Goal: Task Accomplishment & Management: Complete application form

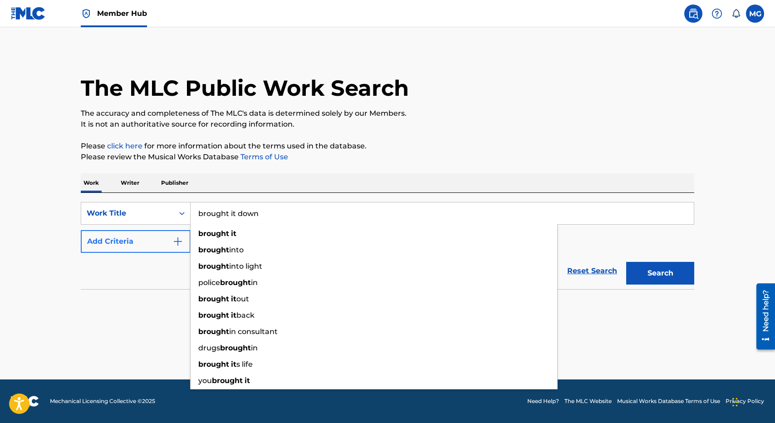
type input "brought it down"
click at [130, 237] on button "Add Criteria" at bounding box center [136, 241] width 110 height 23
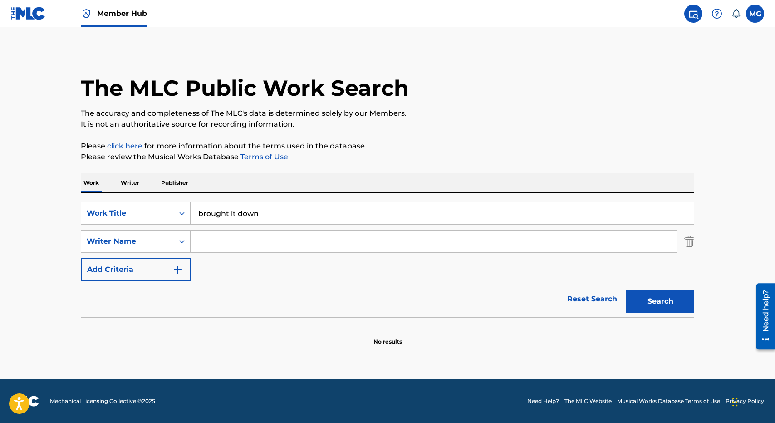
click at [251, 238] on input "Search Form" at bounding box center [434, 242] width 486 height 22
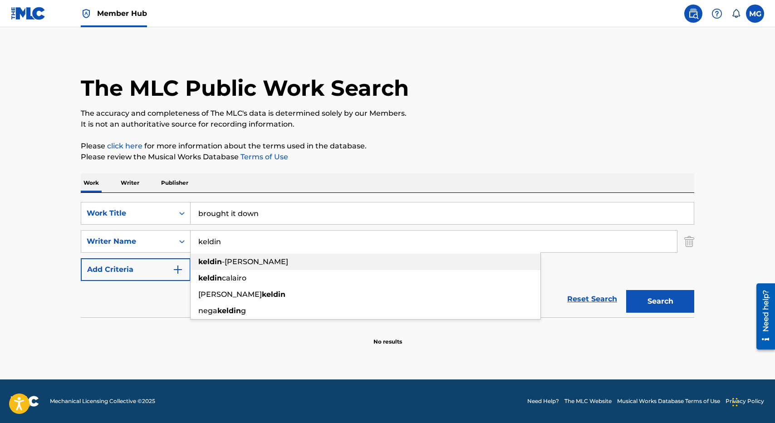
click at [262, 265] on span "-[PERSON_NAME]" at bounding box center [255, 261] width 66 height 9
type input "keldin-[PERSON_NAME]"
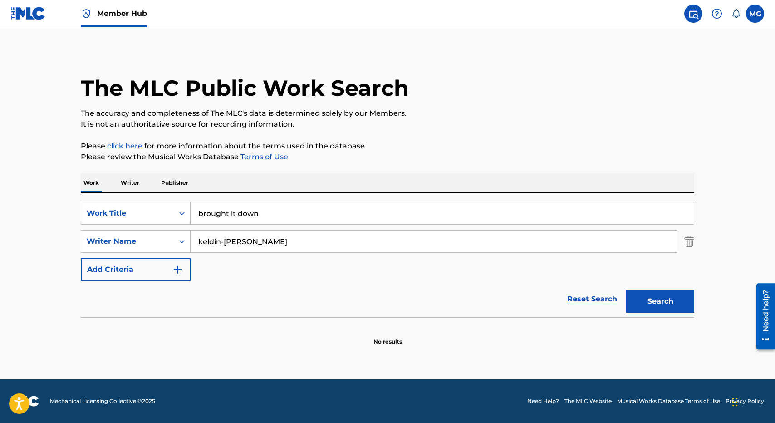
click at [626, 290] on button "Search" at bounding box center [660, 301] width 68 height 23
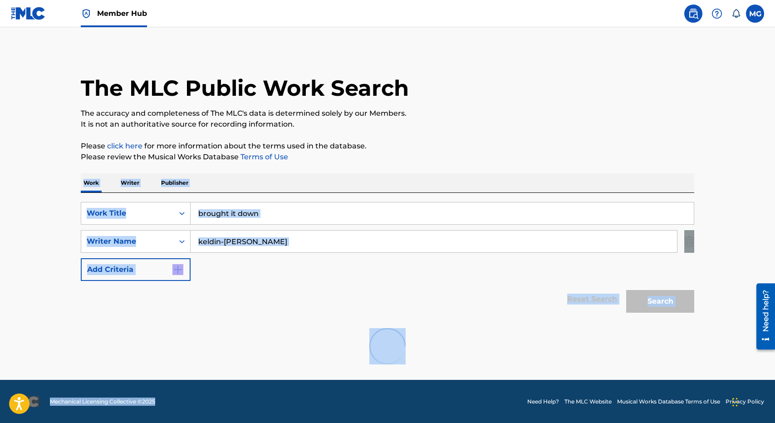
scroll to position [0, 0]
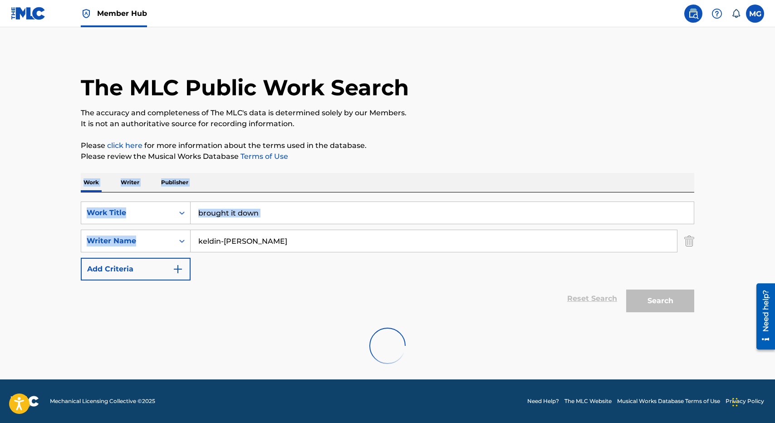
drag, startPoint x: 379, startPoint y: 160, endPoint x: 300, endPoint y: 222, distance: 101.2
click at [300, 222] on div "The MLC Public Work Search The accuracy and completeness of The MLC's data is d…" at bounding box center [387, 211] width 635 height 325
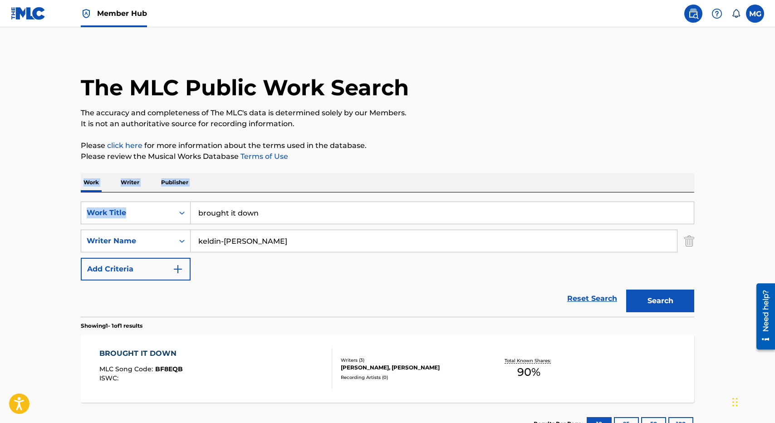
click at [293, 345] on div "BROUGHT IT DOWN MLC Song Code : BF8EQB ISWC : Writers ( 3 ) [PERSON_NAME], [PER…" at bounding box center [388, 368] width 614 height 68
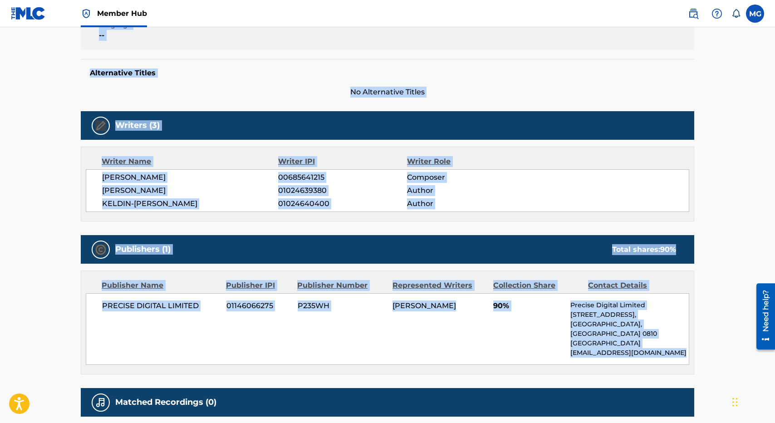
scroll to position [278, 0]
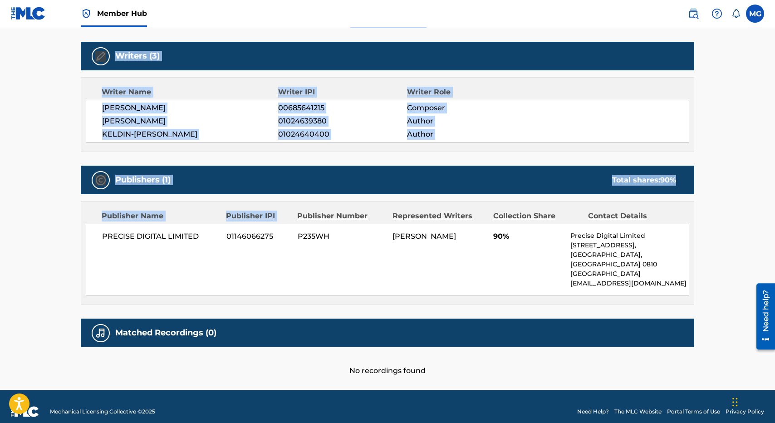
drag, startPoint x: 282, startPoint y: 382, endPoint x: 299, endPoint y: 199, distance: 183.6
click at [299, 199] on div "Work Detail Member Work Identifier -- MLC Song Code BF8EQB ISWC -- Duration 03:…" at bounding box center [388, 130] width 614 height 492
click at [299, 199] on div "Publishers (1) Total shares: 90 % Publisher Name Publisher IPI Publisher Number…" at bounding box center [388, 235] width 614 height 139
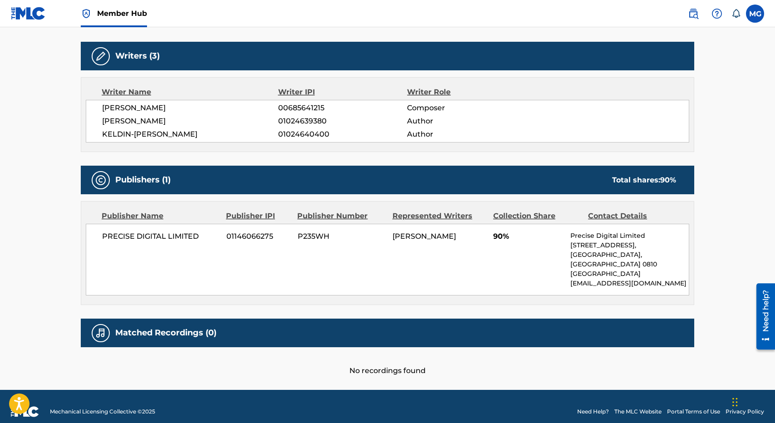
click at [116, 113] on span "[PERSON_NAME]" at bounding box center [190, 108] width 176 height 11
drag, startPoint x: 116, startPoint y: 113, endPoint x: 193, endPoint y: 108, distance: 77.7
click at [193, 108] on span "[PERSON_NAME]" at bounding box center [190, 108] width 176 height 11
copy div "[PERSON_NAME]"
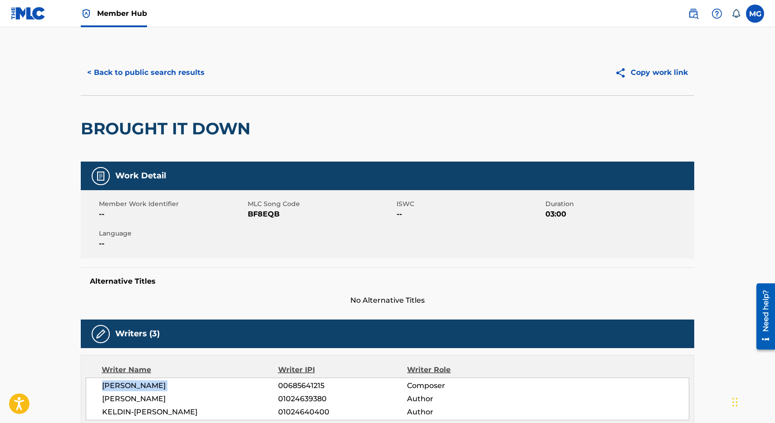
drag, startPoint x: 404, startPoint y: 292, endPoint x: 256, endPoint y: 201, distance: 173.7
click at [256, 201] on div "Work Detail Member Work Identifier -- MLC Song Code BF8EQB ISWC -- Duration 03:…" at bounding box center [388, 408] width 614 height 492
click at [147, 93] on div "< Back to public search results Copy work link" at bounding box center [388, 72] width 614 height 45
click at [147, 79] on button "< Back to public search results" at bounding box center [146, 72] width 130 height 23
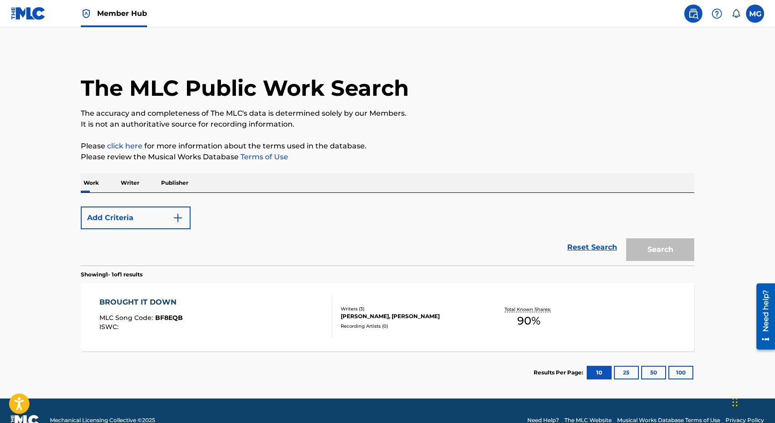
scroll to position [0, 0]
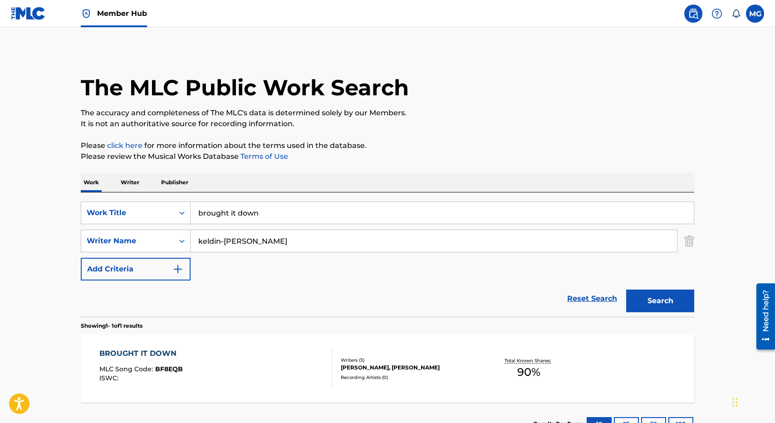
click at [274, 211] on input "brought it down" at bounding box center [442, 213] width 503 height 22
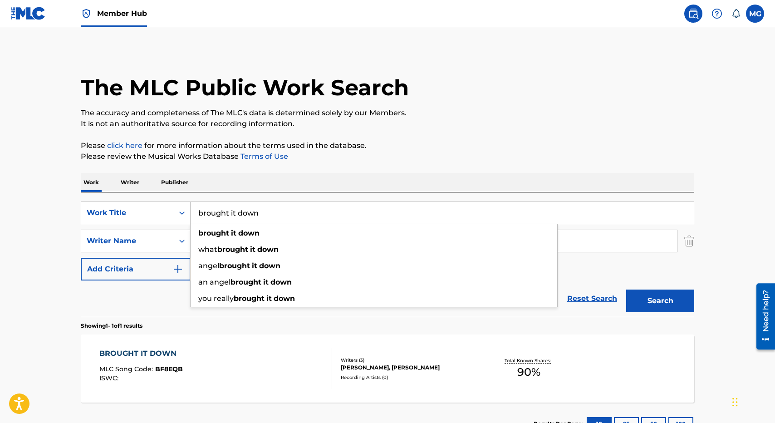
click at [192, 203] on input "brought it down" at bounding box center [442, 213] width 503 height 22
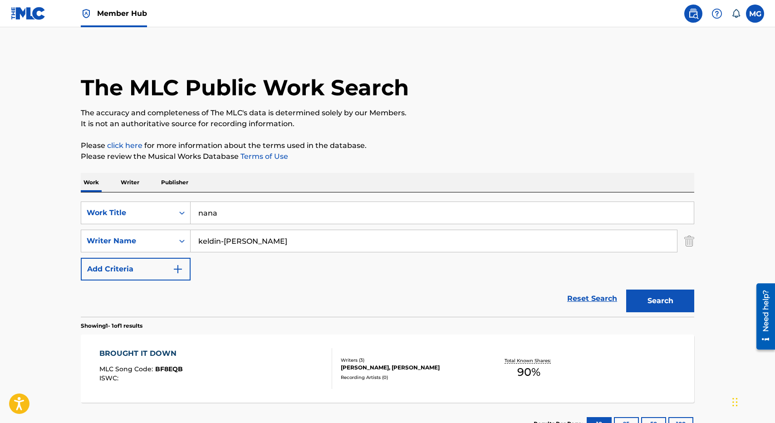
type input "nana"
click at [285, 229] on div "SearchWithCriteriac4100df8-97b3-4f02-be7c-33a49420eb54 Work Title nana SearchWi…" at bounding box center [388, 240] width 614 height 79
click at [278, 240] on input "keldin-[PERSON_NAME]" at bounding box center [434, 241] width 486 height 22
type input "toloa"
click at [626, 290] on button "Search" at bounding box center [660, 301] width 68 height 23
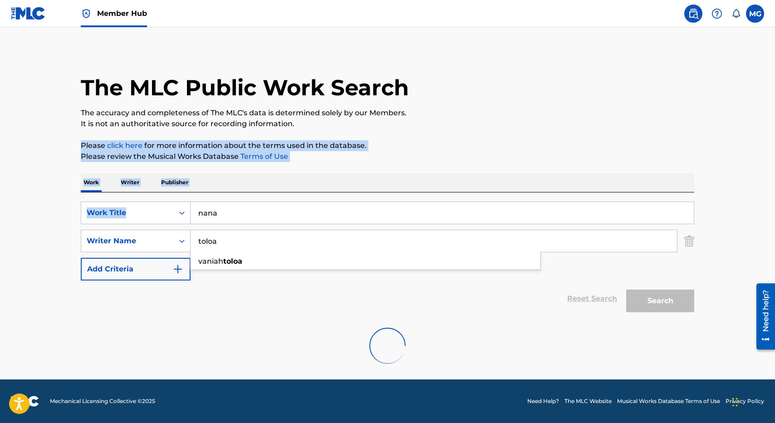
scroll to position [0, 0]
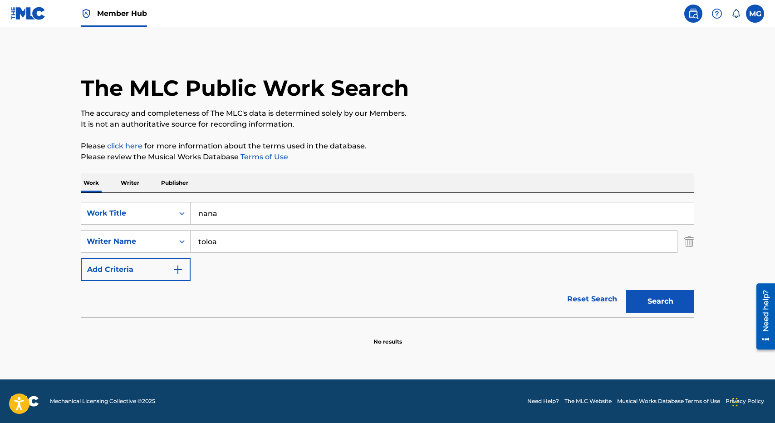
drag, startPoint x: 380, startPoint y: 163, endPoint x: 362, endPoint y: 139, distance: 29.8
click at [362, 139] on div "The MLC Public Work Search The accuracy and completeness of The MLC's data is d…" at bounding box center [387, 198] width 635 height 296
click at [13, 16] on img at bounding box center [28, 13] width 35 height 13
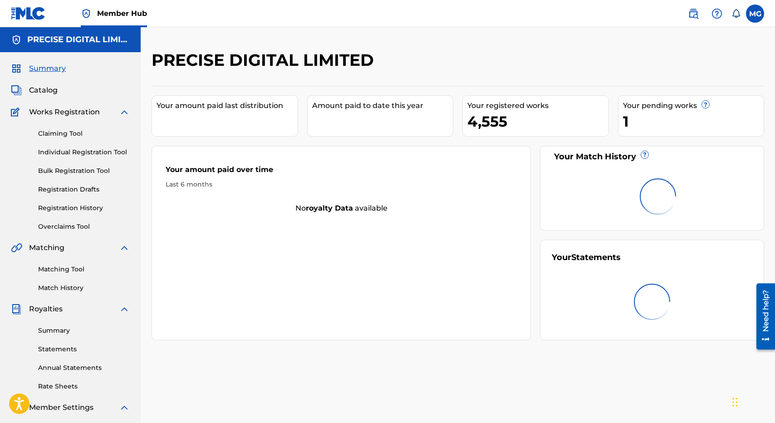
click at [88, 157] on div "Claiming Tool Individual Registration Tool Bulk Registration Tool Registration …" at bounding box center [70, 175] width 119 height 114
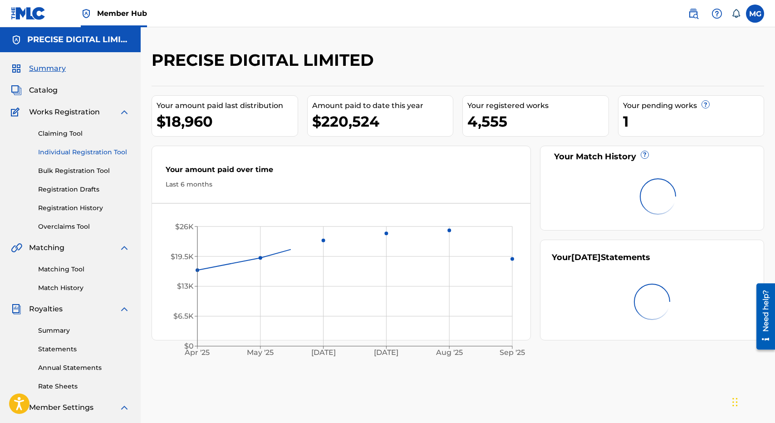
click at [88, 155] on link "Individual Registration Tool" at bounding box center [84, 152] width 92 height 10
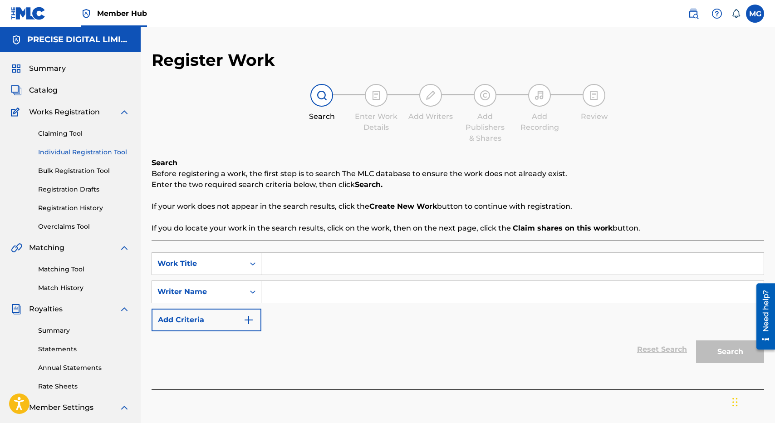
click at [312, 265] on input "Search Form" at bounding box center [512, 264] width 502 height 22
type input "NANA"
click at [301, 298] on input "Search Form" at bounding box center [512, 292] width 502 height 22
type input "TOLOA"
click at [696, 340] on button "Search" at bounding box center [730, 351] width 68 height 23
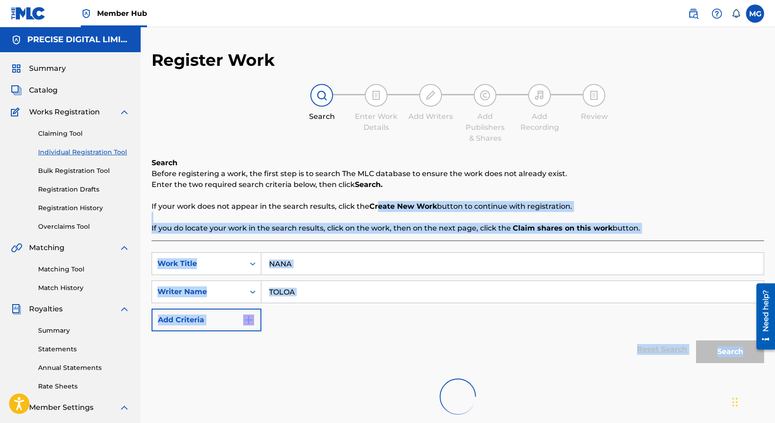
scroll to position [140, 0]
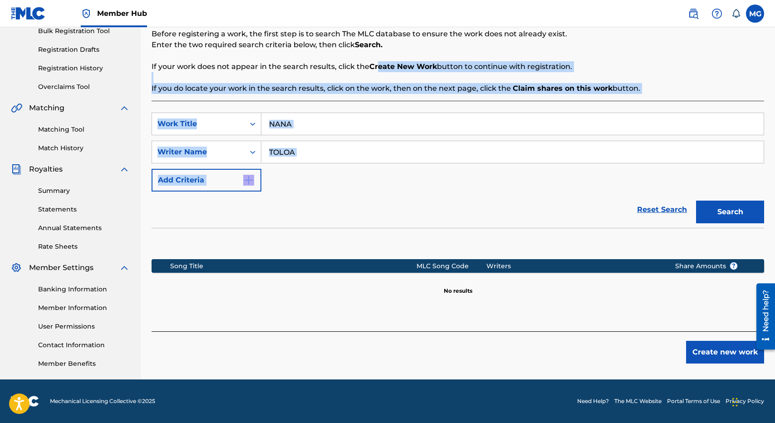
drag, startPoint x: 375, startPoint y: 211, endPoint x: 636, endPoint y: 227, distance: 261.5
click at [636, 227] on div "Search Before registering a work, the first step is to search The MLC database …" at bounding box center [458, 175] width 613 height 314
click at [720, 351] on button "Create new work" at bounding box center [725, 352] width 78 height 23
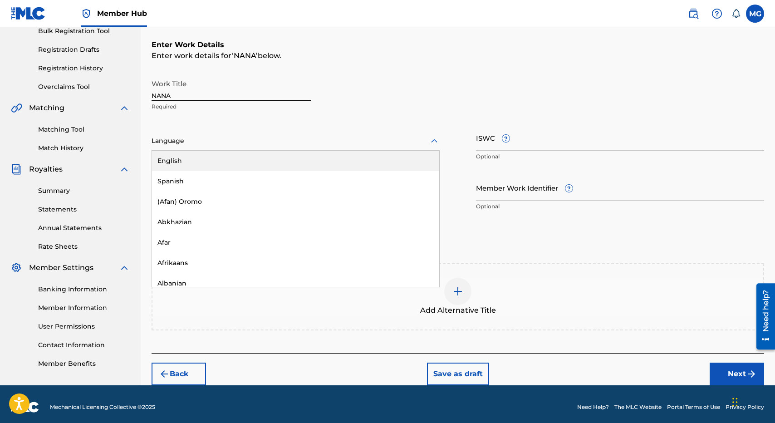
click at [244, 147] on div "Language" at bounding box center [296, 141] width 288 height 19
type input "[PERSON_NAME]"
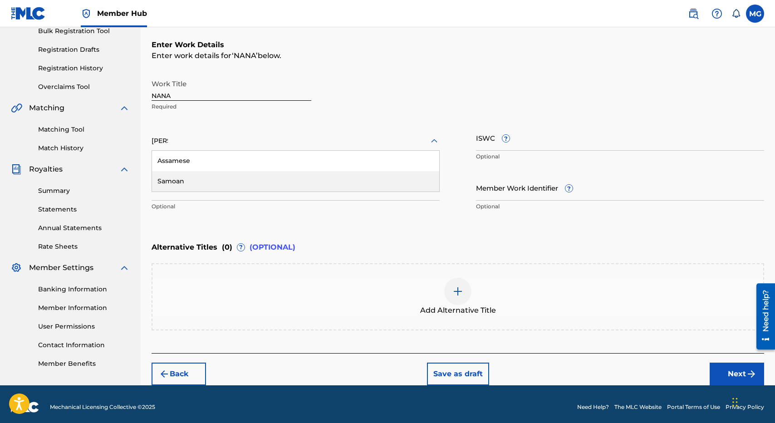
click at [211, 179] on div "Samoan" at bounding box center [295, 181] width 287 height 20
click at [211, 179] on input "Duration" at bounding box center [296, 188] width 288 height 26
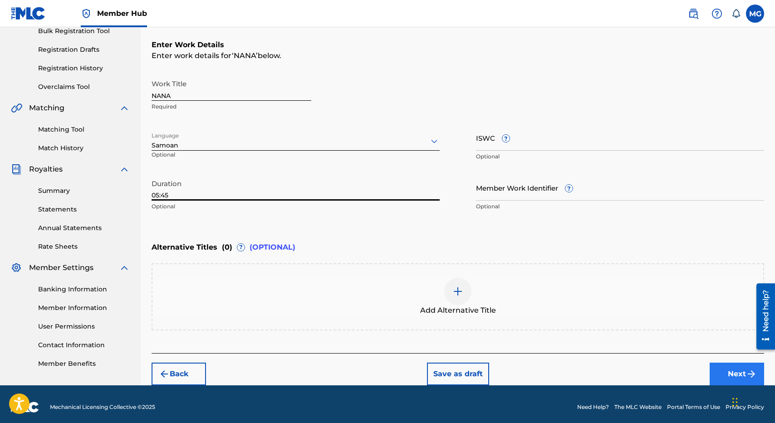
type input "05:45"
click at [727, 374] on button "Next" at bounding box center [737, 374] width 54 height 23
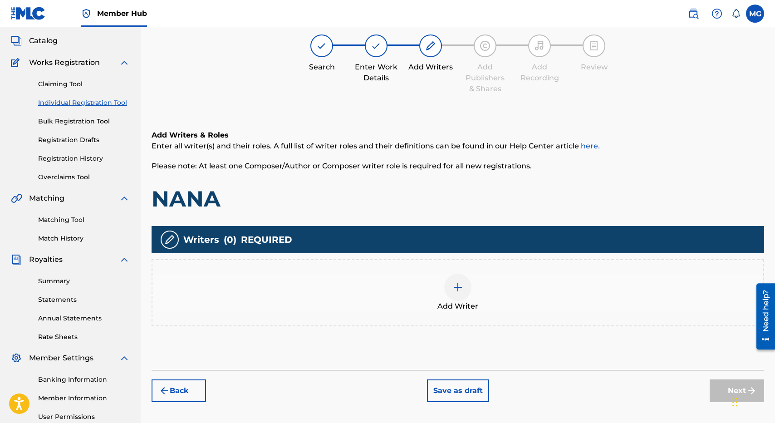
scroll to position [41, 0]
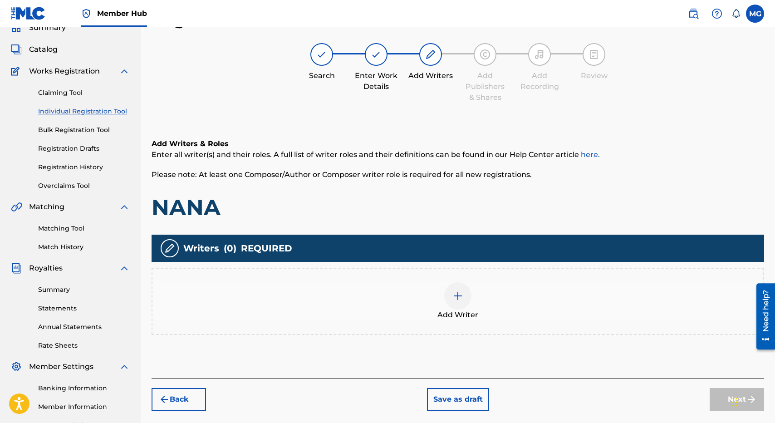
click at [349, 307] on div "Add Writer" at bounding box center [457, 301] width 611 height 38
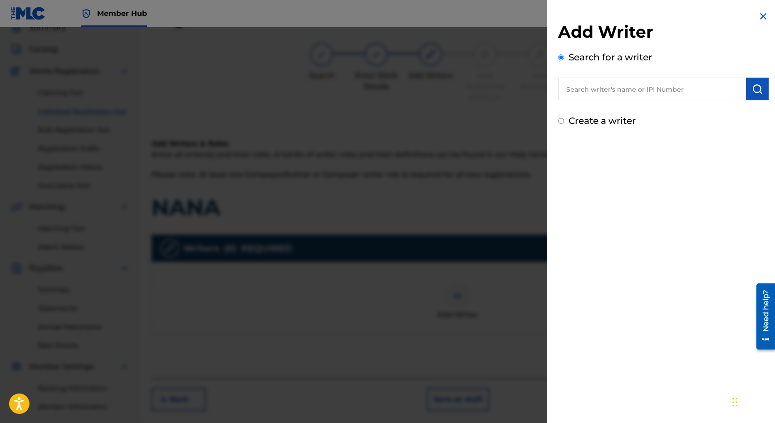
click at [634, 88] on input "text" at bounding box center [652, 89] width 188 height 23
type input "[PERSON_NAME]"
click at [659, 167] on div "Add Writer Search for a writer [PERSON_NAME] [PERSON_NAME] Searching, please wa…" at bounding box center [663, 211] width 232 height 423
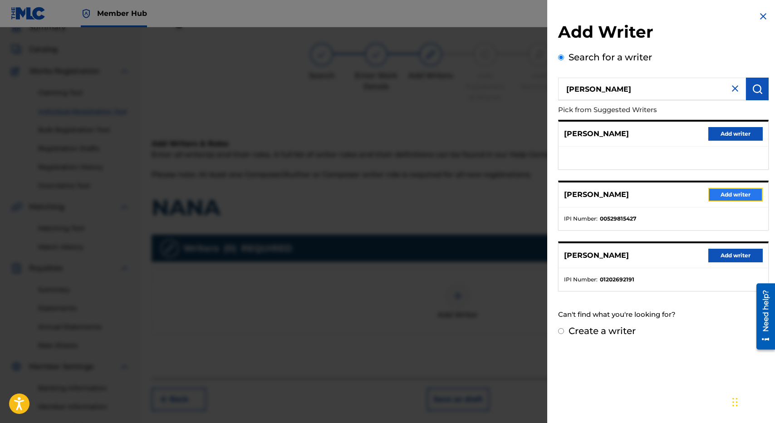
click at [727, 195] on button "Add writer" at bounding box center [735, 195] width 54 height 14
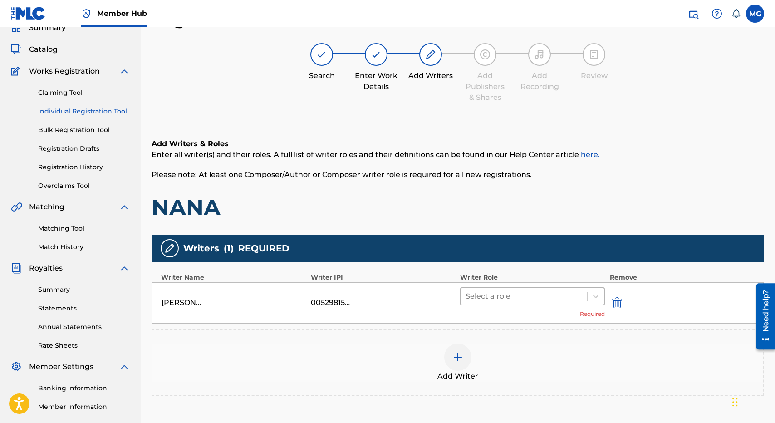
click at [504, 294] on div at bounding box center [524, 296] width 117 height 13
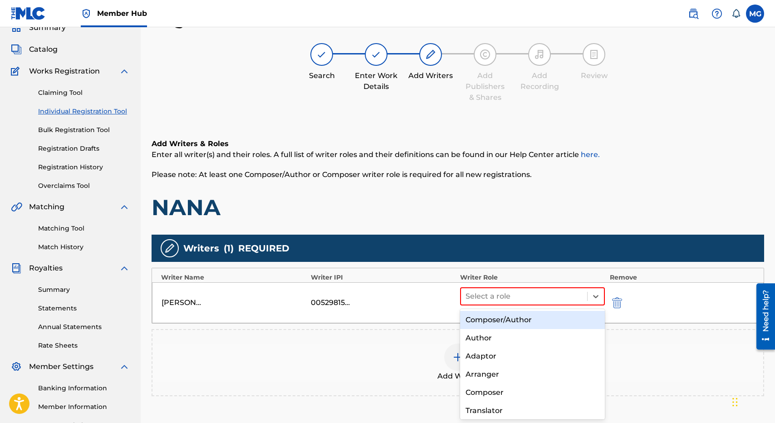
click at [504, 328] on div "Composer/Author" at bounding box center [532, 320] width 145 height 18
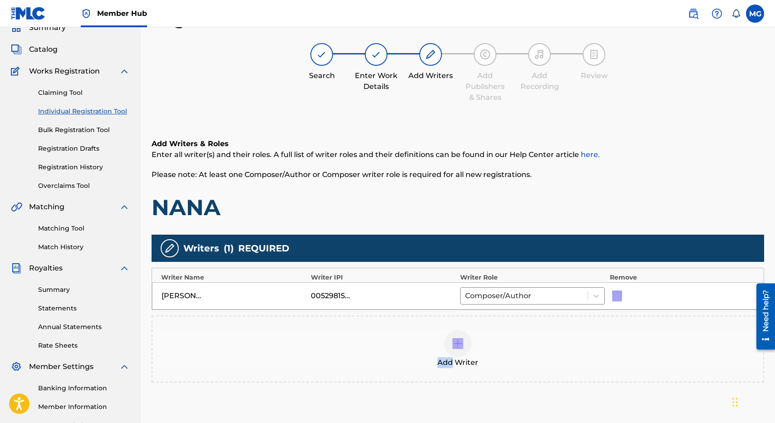
click at [504, 328] on div "Add Writer" at bounding box center [458, 348] width 613 height 67
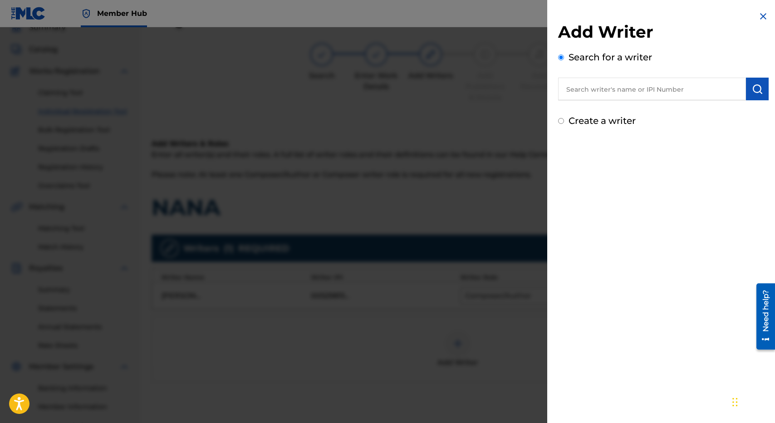
click at [661, 92] on input "text" at bounding box center [652, 89] width 188 height 23
type input "ese aumalesulu"
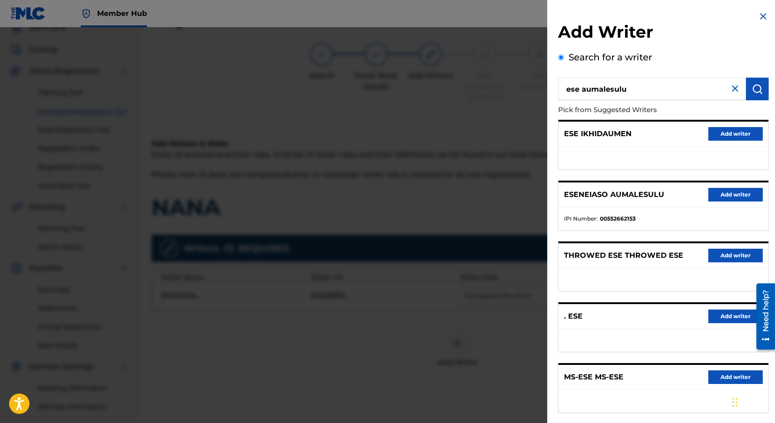
click at [610, 225] on ul "IPI Number : 00552662153" at bounding box center [664, 218] width 210 height 23
click at [610, 210] on ul "IPI Number : 00552662153" at bounding box center [664, 218] width 210 height 23
copy strong "00552662153"
click at [723, 197] on button "Add writer" at bounding box center [735, 195] width 54 height 14
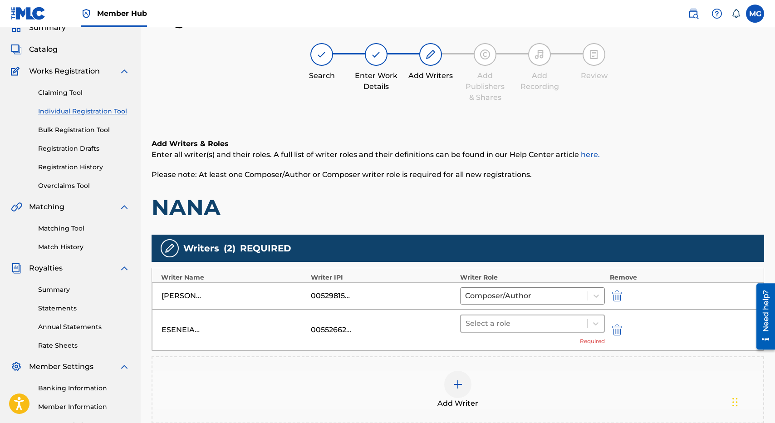
click at [485, 329] on div at bounding box center [524, 323] width 117 height 13
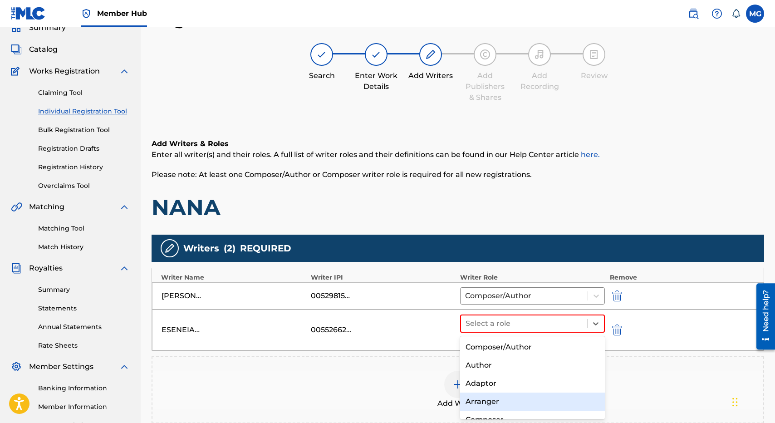
type input "c"
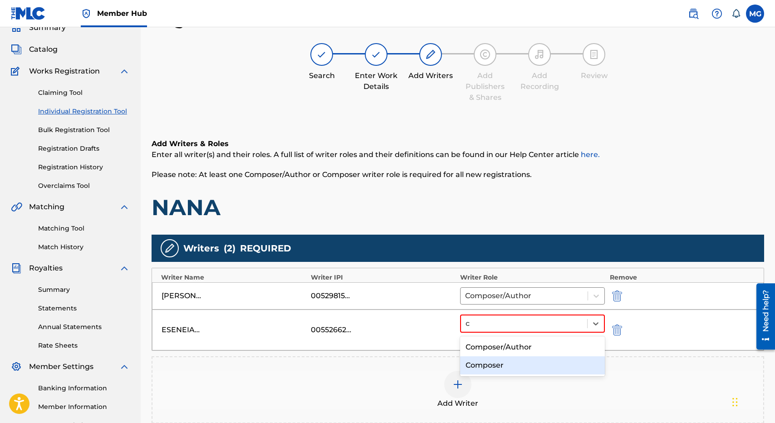
click at [497, 361] on div "Composer" at bounding box center [532, 365] width 145 height 18
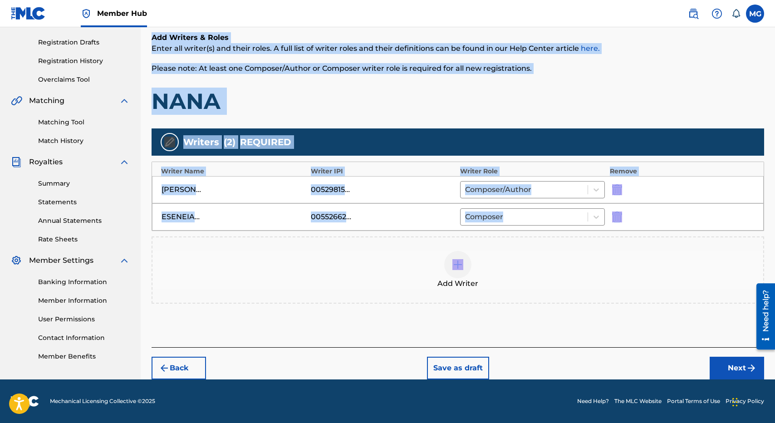
drag, startPoint x: 573, startPoint y: 97, endPoint x: 708, endPoint y: 241, distance: 198.1
click at [708, 241] on div "Register Work Search Enter Work Details Add Writers Add Publishers & Shares Add…" at bounding box center [458, 141] width 613 height 476
click at [734, 365] on button "Next" at bounding box center [737, 368] width 54 height 23
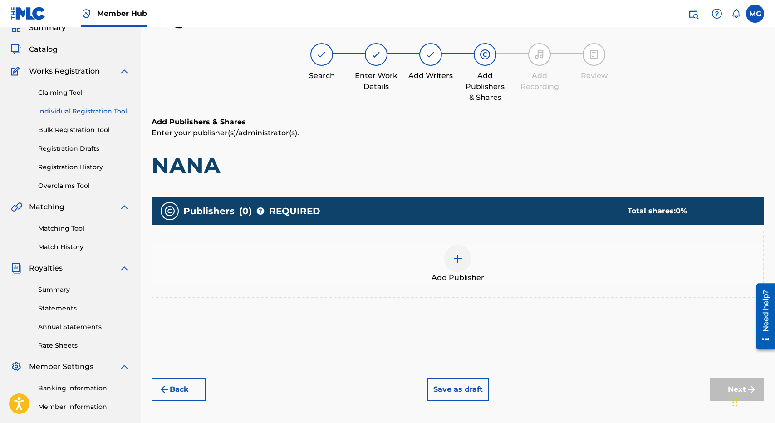
click at [427, 258] on div "Add Publisher" at bounding box center [457, 264] width 611 height 38
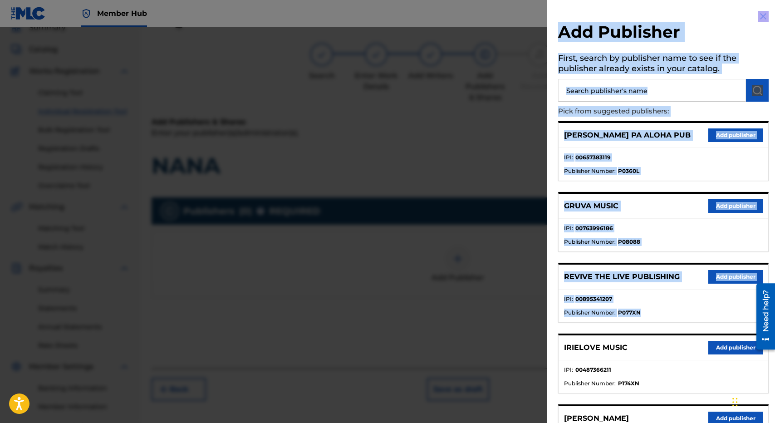
scroll to position [436, 0]
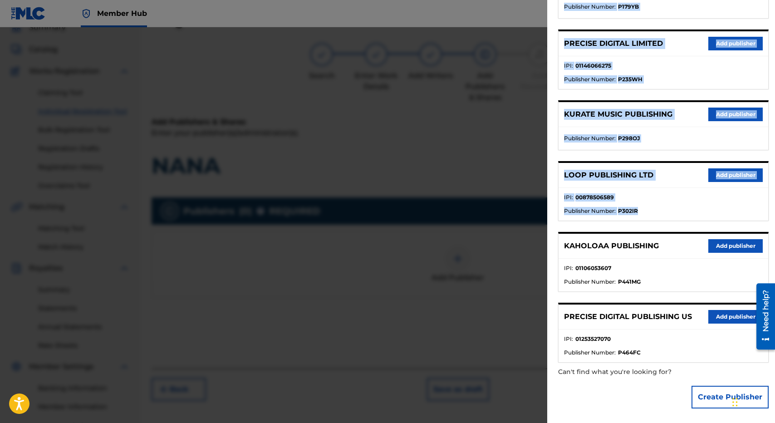
drag, startPoint x: 652, startPoint y: 309, endPoint x: 666, endPoint y: 217, distance: 92.4
click at [666, 217] on div "[PERSON_NAME] PA ALOHA PUB Add publisher IPI : 00657383119 Publisher Number : P…" at bounding box center [663, 24] width 211 height 677
click at [693, 158] on div "[PERSON_NAME] PA ALOHA PUB Add publisher IPI : 00657383119 Publisher Number : P…" at bounding box center [663, 24] width 211 height 677
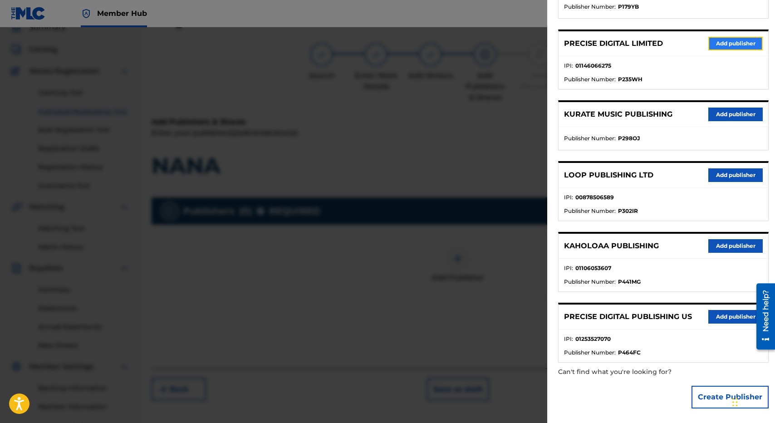
click at [718, 45] on button "Add publisher" at bounding box center [735, 44] width 54 height 14
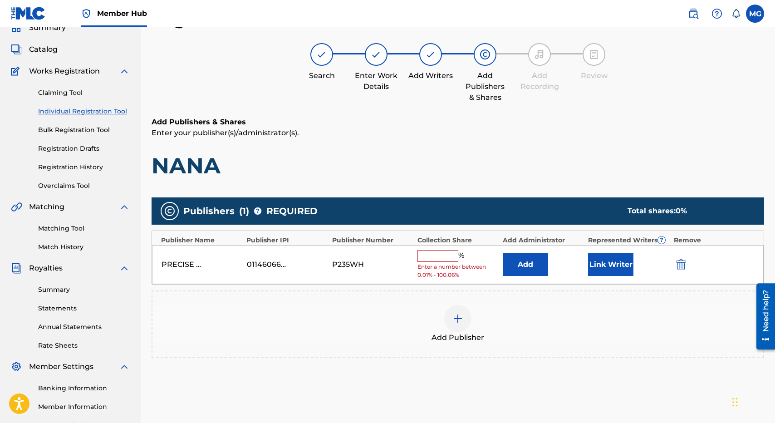
click at [464, 257] on span "%" at bounding box center [462, 256] width 8 height 12
click at [435, 256] on input "text" at bounding box center [437, 256] width 41 height 12
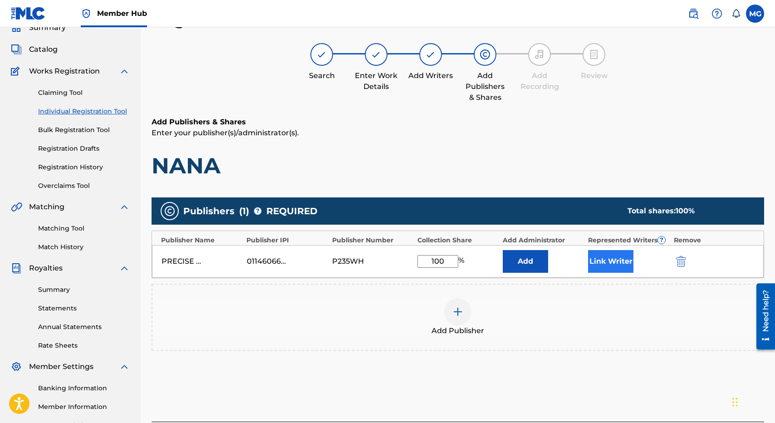
type input "100"
click at [617, 250] on button "Link Writer" at bounding box center [610, 261] width 45 height 23
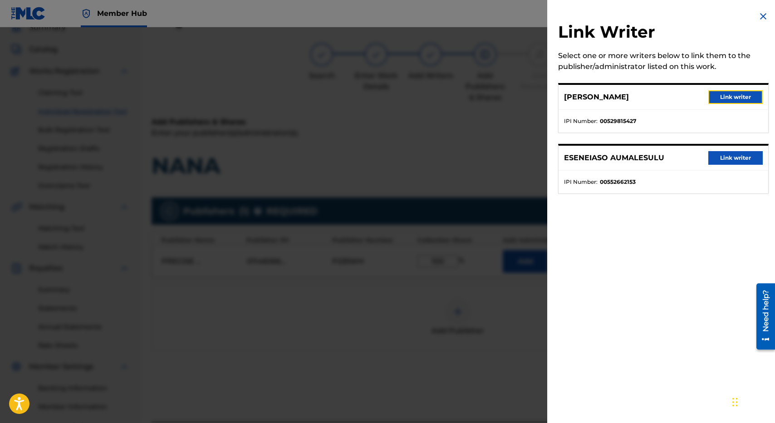
click at [723, 101] on button "Link writer" at bounding box center [735, 97] width 54 height 14
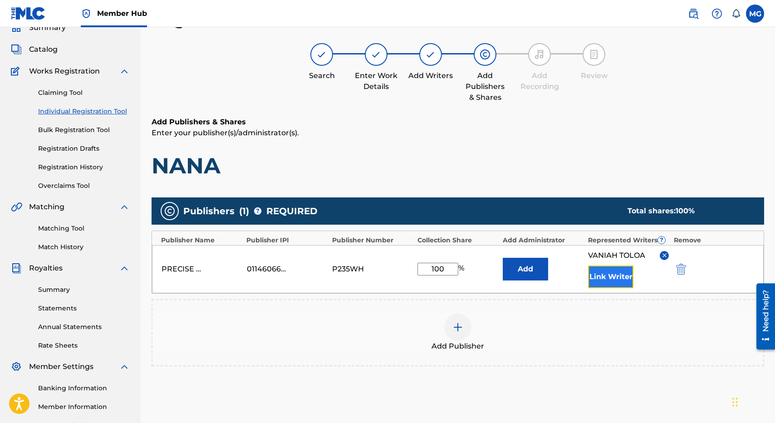
click at [629, 267] on button "Link Writer" at bounding box center [610, 276] width 45 height 23
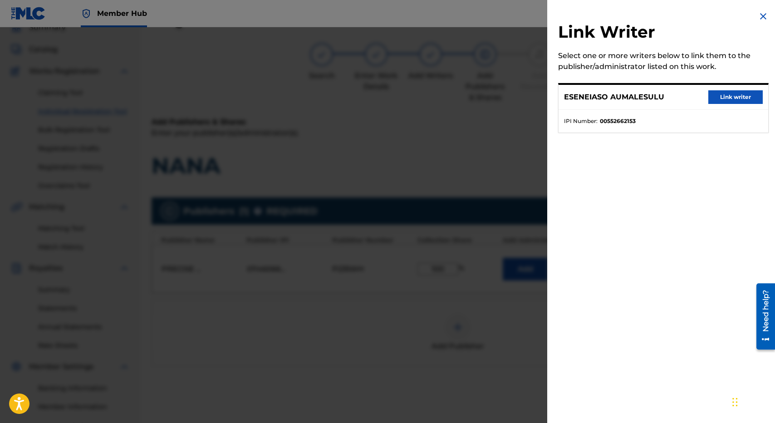
click at [721, 107] on div "ESENEIASO AUMALESULU Link writer" at bounding box center [664, 97] width 210 height 25
click at [727, 98] on button "Link writer" at bounding box center [735, 97] width 54 height 14
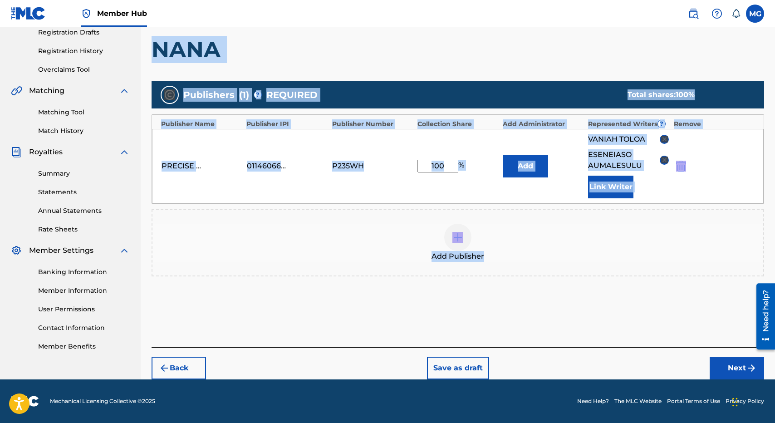
drag, startPoint x: 714, startPoint y: 99, endPoint x: 739, endPoint y: 324, distance: 225.6
click at [733, 312] on div "Register Work Search Enter Work Details Add Writers Add Publishers & Shares Add…" at bounding box center [458, 136] width 613 height 486
click at [737, 369] on button "Next" at bounding box center [737, 368] width 54 height 23
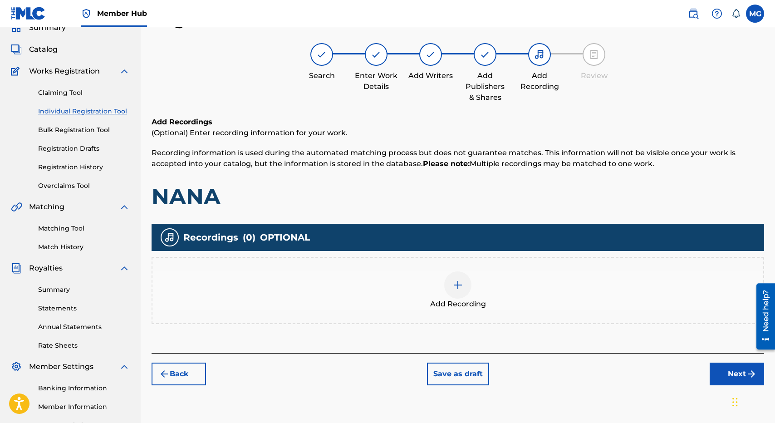
scroll to position [41, 0]
click at [467, 336] on div "Add Recordings (Optional) Enter recording information for your work. Recording …" at bounding box center [458, 235] width 613 height 236
click at [462, 289] on img at bounding box center [457, 285] width 11 height 11
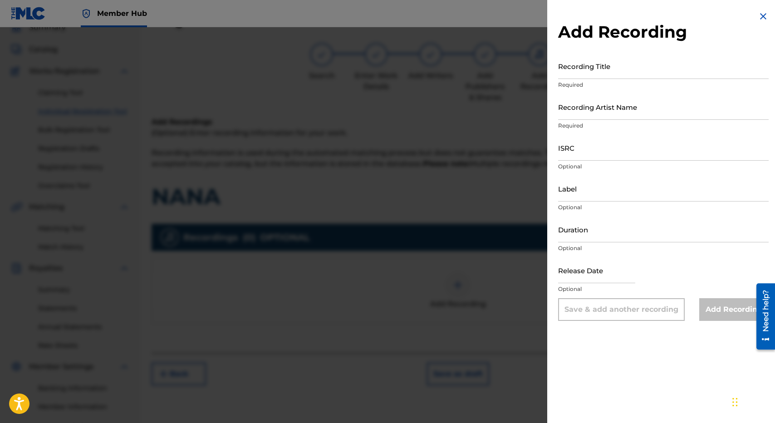
click at [607, 133] on div "Recording Artist Name Required" at bounding box center [663, 114] width 211 height 41
click at [602, 147] on input "ISRC" at bounding box center [663, 148] width 211 height 26
paste input "NZPB12501870"
type input "NZPB12501870"
click at [636, 53] on div "Add Recording Recording Title Required Recording Artist Name Required ISRC NZPB…" at bounding box center [663, 166] width 232 height 332
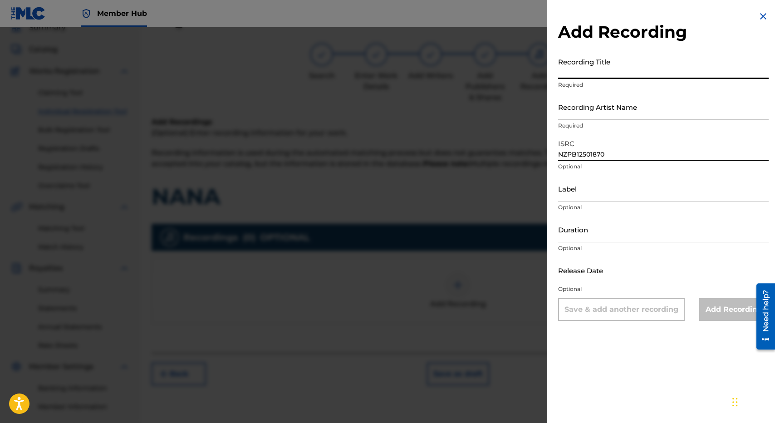
click at [633, 54] on input "Recording Title" at bounding box center [663, 66] width 211 height 26
type input "NANA"
click at [636, 135] on input "NZPB12501870" at bounding box center [663, 148] width 211 height 26
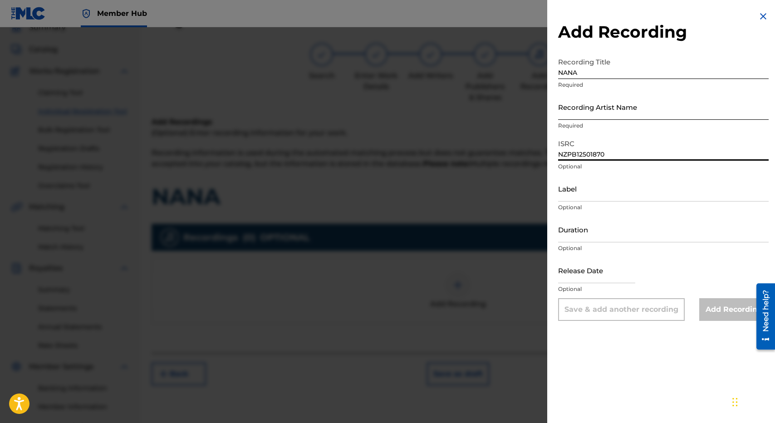
click at [636, 119] on input "Recording Artist Name" at bounding box center [663, 107] width 211 height 26
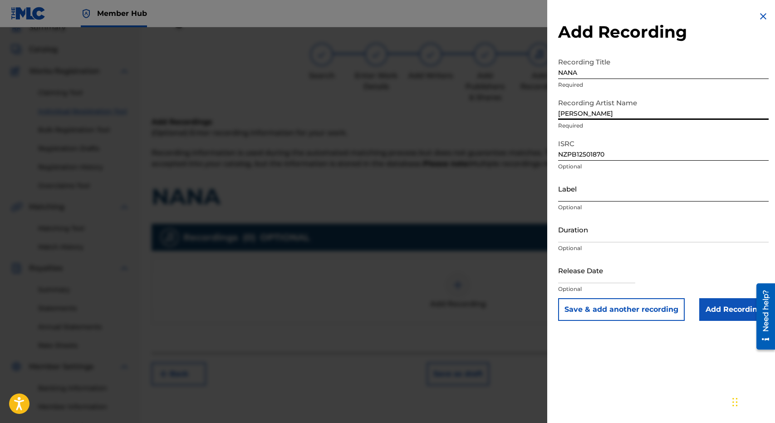
type input "[PERSON_NAME]"
click at [587, 187] on input "Label" at bounding box center [663, 189] width 211 height 26
paste input "[PERSON_NAME]"
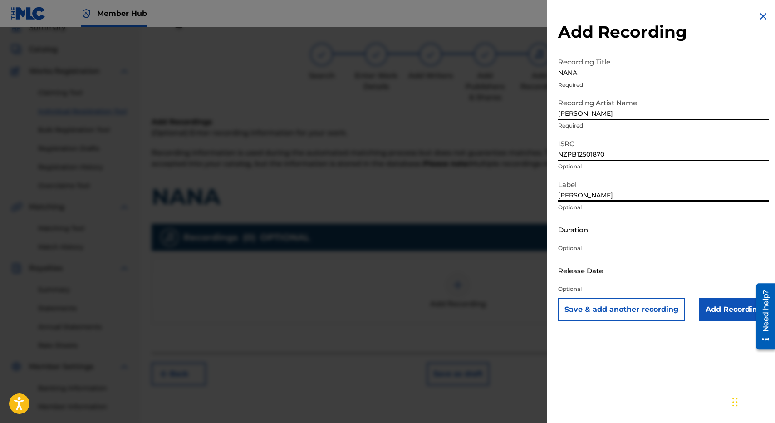
type input "[PERSON_NAME]"
click at [581, 230] on input "Duration" at bounding box center [663, 229] width 211 height 26
click at [569, 270] on input "text" at bounding box center [596, 270] width 77 height 26
select select "8"
select select "2025"
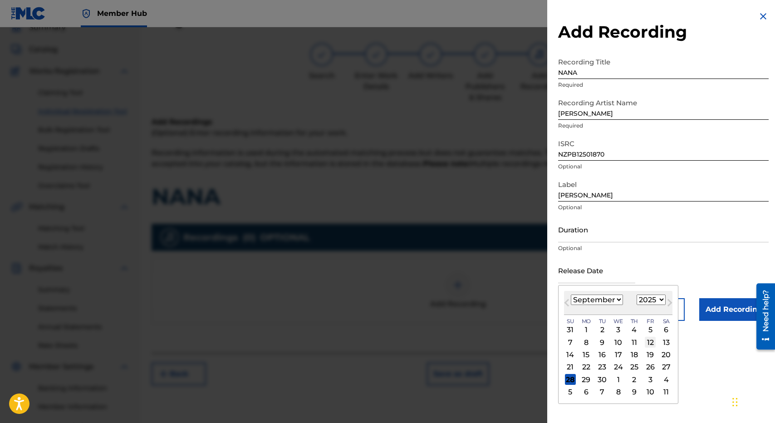
click at [650, 342] on div "12" at bounding box center [650, 342] width 11 height 11
type input "[DATE]"
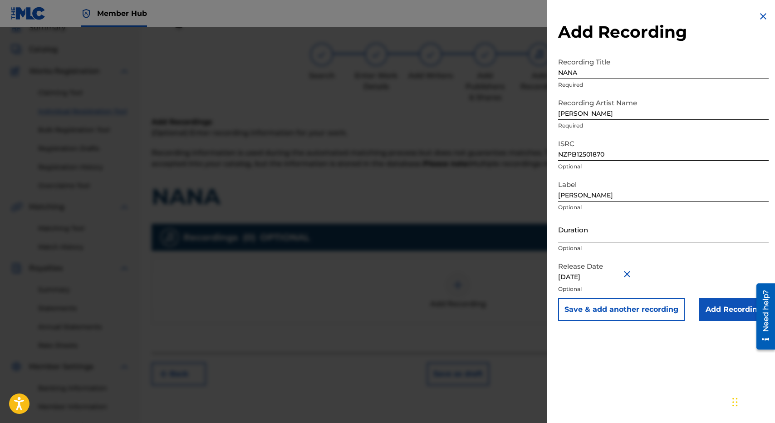
click at [628, 236] on input "Duration" at bounding box center [663, 229] width 211 height 26
type input "05:45"
click at [748, 309] on input "Add Recording" at bounding box center [733, 309] width 69 height 23
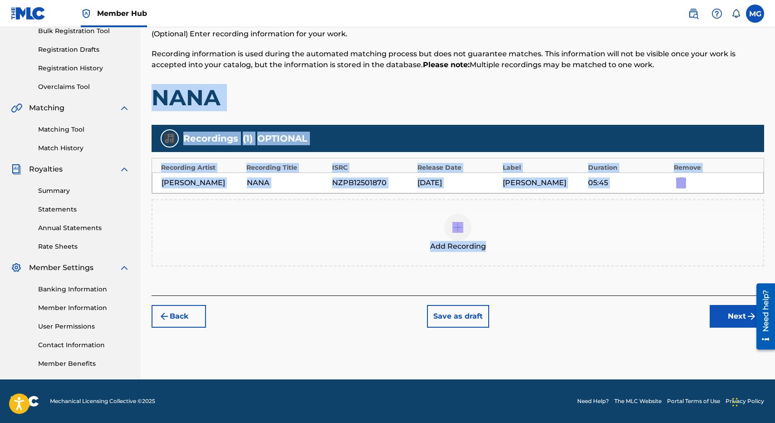
drag, startPoint x: 621, startPoint y: 171, endPoint x: 699, endPoint y: 259, distance: 118.0
click at [699, 259] on div "Add Recordings (Optional) Enter recording information for your work. Recording …" at bounding box center [458, 157] width 613 height 278
click at [721, 320] on button "Next" at bounding box center [737, 316] width 54 height 23
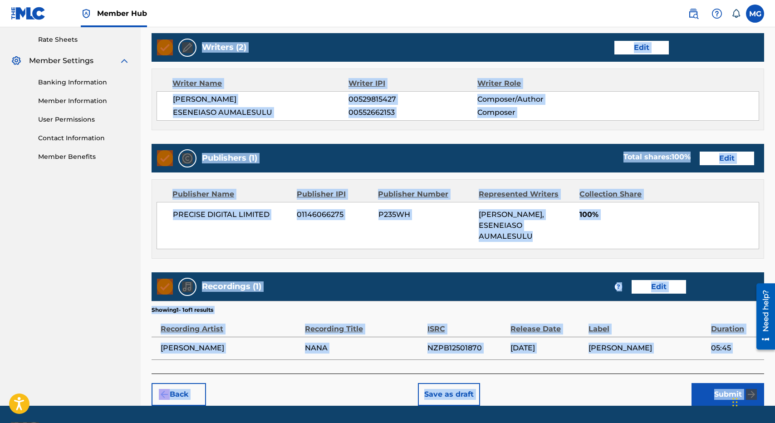
scroll to position [372, 0]
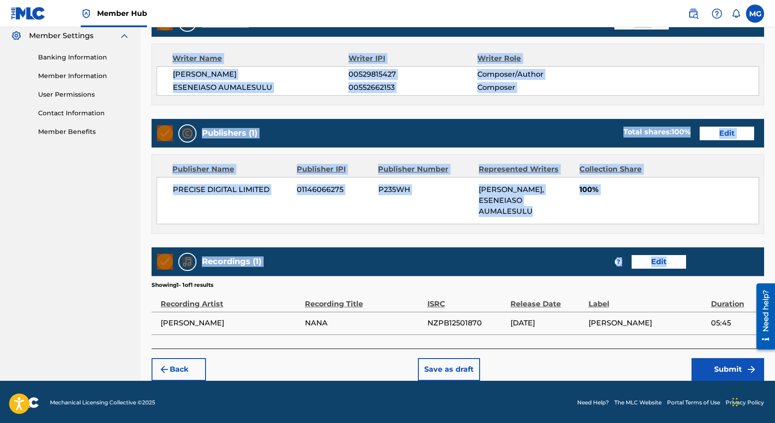
drag, startPoint x: 569, startPoint y: 184, endPoint x: 727, endPoint y: 274, distance: 181.7
click at [727, 274] on div "Register Work Search Enter Work Details Add Writers Add Publishers & Shares Add…" at bounding box center [458, 29] width 613 height 702
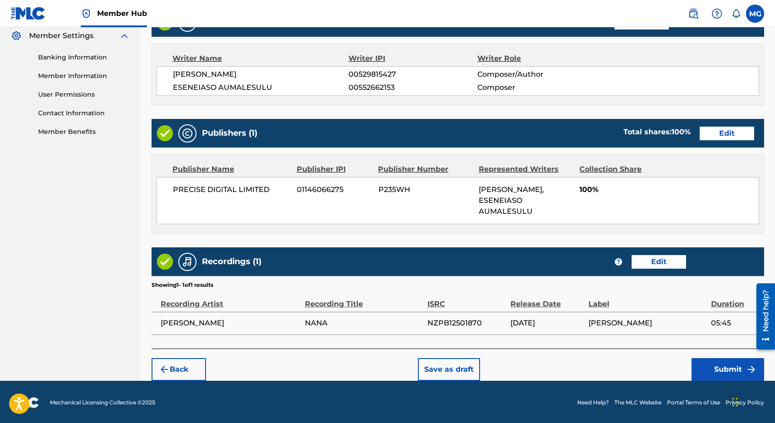
click at [721, 381] on footer "Mechanical Licensing Collective © 2025 Need Help? The MLC Website Portal Terms …" at bounding box center [387, 403] width 775 height 44
click at [723, 373] on button "Submit" at bounding box center [728, 369] width 73 height 23
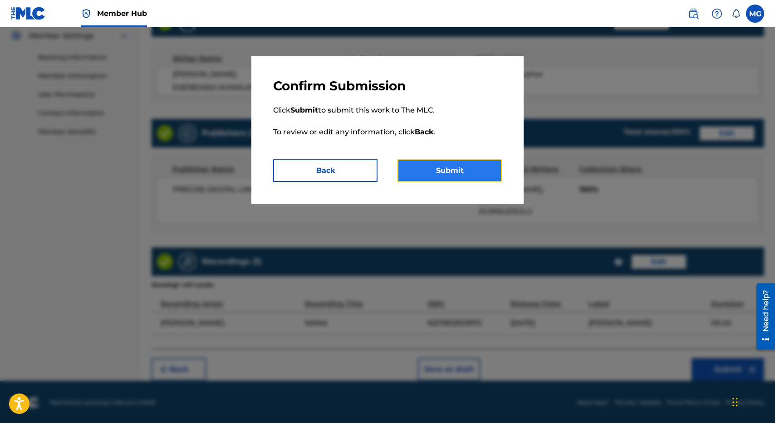
click at [473, 168] on button "Submit" at bounding box center [450, 170] width 104 height 23
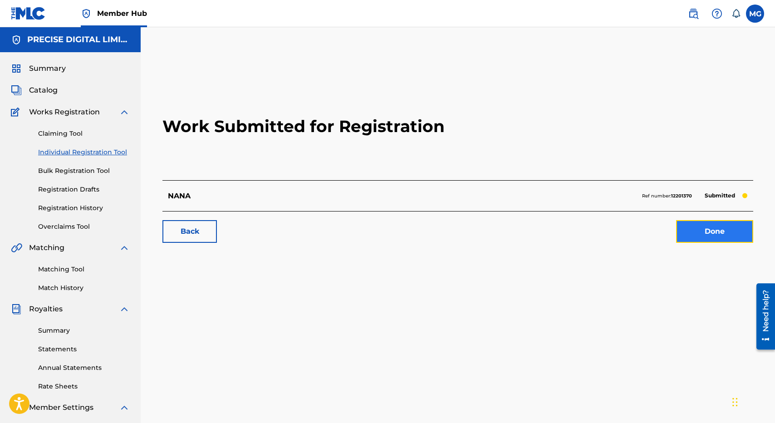
click at [695, 222] on link "Done" at bounding box center [714, 231] width 77 height 23
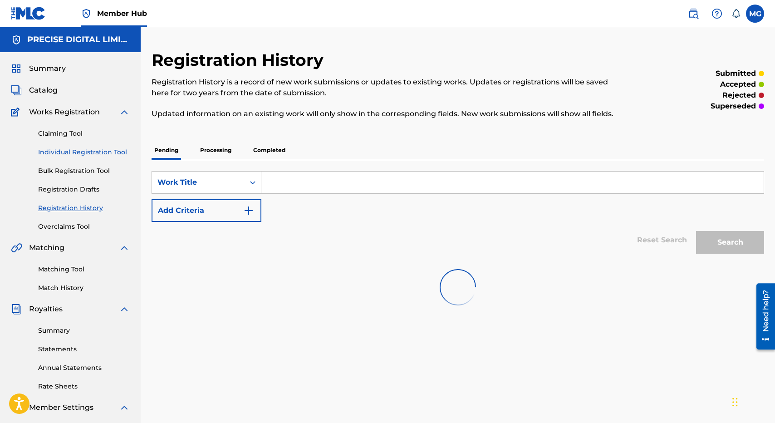
click at [92, 152] on link "Individual Registration Tool" at bounding box center [84, 152] width 92 height 10
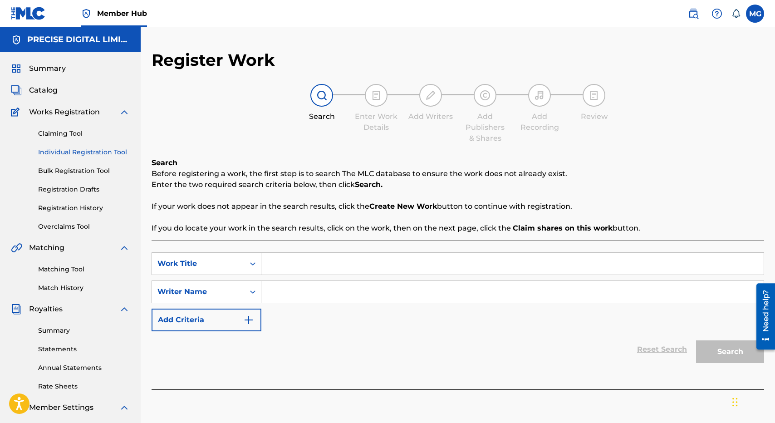
click at [311, 255] on input "Search Form" at bounding box center [512, 264] width 502 height 22
paste input "4 ME NOW"
type input "4 ME NOW"
click at [297, 305] on div "SearchWithCriteriac4100df8-97b3-4f02-be7c-33a49420eb54 Work Title 4 ME NOW Sear…" at bounding box center [458, 291] width 613 height 79
click at [292, 294] on input "Search Form" at bounding box center [512, 292] width 502 height 22
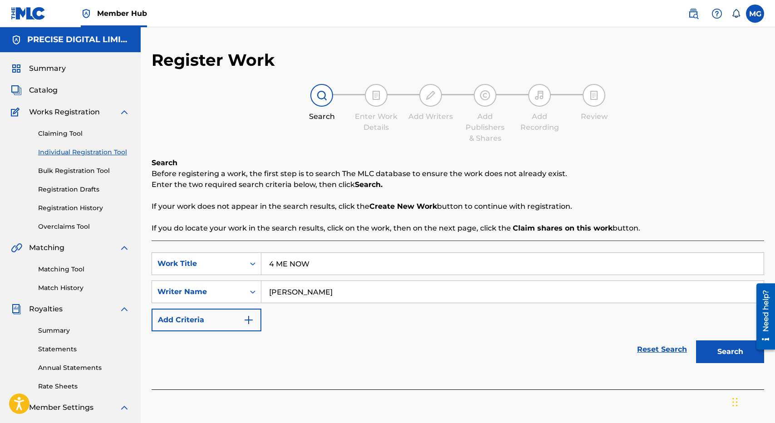
type input "[PERSON_NAME]"
click at [696, 340] on button "Search" at bounding box center [730, 351] width 68 height 23
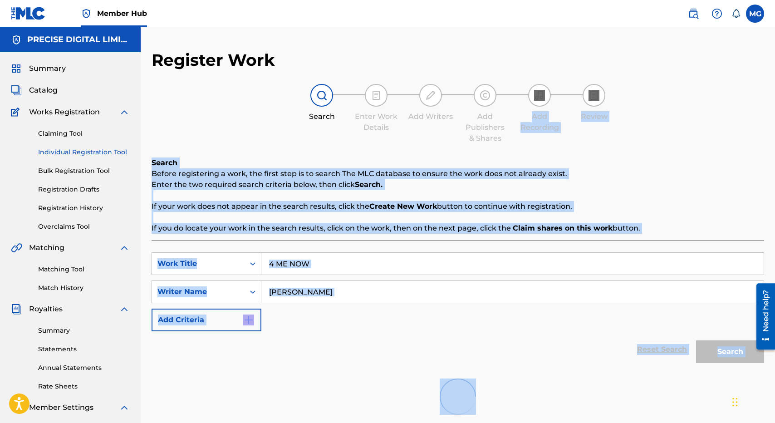
scroll to position [140, 0]
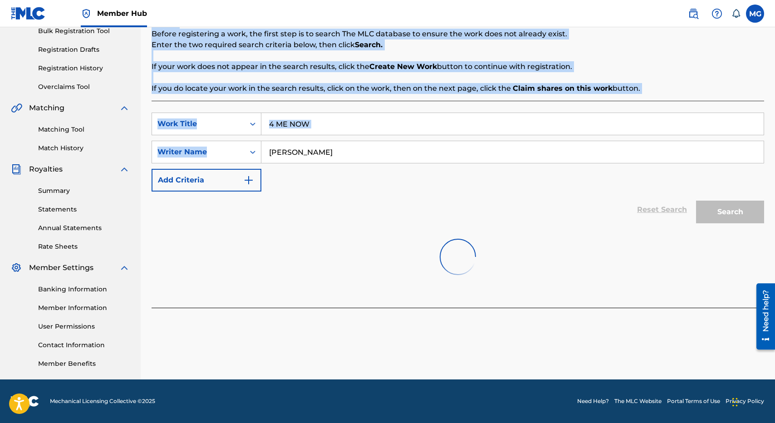
drag, startPoint x: 500, startPoint y: 137, endPoint x: 471, endPoint y: 156, distance: 33.7
click at [471, 156] on div "Register Work Search Enter Work Details Add Writers Add Publishers & Shares Add…" at bounding box center [458, 113] width 613 height 407
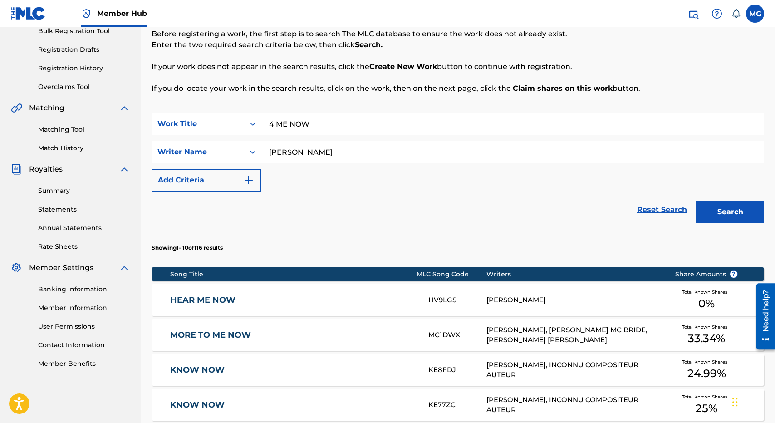
drag, startPoint x: 471, startPoint y: 156, endPoint x: 638, endPoint y: 170, distance: 167.1
click at [636, 167] on div "SearchWithCriteriac4100df8-97b3-4f02-be7c-33a49420eb54 Work Title 4 ME NOW Sear…" at bounding box center [458, 152] width 613 height 79
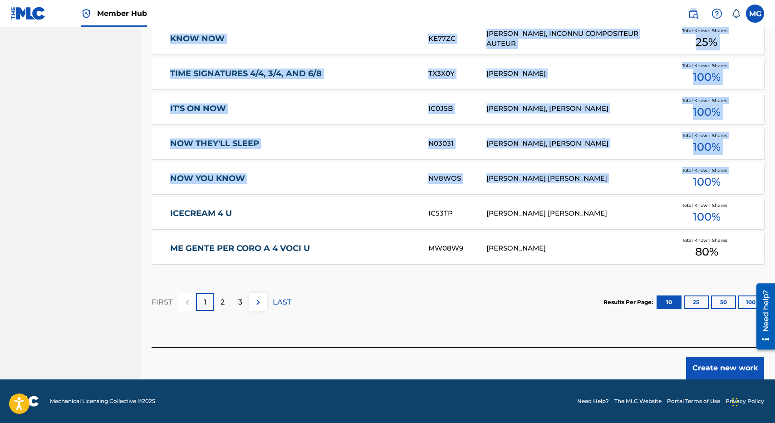
drag, startPoint x: 638, startPoint y: 174, endPoint x: 692, endPoint y: 264, distance: 104.9
click at [685, 184] on div "SearchWithCriteriac4100df8-97b3-4f02-be7c-33a49420eb54 Work Title 4 ME NOW Sear…" at bounding box center [458, 41] width 613 height 613
click at [719, 363] on button "Create new work" at bounding box center [725, 368] width 78 height 23
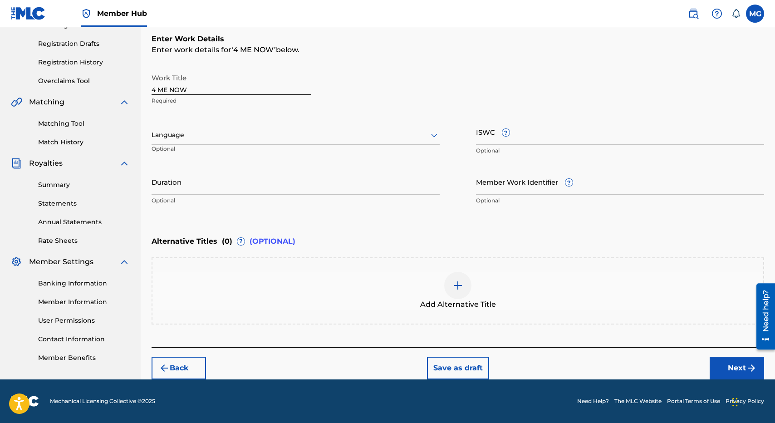
scroll to position [145, 0]
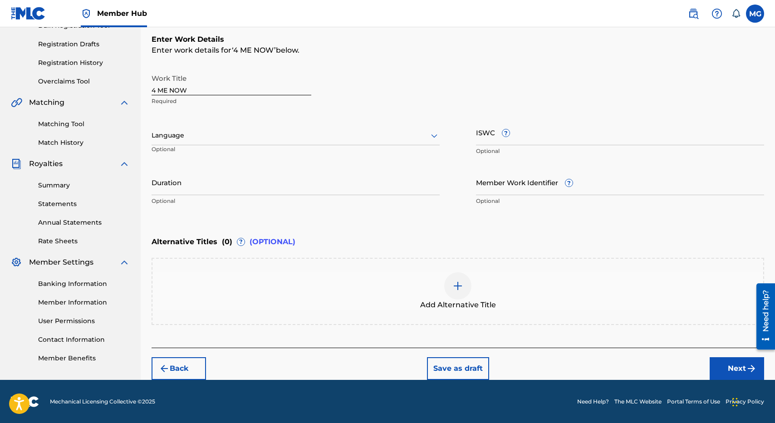
click at [251, 124] on div "Language Optional" at bounding box center [296, 139] width 288 height 41
click at [249, 133] on div at bounding box center [296, 135] width 288 height 11
click at [247, 158] on div "English" at bounding box center [295, 155] width 287 height 20
click at [238, 186] on input "Duration" at bounding box center [296, 182] width 288 height 26
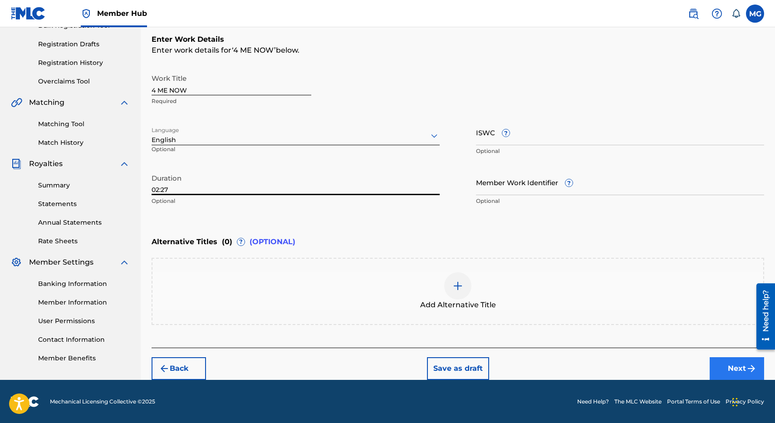
type input "02:27"
click at [728, 377] on button "Next" at bounding box center [737, 368] width 54 height 23
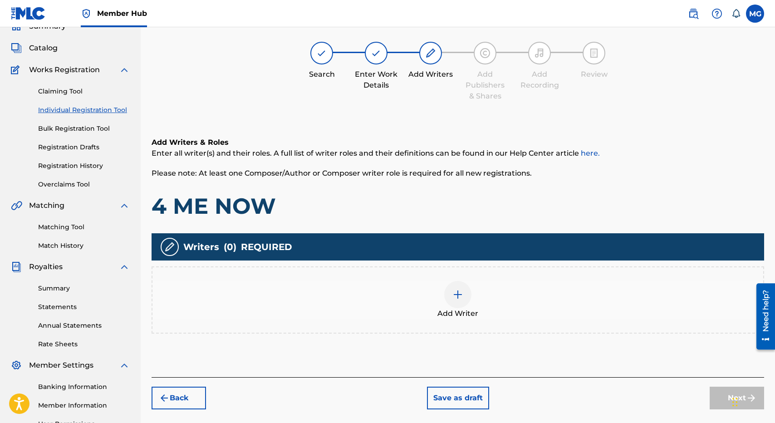
scroll to position [41, 0]
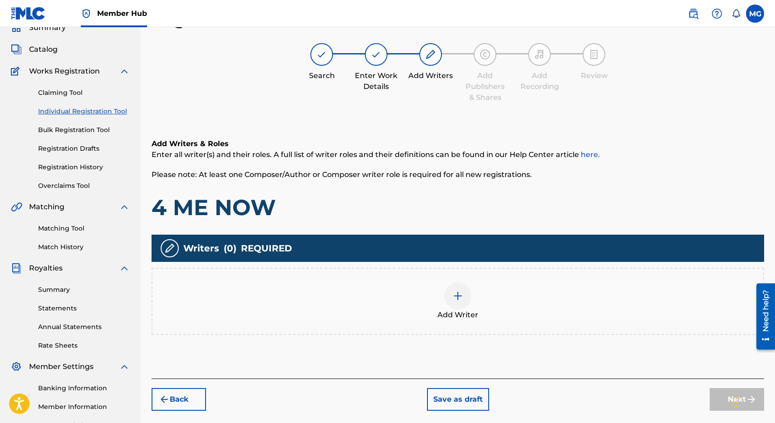
click at [378, 263] on div "Writers ( 0 ) REQUIRED Add Writer" at bounding box center [458, 285] width 613 height 100
click at [375, 272] on div "Add Writer" at bounding box center [458, 301] width 613 height 67
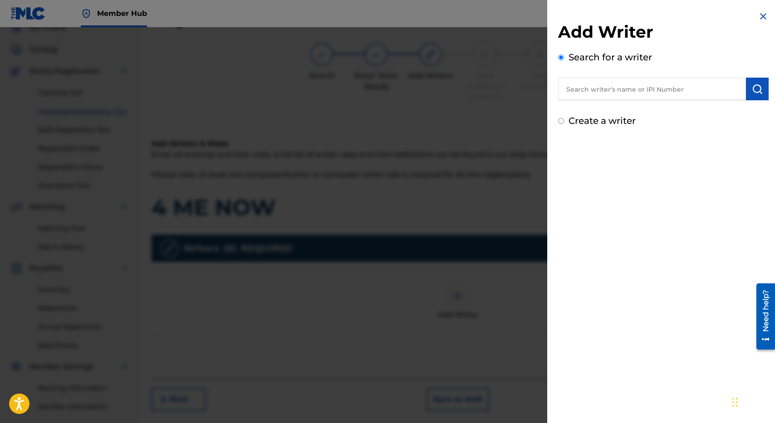
click at [665, 92] on input "text" at bounding box center [652, 89] width 188 height 23
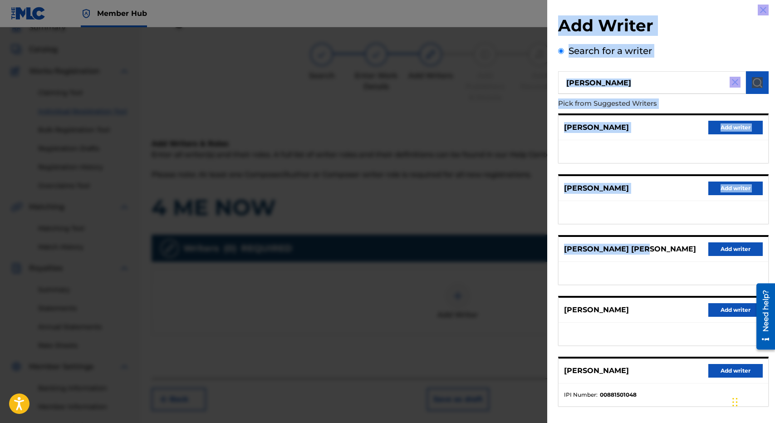
scroll to position [47, 0]
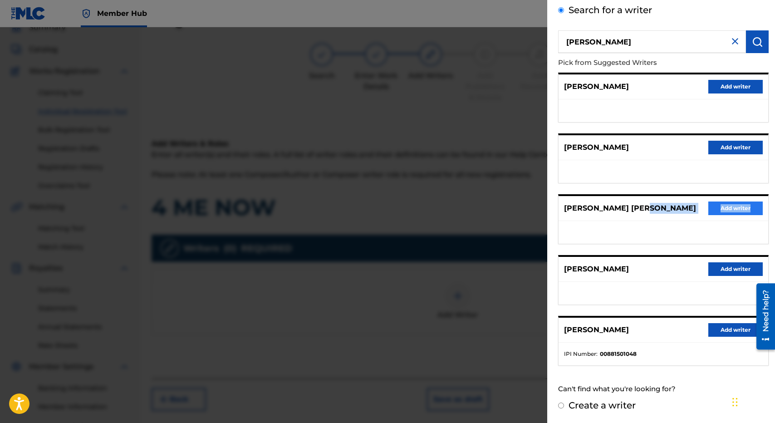
drag, startPoint x: 667, startPoint y: 260, endPoint x: 709, endPoint y: 203, distance: 71.1
click at [709, 203] on div "[PERSON_NAME] [PERSON_NAME] Add writer" at bounding box center [664, 208] width 210 height 25
click at [636, 258] on div "[PERSON_NAME] Add writer" at bounding box center [664, 269] width 210 height 25
click at [599, 347] on ul "IPI Number : 00881501048" at bounding box center [664, 354] width 210 height 23
click at [602, 348] on ul "IPI Number : 00881501048" at bounding box center [664, 354] width 210 height 23
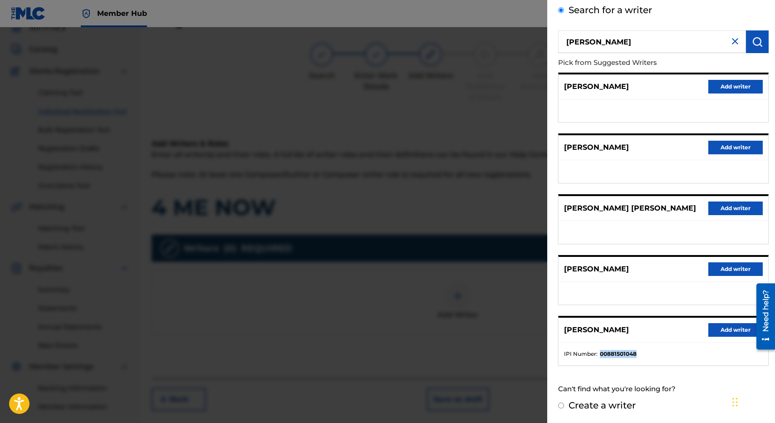
click at [602, 348] on ul "IPI Number : 00881501048" at bounding box center [664, 354] width 210 height 23
copy strong "00881501048"
click at [652, 40] on input "[PERSON_NAME]" at bounding box center [652, 41] width 188 height 23
paste input "00633772340"
type input "00633772340"
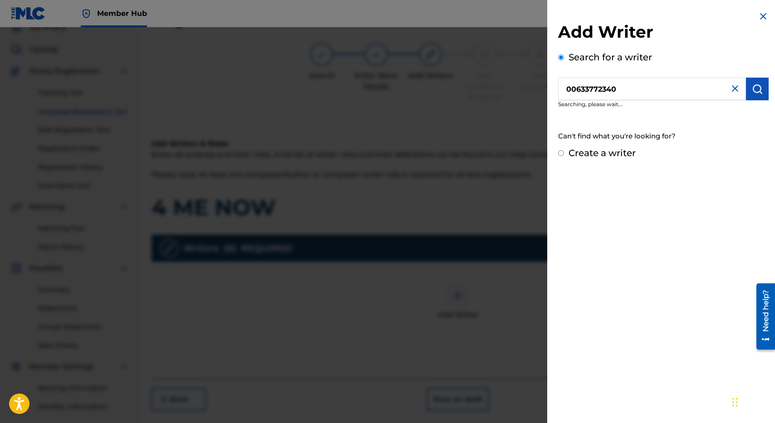
scroll to position [0, 0]
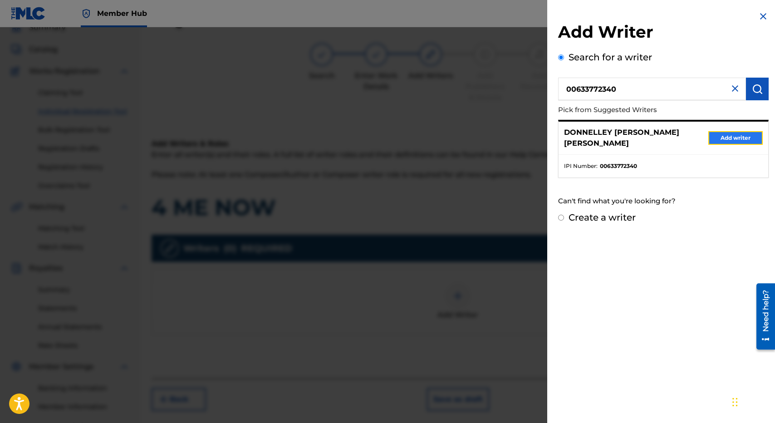
click at [723, 138] on button "Add writer" at bounding box center [735, 138] width 54 height 14
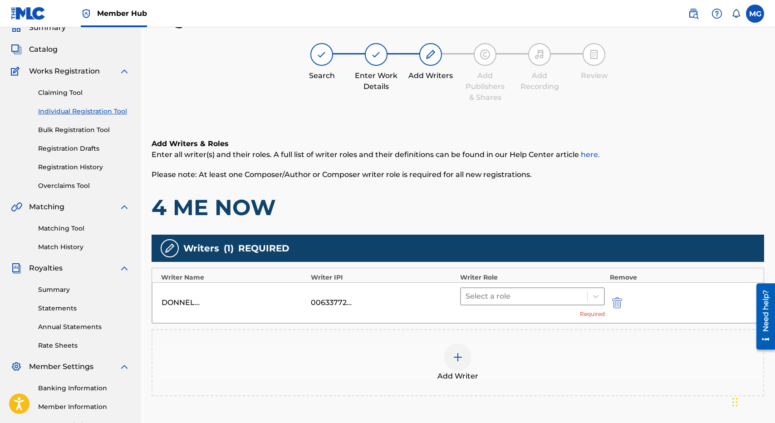
click at [527, 293] on div at bounding box center [524, 296] width 117 height 13
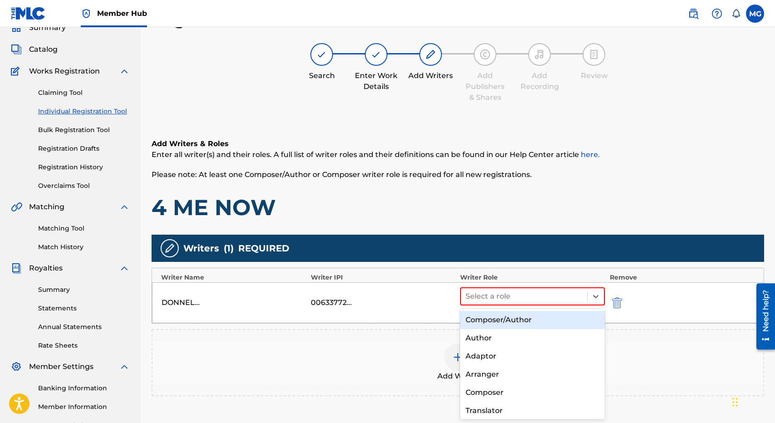
click at [525, 318] on div "Composer/Author" at bounding box center [532, 320] width 145 height 18
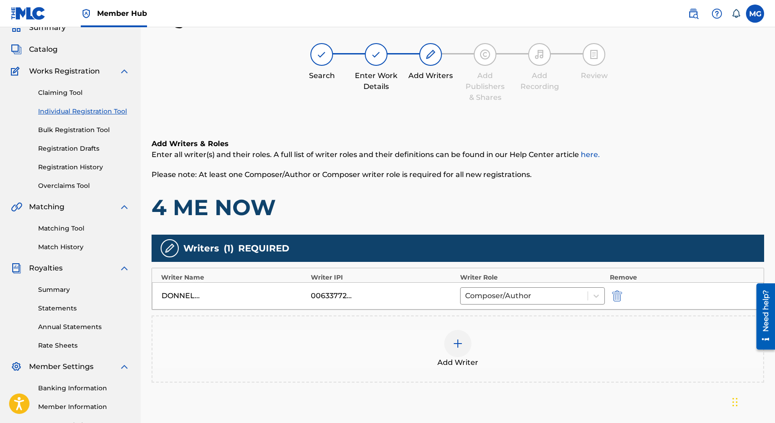
click at [470, 356] on div "Add Writer" at bounding box center [457, 349] width 611 height 38
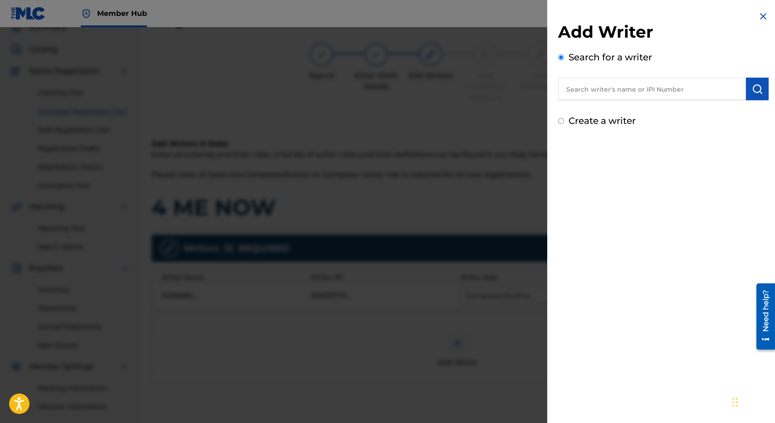
click at [645, 101] on div "Add Writer Search for a writer Create a writer" at bounding box center [663, 75] width 211 height 106
click at [645, 85] on input "text" at bounding box center [652, 89] width 188 height 23
paste input "00747437415"
type input "00747437415"
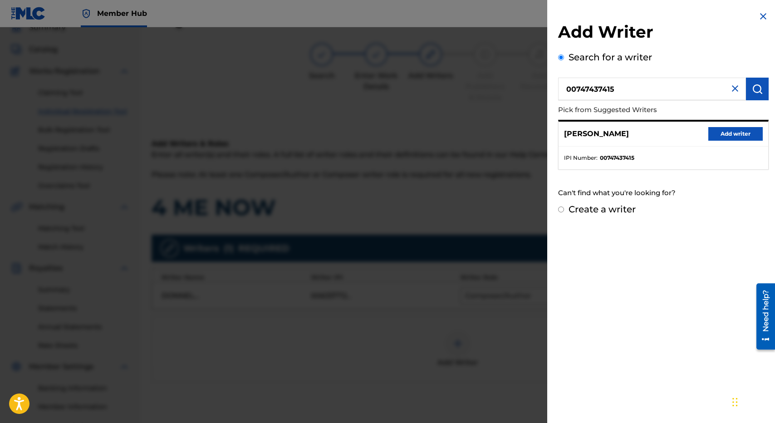
click at [729, 141] on div "[PERSON_NAME] Add writer" at bounding box center [664, 134] width 210 height 25
click at [729, 137] on button "Add writer" at bounding box center [735, 134] width 54 height 14
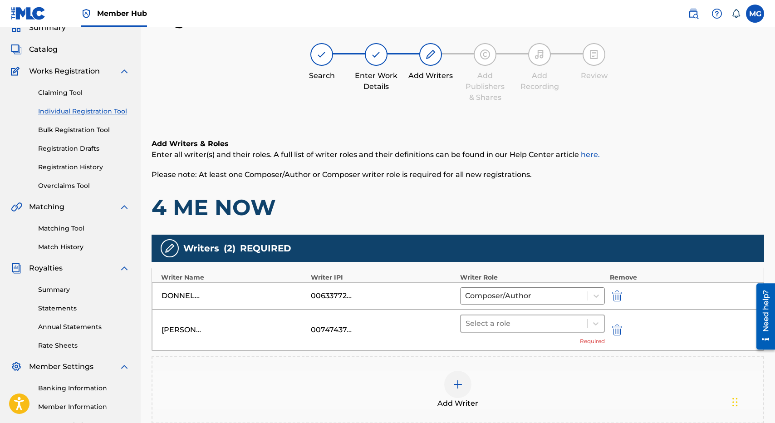
click at [528, 320] on div at bounding box center [524, 323] width 117 height 13
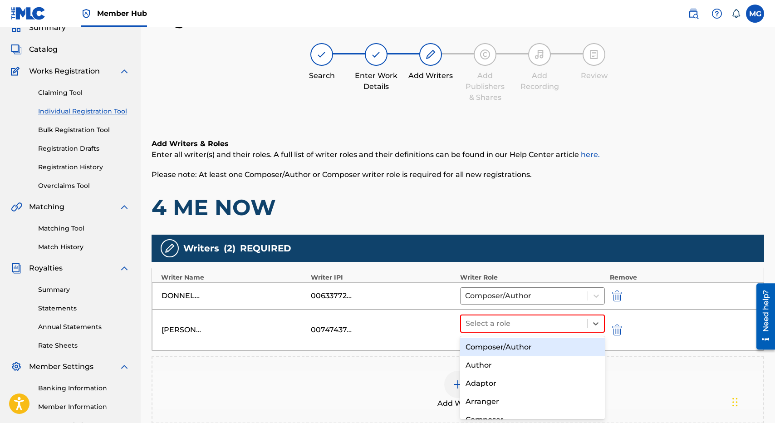
drag, startPoint x: 525, startPoint y: 358, endPoint x: 526, endPoint y: 347, distance: 10.9
click at [526, 347] on div "Composer/Author Author Adaptor Arranger Composer Translator Sub Arranger Sub Au…" at bounding box center [532, 377] width 145 height 83
click at [526, 347] on div "Composer/Author" at bounding box center [532, 347] width 145 height 18
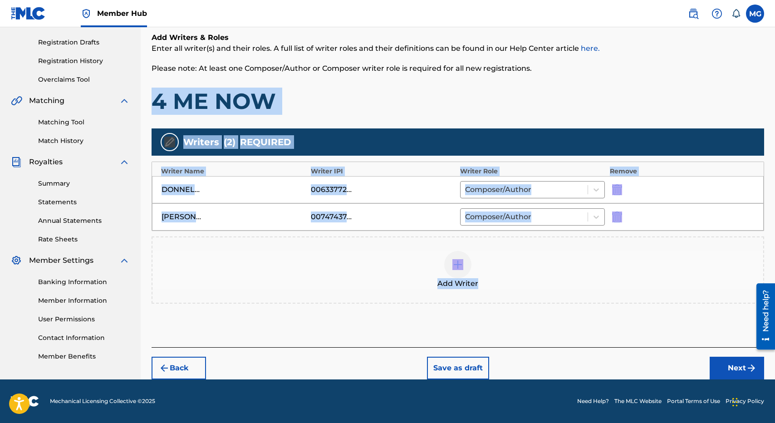
drag, startPoint x: 1391, startPoint y: 461, endPoint x: 759, endPoint y: 315, distance: 649.0
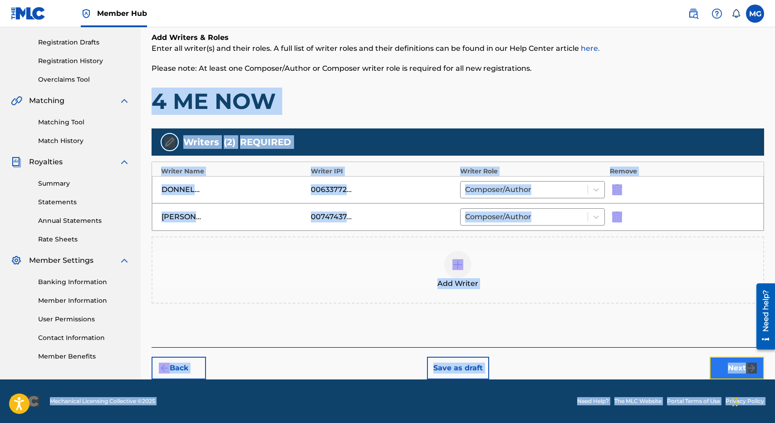
click at [733, 368] on button "Next" at bounding box center [737, 368] width 54 height 23
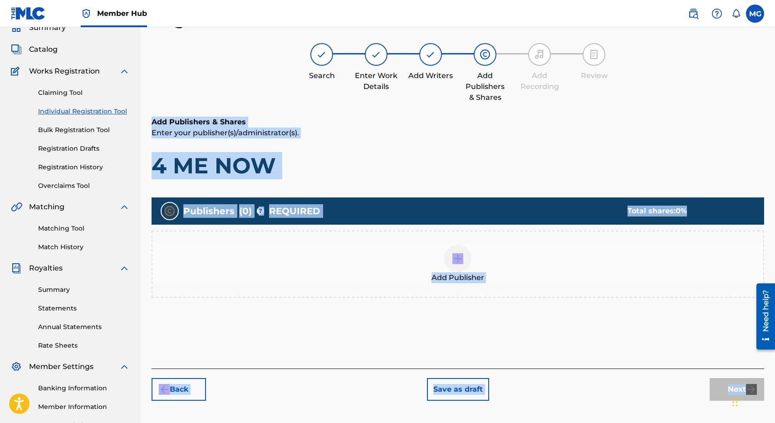
scroll to position [41, 0]
click at [400, 289] on div "Add Publisher" at bounding box center [458, 264] width 613 height 67
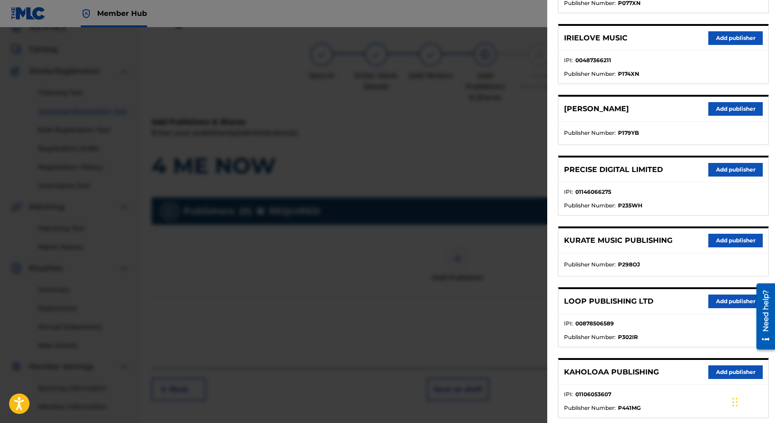
scroll to position [390, 0]
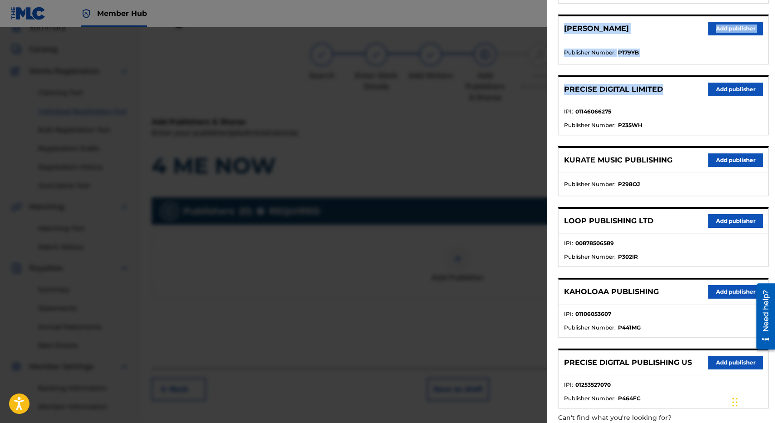
drag, startPoint x: 669, startPoint y: 246, endPoint x: 681, endPoint y: 97, distance: 148.9
click at [681, 97] on div "[PERSON_NAME] PA ALOHA PUB Add publisher IPI : 00657383119 Publisher Number : P…" at bounding box center [663, 69] width 211 height 677
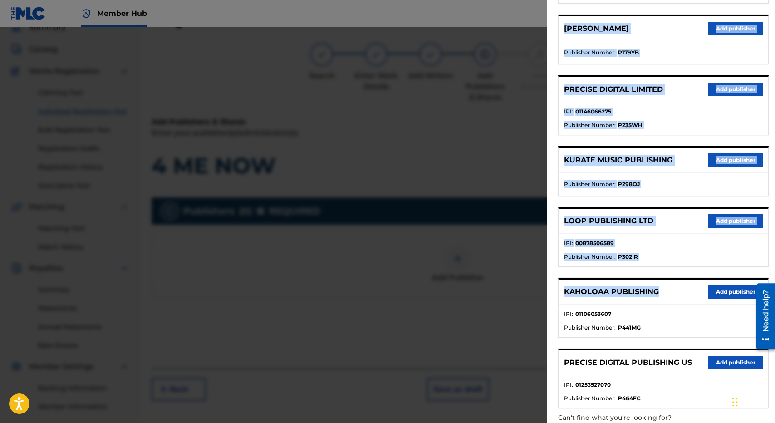
scroll to position [436, 0]
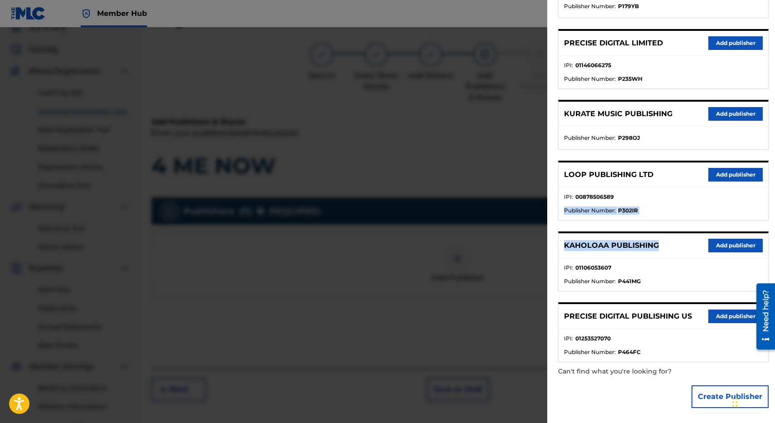
drag, startPoint x: 663, startPoint y: 298, endPoint x: 659, endPoint y: 197, distance: 100.8
click at [659, 197] on div "[PERSON_NAME] PA ALOHA PUB Add publisher IPI : 00657383119 Publisher Number : P…" at bounding box center [663, 23] width 211 height 677
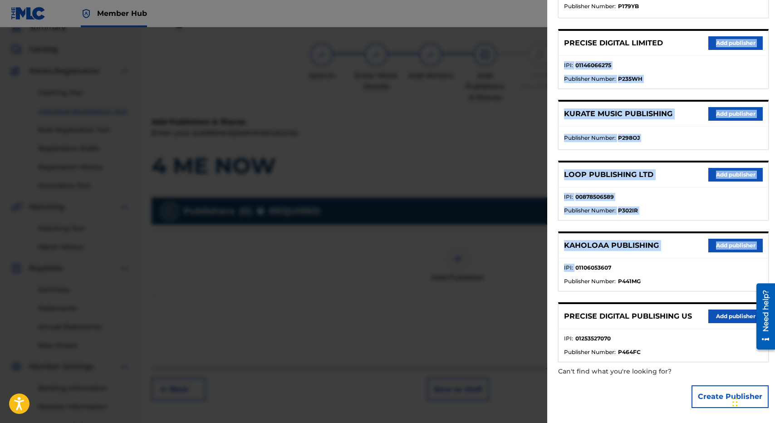
drag, startPoint x: 652, startPoint y: 258, endPoint x: 668, endPoint y: 39, distance: 220.2
click at [666, 39] on div "[PERSON_NAME] PA ALOHA PUB Add publisher IPI : 00657383119 Publisher Number : P…" at bounding box center [663, 23] width 211 height 677
click at [723, 43] on button "Add publisher" at bounding box center [735, 43] width 54 height 14
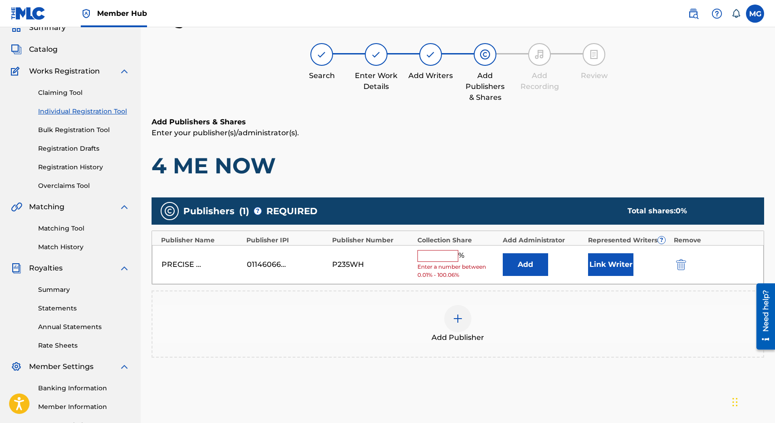
click at [437, 242] on div "Collection Share" at bounding box center [457, 241] width 81 height 10
click at [437, 256] on input "text" at bounding box center [437, 256] width 41 height 12
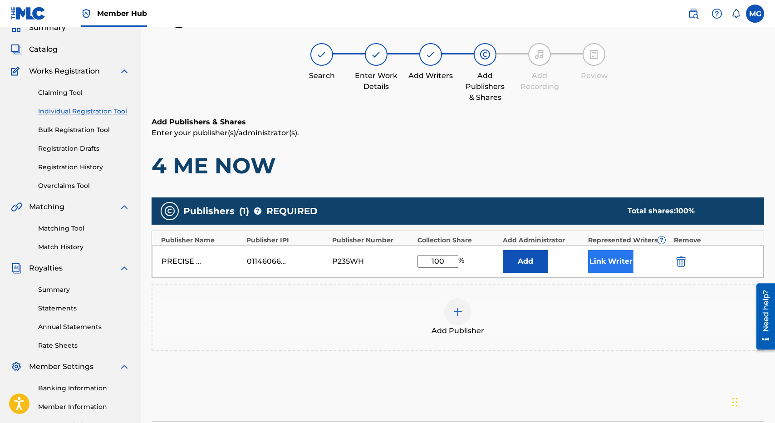
type input "100"
click at [599, 256] on button "Link Writer" at bounding box center [610, 261] width 45 height 23
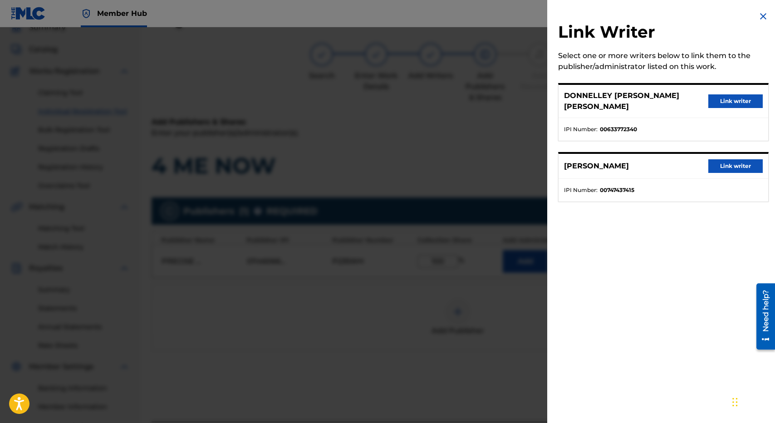
click at [711, 90] on div "[PERSON_NAME] [PERSON_NAME] [PERSON_NAME] Link writer" at bounding box center [664, 101] width 210 height 33
click at [714, 94] on button "Link writer" at bounding box center [735, 101] width 54 height 14
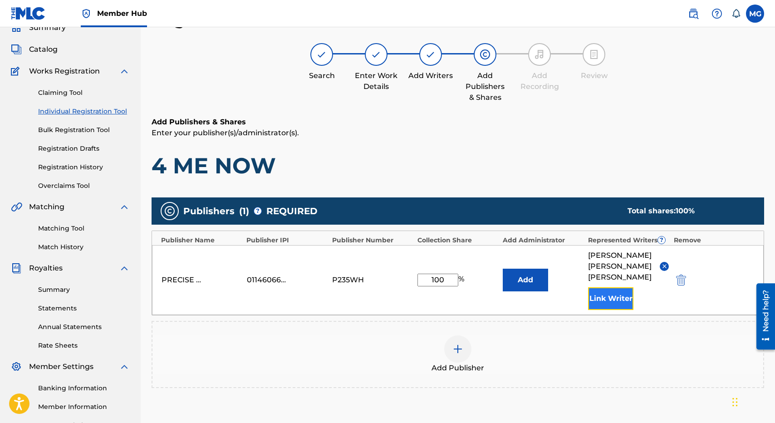
click at [615, 308] on button "Link Writer" at bounding box center [610, 298] width 45 height 23
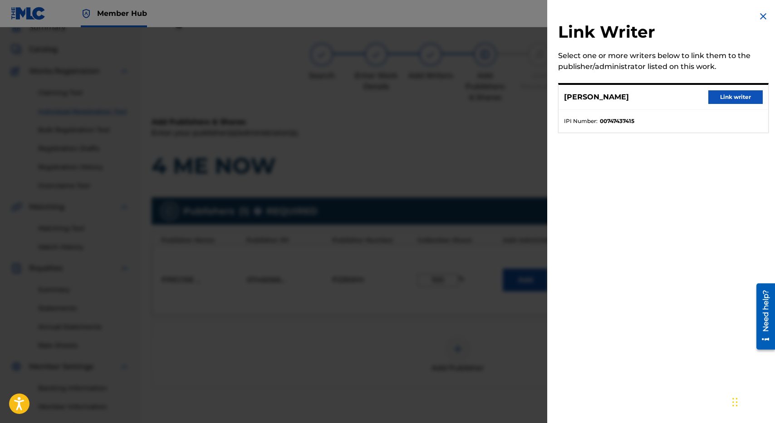
click at [722, 118] on li "IPI Number : 00747437415" at bounding box center [663, 121] width 199 height 8
click at [722, 98] on button "Link writer" at bounding box center [735, 97] width 54 height 14
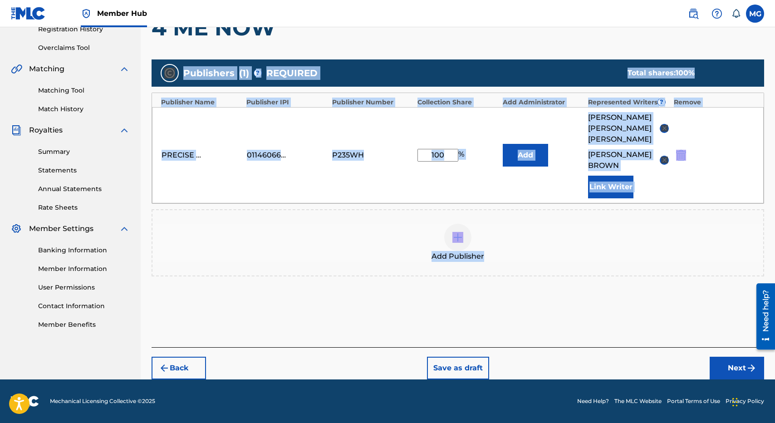
drag, startPoint x: 637, startPoint y: 155, endPoint x: 715, endPoint y: 310, distance: 173.3
click at [707, 295] on div "Add Publishers & Shares Enter your publisher(s)/administrator(s). 4 ME NOW Publ…" at bounding box center [458, 163] width 613 height 368
click at [722, 358] on button "Next" at bounding box center [737, 368] width 54 height 23
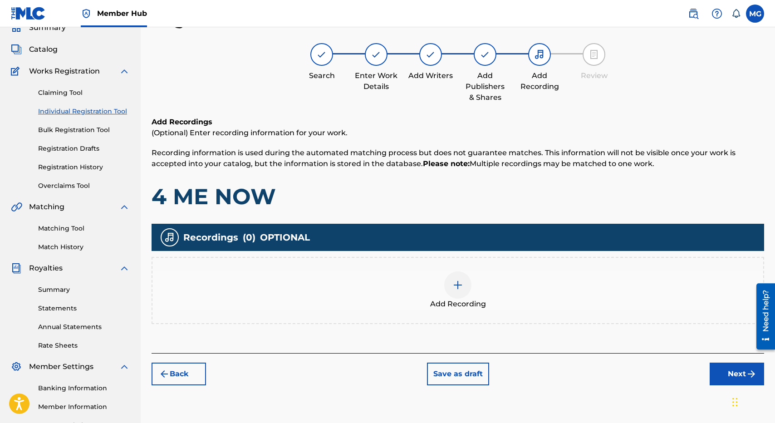
scroll to position [41, 0]
click at [179, 395] on div "Register Work Search Enter Work Details Add Writers Add Publishers & Shares Add…" at bounding box center [458, 243] width 634 height 469
click at [179, 376] on button "Back" at bounding box center [179, 374] width 54 height 23
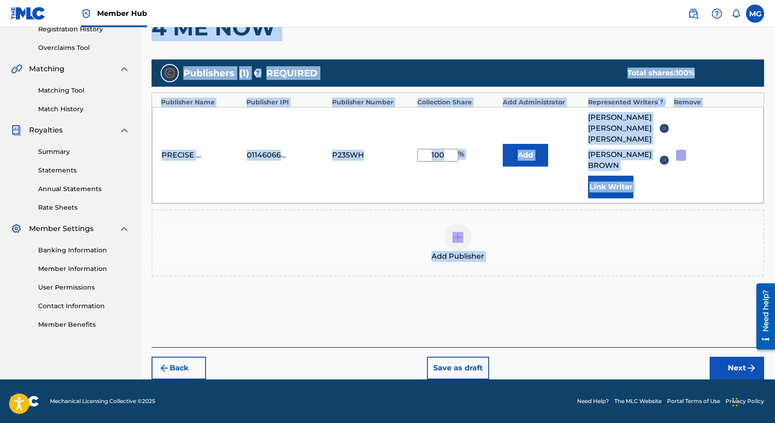
drag, startPoint x: 255, startPoint y: 273, endPoint x: 220, endPoint y: 292, distance: 39.4
click at [213, 309] on div "Add Publishers & Shares Enter your publisher(s)/administrator(s). 4 ME NOW Publ…" at bounding box center [458, 163] width 613 height 368
click at [178, 367] on button "Back" at bounding box center [179, 368] width 54 height 23
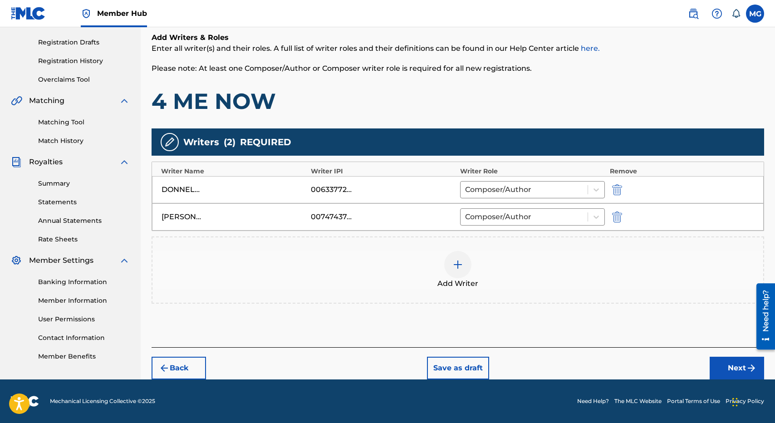
scroll to position [147, 0]
click at [175, 356] on div "Back Save as draft Next" at bounding box center [458, 363] width 613 height 32
click at [175, 364] on button "Back" at bounding box center [179, 368] width 54 height 23
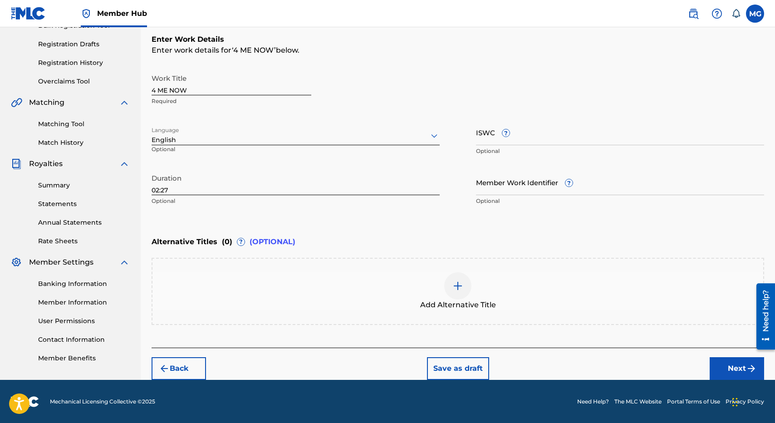
click at [262, 295] on div "Add Alternative Title" at bounding box center [457, 291] width 611 height 38
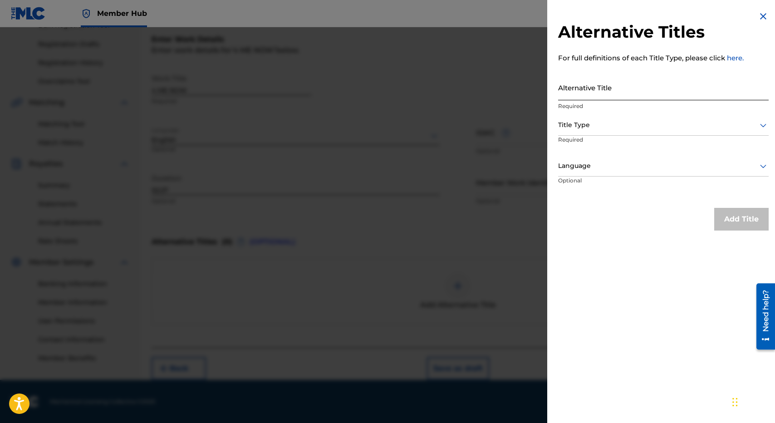
click at [611, 83] on input "Alternative Title" at bounding box center [663, 87] width 211 height 26
type input "4 ME NOW - SPED UP"
click at [621, 118] on div "Title Type" at bounding box center [663, 125] width 211 height 20
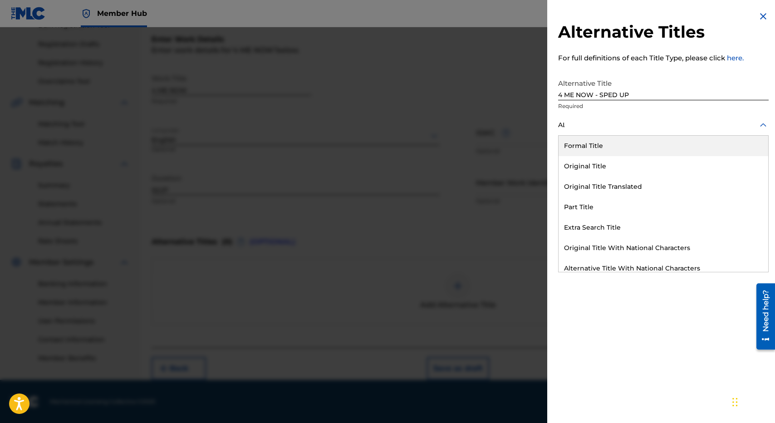
type input "ALT"
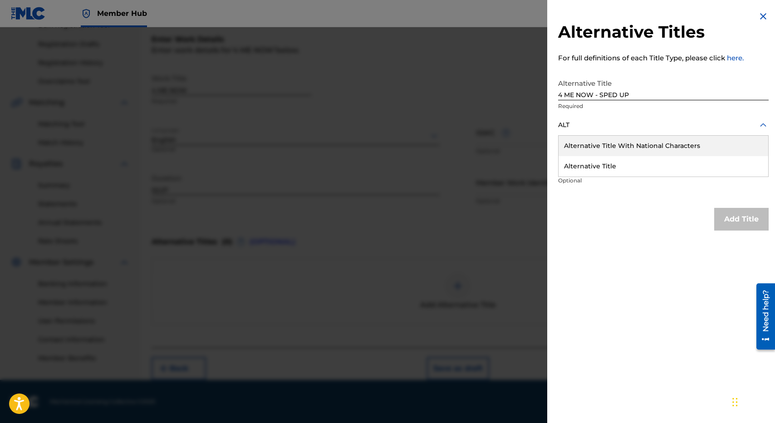
click at [602, 155] on div "Alternative Title With National Characters" at bounding box center [664, 146] width 210 height 20
click at [602, 155] on div "Alternative Title With National Characters, 1 of 2. 2 results available for sea…" at bounding box center [663, 135] width 211 height 41
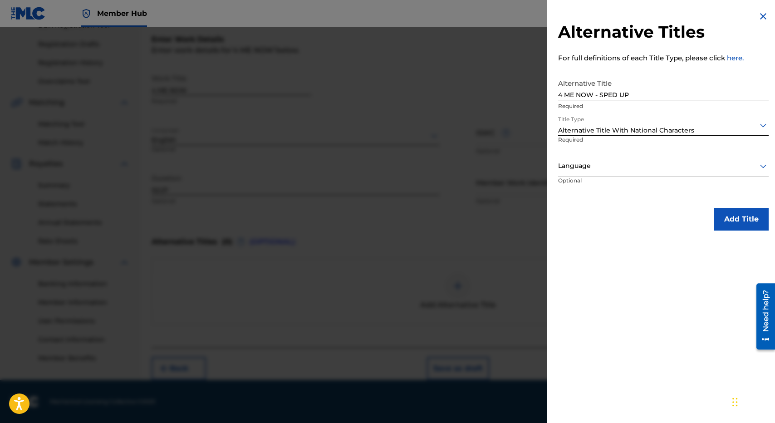
click at [613, 137] on div "Title Type Alternative Title With National Characters Required" at bounding box center [663, 135] width 211 height 41
click at [616, 129] on div at bounding box center [663, 124] width 211 height 11
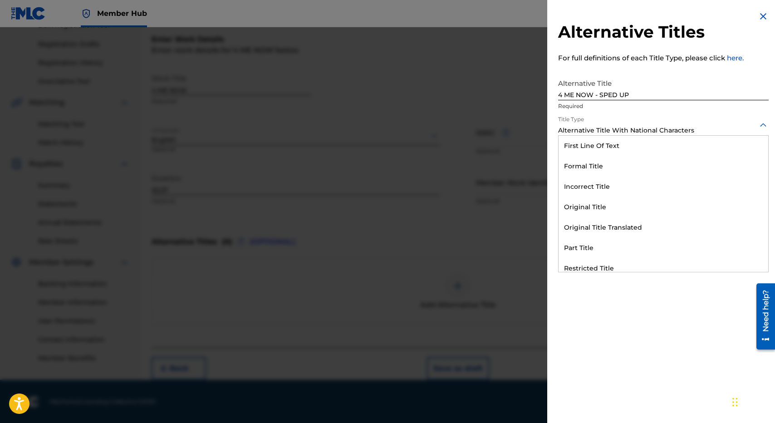
scroll to position [0, 0]
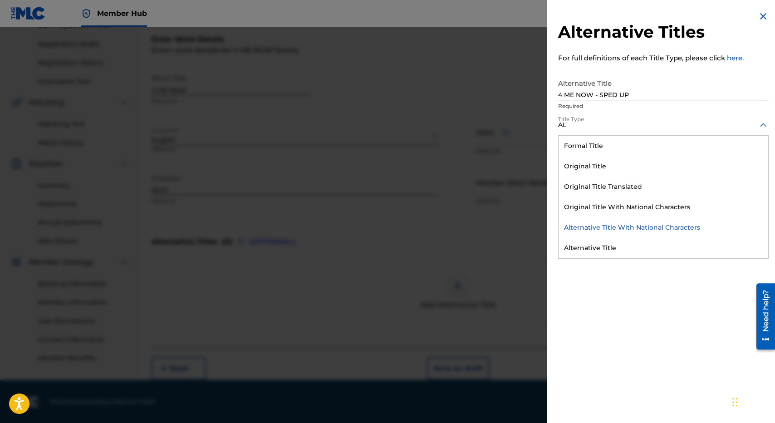
type input "ALT"
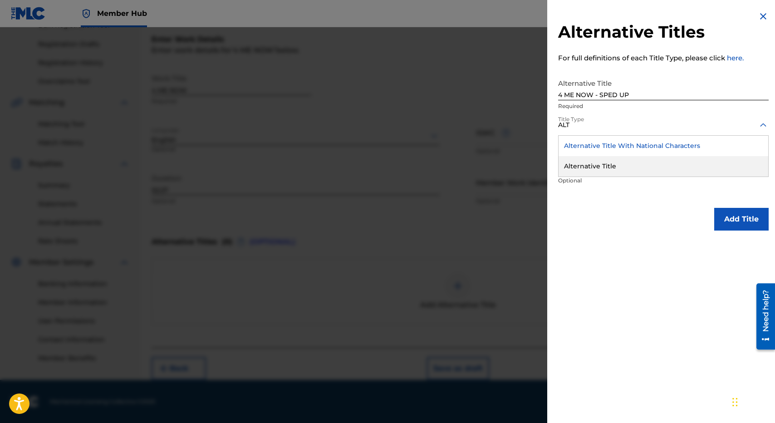
click at [601, 159] on div "Alternative Title" at bounding box center [664, 166] width 210 height 20
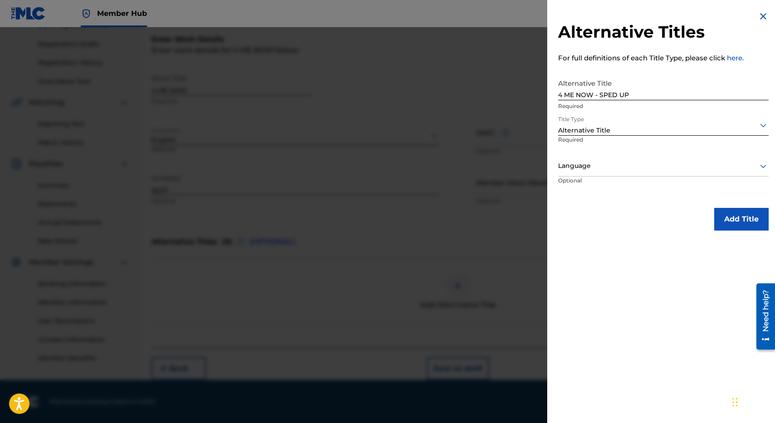
click at [601, 159] on div "Language" at bounding box center [663, 166] width 211 height 20
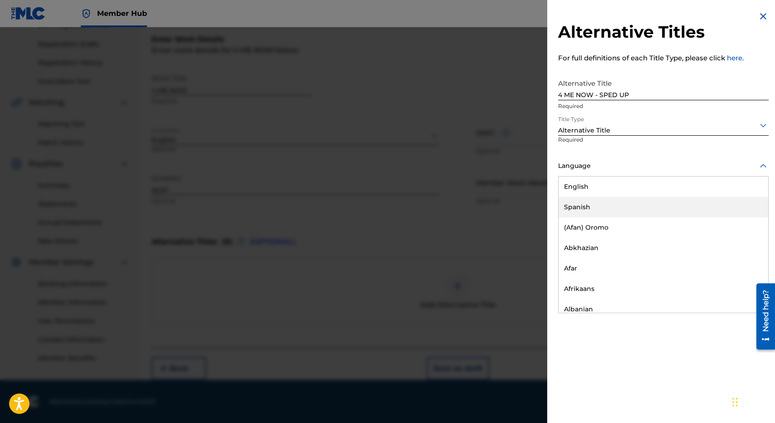
drag, startPoint x: 599, startPoint y: 201, endPoint x: 599, endPoint y: 194, distance: 6.9
click at [599, 194] on div "English Spanish (Afan) Oromo Abkhazian Afar Afrikaans Albanian Amharic Arabic A…" at bounding box center [664, 245] width 210 height 136
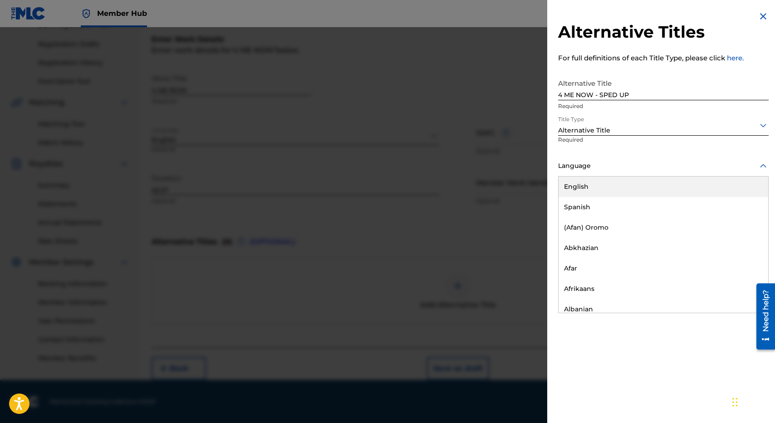
click at [599, 194] on div "English" at bounding box center [664, 187] width 210 height 20
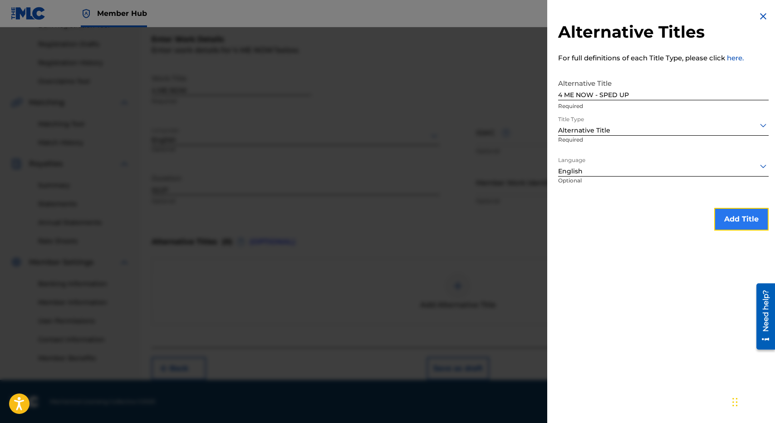
click at [735, 222] on button "Add Title" at bounding box center [741, 219] width 54 height 23
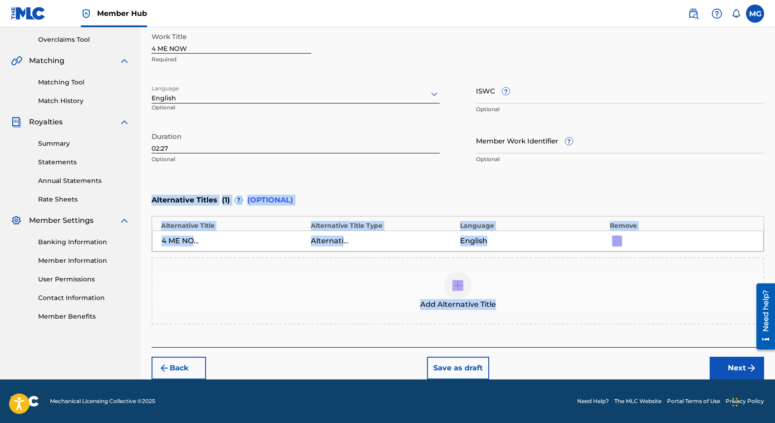
drag, startPoint x: 610, startPoint y: 432, endPoint x: 720, endPoint y: 303, distance: 170.0
click at [720, 303] on div "Enter Work Details Enter work details for ‘ 4 ME NOW ’ below. Work Title 4 ME N…" at bounding box center [458, 159] width 613 height 377
click at [733, 369] on button "Next" at bounding box center [737, 368] width 54 height 23
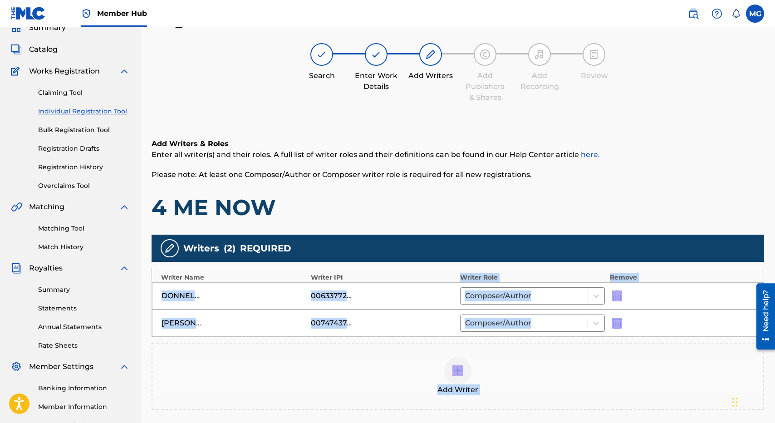
scroll to position [147, 0]
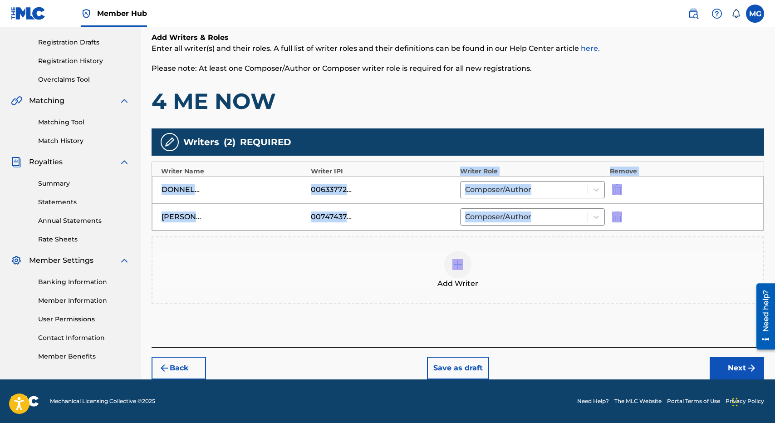
drag, startPoint x: 492, startPoint y: 277, endPoint x: 595, endPoint y: 250, distance: 106.1
click at [595, 250] on div "Writers ( 2 ) REQUIRED Writer Name Writer IPI Writer Role [PERSON_NAME] [PERSON…" at bounding box center [458, 215] width 613 height 175
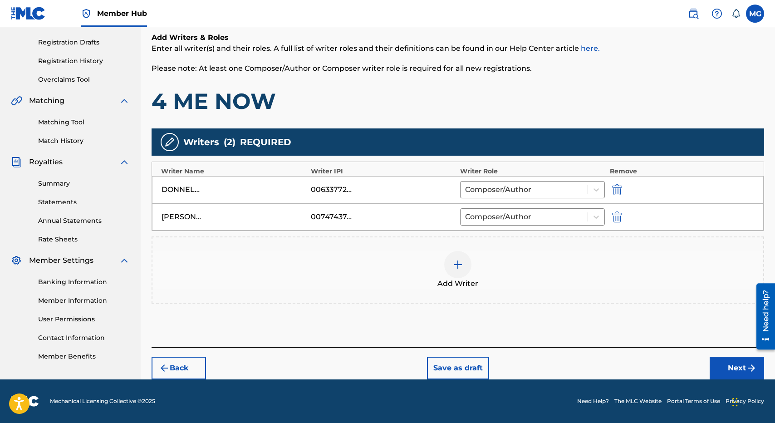
click at [703, 358] on div "Back Save as draft Next" at bounding box center [458, 363] width 613 height 32
click at [717, 359] on button "Next" at bounding box center [737, 368] width 54 height 23
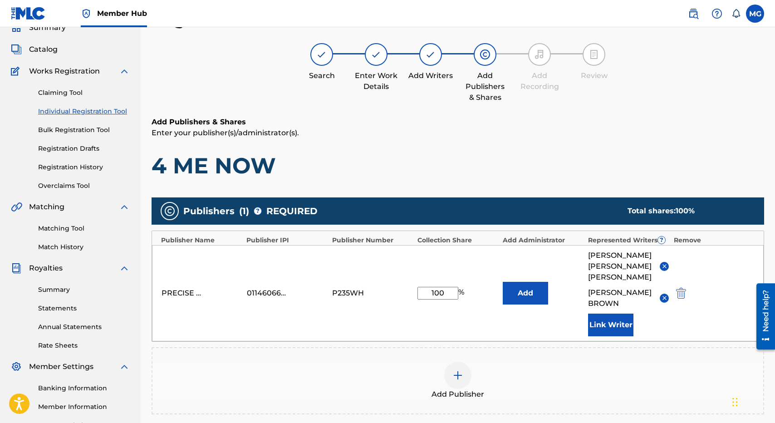
scroll to position [41, 0]
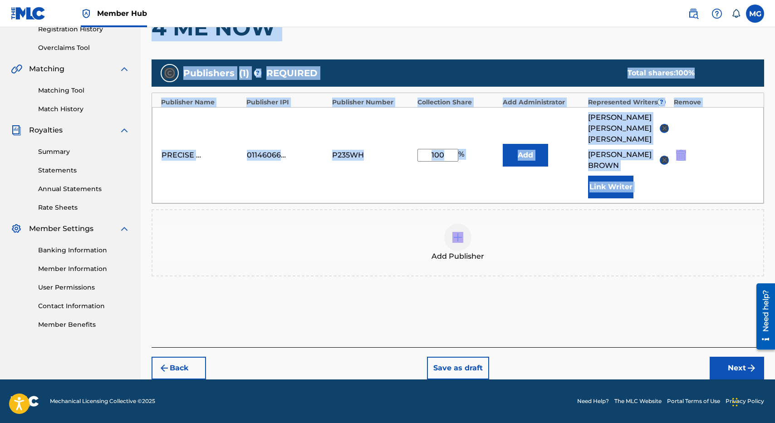
drag, startPoint x: 545, startPoint y: 118, endPoint x: 635, endPoint y: 224, distance: 139.0
click at [633, 225] on div "Add Publishers & Shares Enter your publisher(s)/administrator(s). 4 ME NOW Publ…" at bounding box center [458, 163] width 613 height 368
click at [715, 370] on button "Next" at bounding box center [737, 368] width 54 height 23
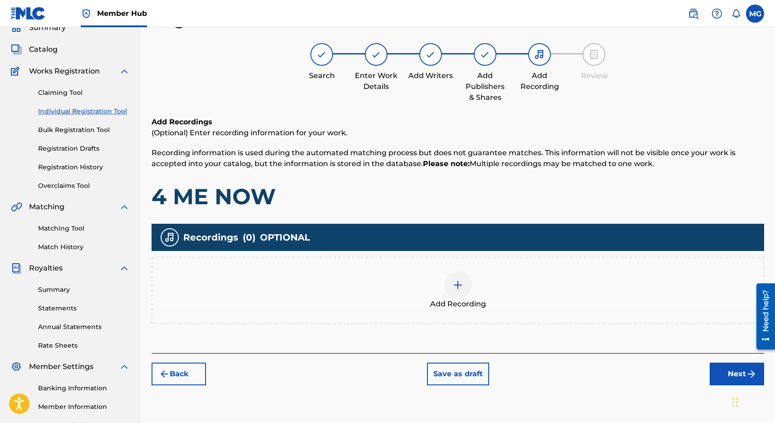
click at [480, 298] on div "Add Recording" at bounding box center [457, 290] width 611 height 38
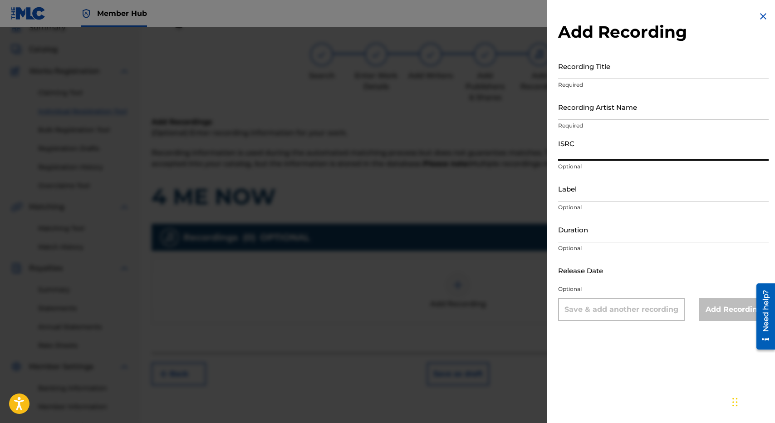
click at [600, 136] on input "ISRC" at bounding box center [663, 148] width 211 height 26
paste input "AUG0H2501289"
type input "AUG0H2501289"
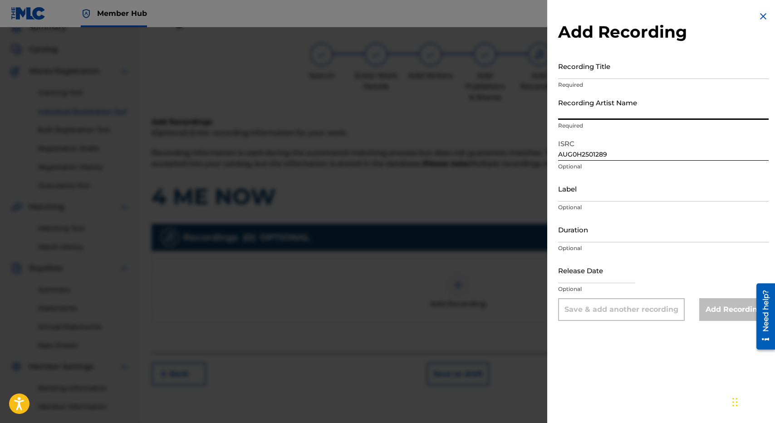
click at [603, 94] on input "Recording Artist Name" at bounding box center [663, 107] width 211 height 26
click at [590, 75] on input "Recording Title" at bounding box center [663, 66] width 211 height 26
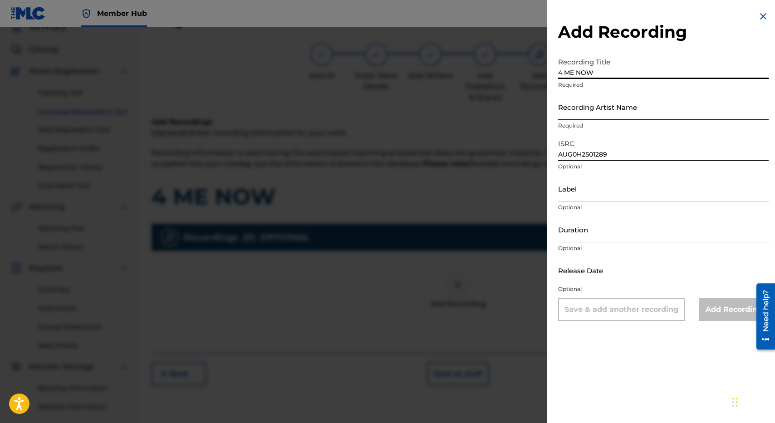
type input "4 ME NOW"
click at [592, 115] on input "Recording Artist Name" at bounding box center [663, 107] width 211 height 26
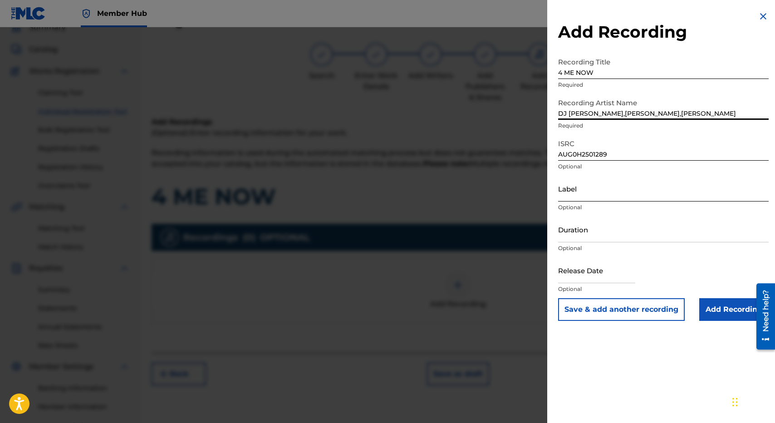
type input "DJ [PERSON_NAME],[PERSON_NAME],[PERSON_NAME]"
click at [605, 187] on input "Label" at bounding box center [663, 189] width 211 height 26
type input "FUTURENOW MUSIC"
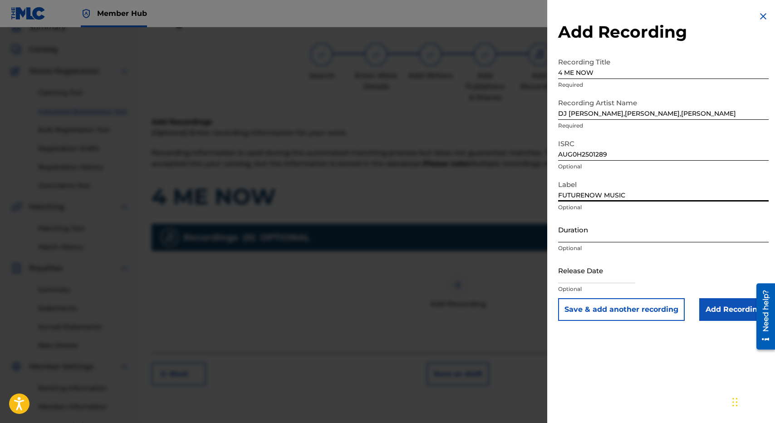
click at [609, 238] on input "Duration" at bounding box center [663, 229] width 211 height 26
type input "02:27"
click at [563, 270] on input "text" at bounding box center [596, 270] width 77 height 26
select select "8"
select select "2025"
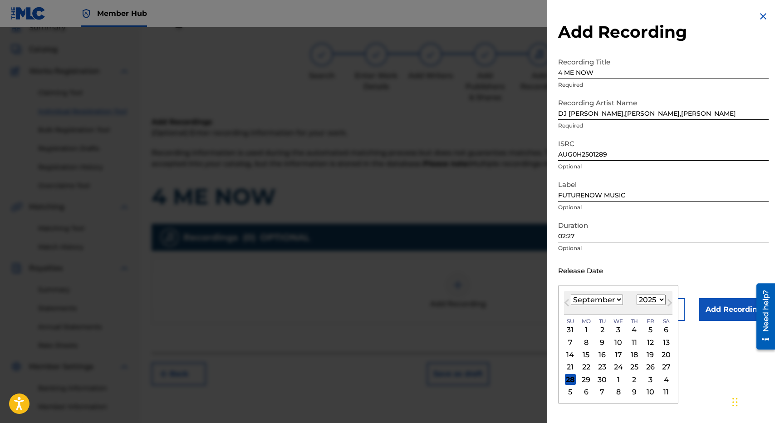
click at [598, 297] on select "January February March April May June July August September October November De…" at bounding box center [597, 300] width 52 height 10
select select "6"
click at [571, 295] on select "January February March April May June July August September October November De…" at bounding box center [597, 300] width 52 height 10
click at [653, 341] on div "11" at bounding box center [650, 342] width 11 height 11
type input "[DATE]"
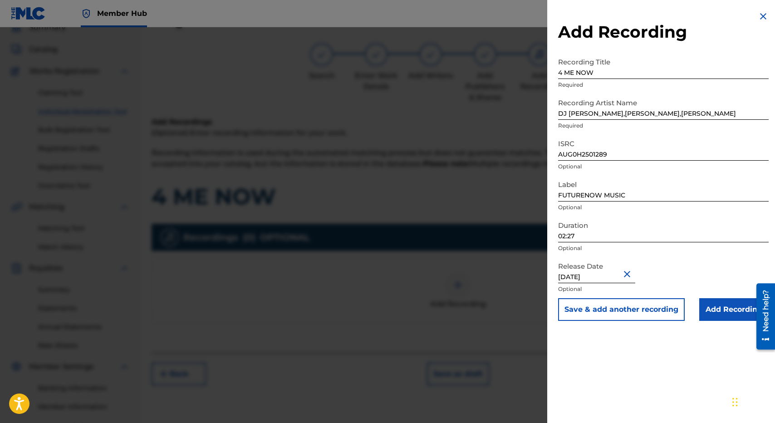
click at [639, 65] on input "4 ME NOW" at bounding box center [663, 66] width 211 height 26
click at [711, 314] on input "Add Recording" at bounding box center [733, 309] width 69 height 23
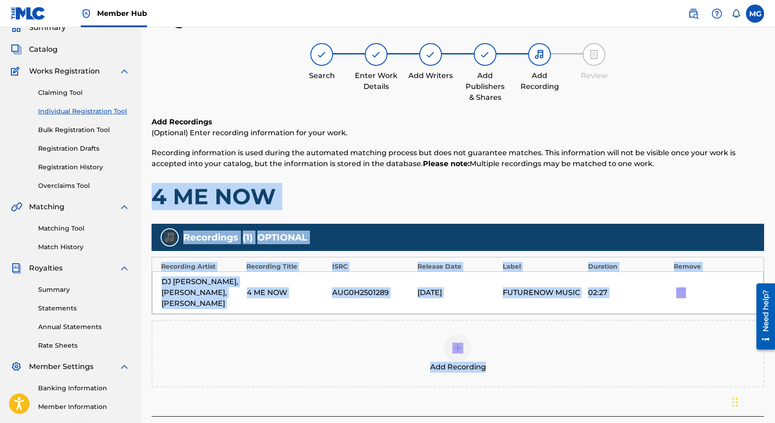
scroll to position [140, 0]
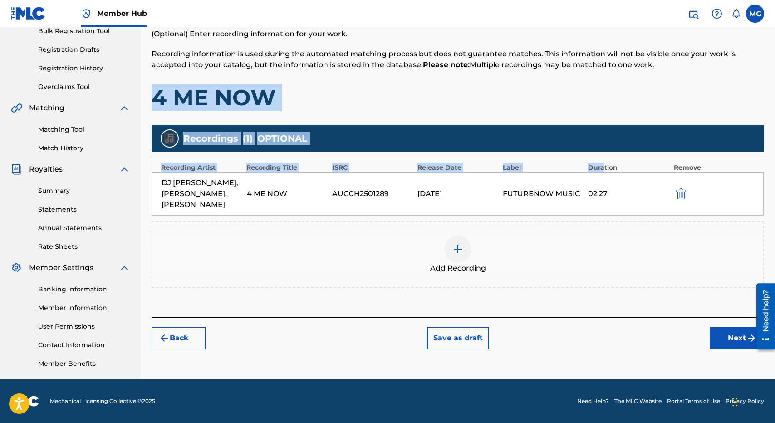
drag, startPoint x: 556, startPoint y: 181, endPoint x: 604, endPoint y: 165, distance: 50.8
click at [604, 165] on div "Add Recordings (Optional) Enter recording information for your work. Recording …" at bounding box center [458, 168] width 613 height 300
click at [737, 333] on button "Next" at bounding box center [737, 338] width 54 height 23
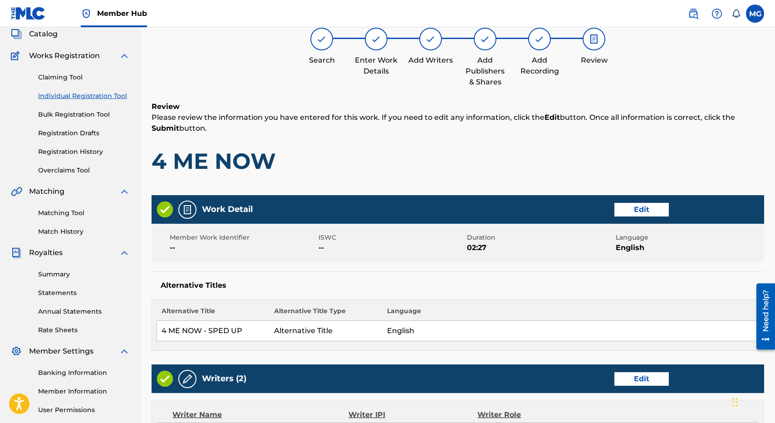
scroll to position [41, 0]
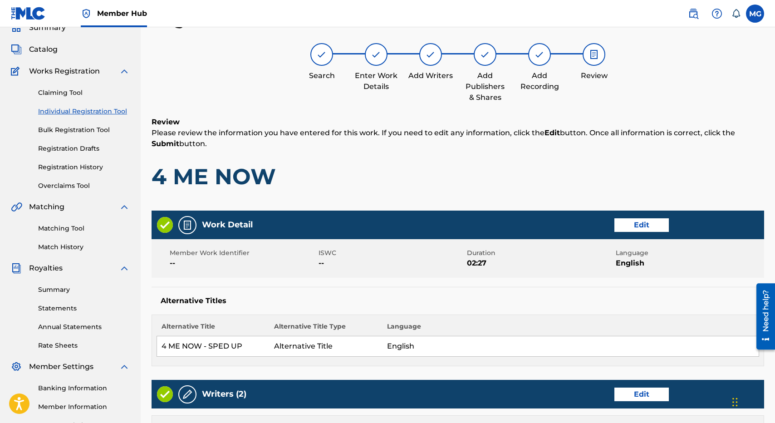
click at [542, 151] on div "Review Please review the information you have entered for this work. If you nee…" at bounding box center [458, 160] width 613 height 87
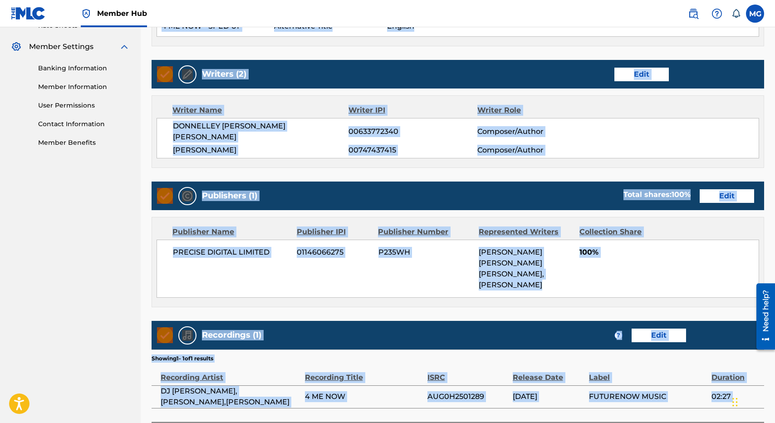
scroll to position [412, 0]
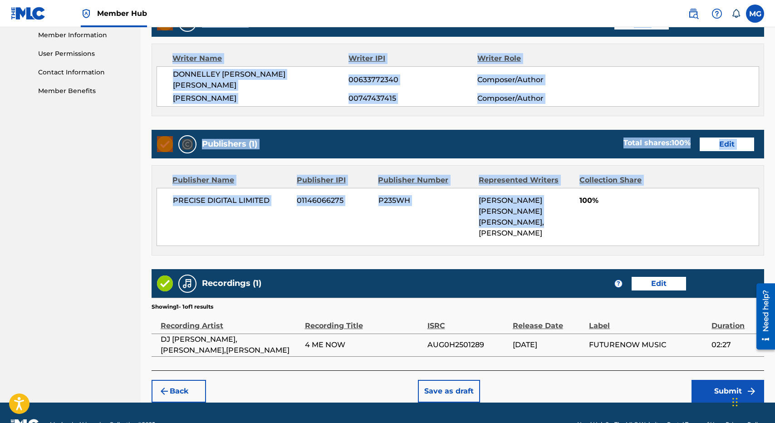
drag, startPoint x: 542, startPoint y: 151, endPoint x: 511, endPoint y: 219, distance: 75.2
click at [511, 219] on div "Register Work Search Enter Work Details Add Writers Add Publishers & Shares Add…" at bounding box center [458, 19] width 613 height 765
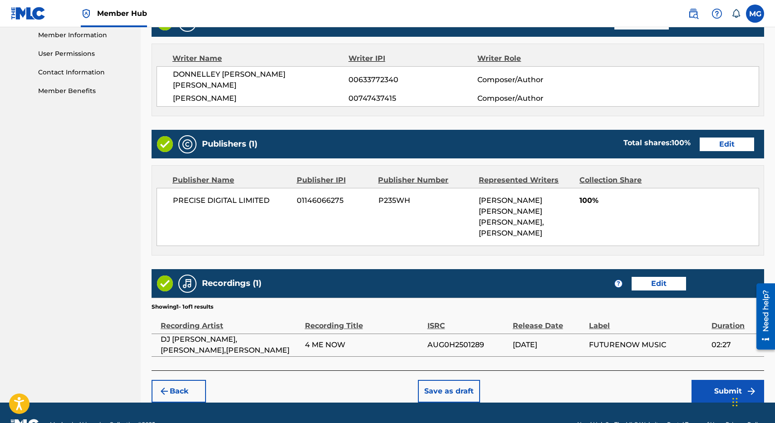
click at [495, 270] on div "Recordings (1) ? Edit" at bounding box center [458, 283] width 613 height 29
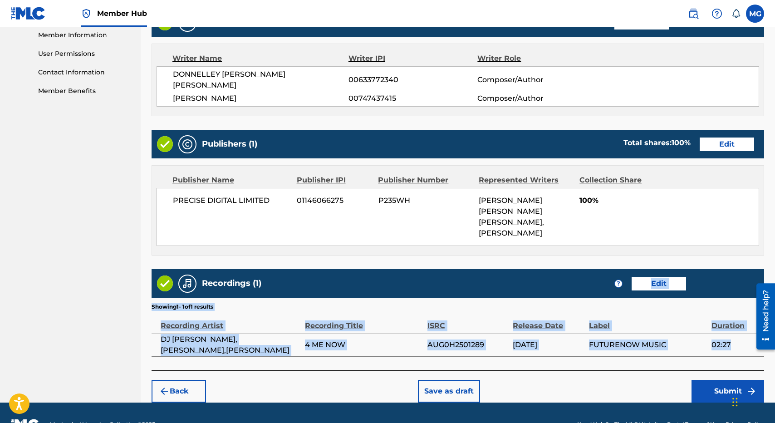
drag, startPoint x: 495, startPoint y: 270, endPoint x: 749, endPoint y: 329, distance: 260.3
click at [749, 329] on div "Recordings (1) ? Edit Showing 1 - 1 of 1 results Recording Artist Recording Tit…" at bounding box center [458, 313] width 613 height 88
click at [702, 380] on button "Submit" at bounding box center [728, 391] width 73 height 23
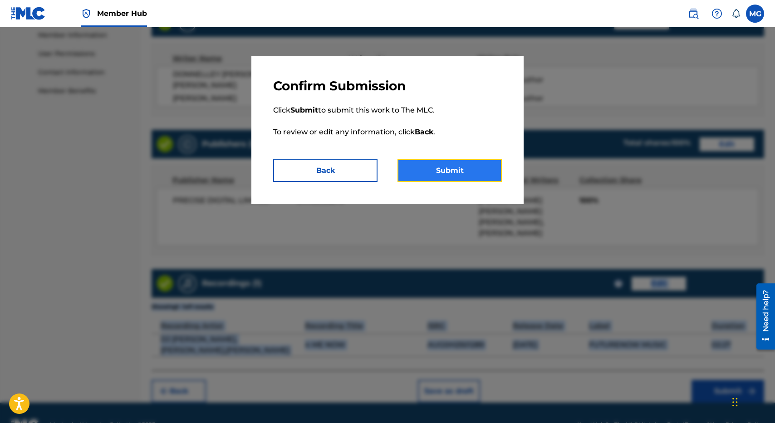
click at [424, 180] on button "Submit" at bounding box center [450, 170] width 104 height 23
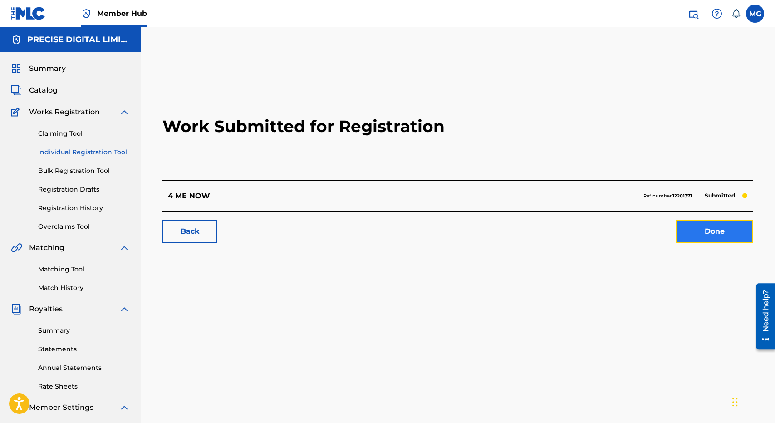
click at [709, 240] on link "Done" at bounding box center [714, 231] width 77 height 23
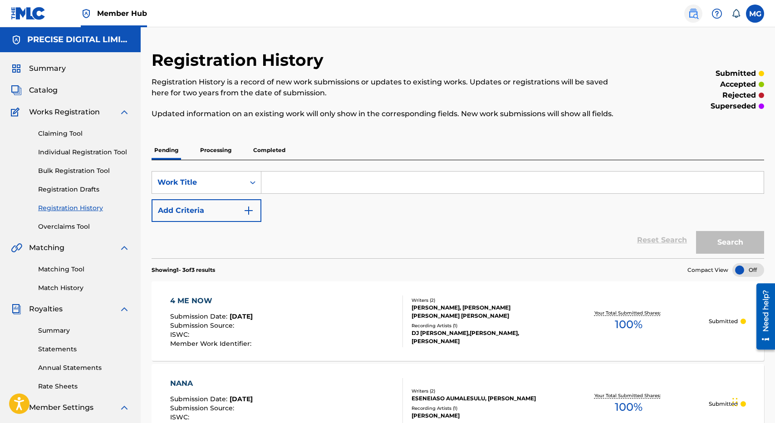
click at [0, 0] on nav "Member Hub MG MG [PERSON_NAME] [PERSON_NAME][EMAIL_ADDRESS][DOMAIN_NAME] Notifi…" at bounding box center [387, 13] width 775 height 27
click at [285, 247] on div "Reset Search Search" at bounding box center [458, 240] width 613 height 36
click at [367, 234] on div "Reset Search Search" at bounding box center [458, 240] width 613 height 36
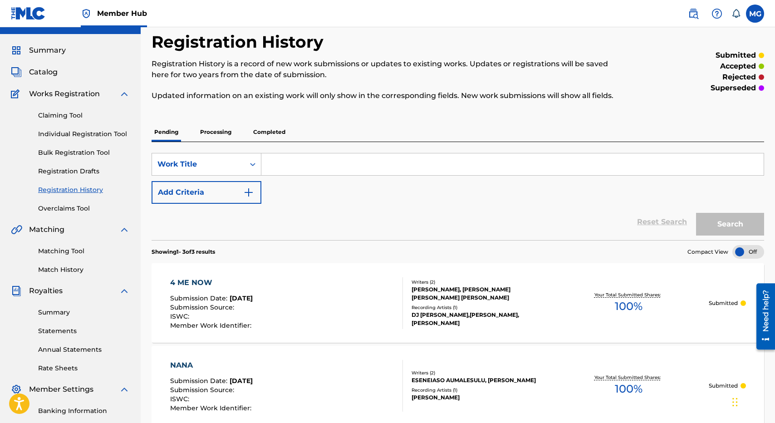
click at [359, 217] on div "Reset Search Search" at bounding box center [458, 222] width 613 height 36
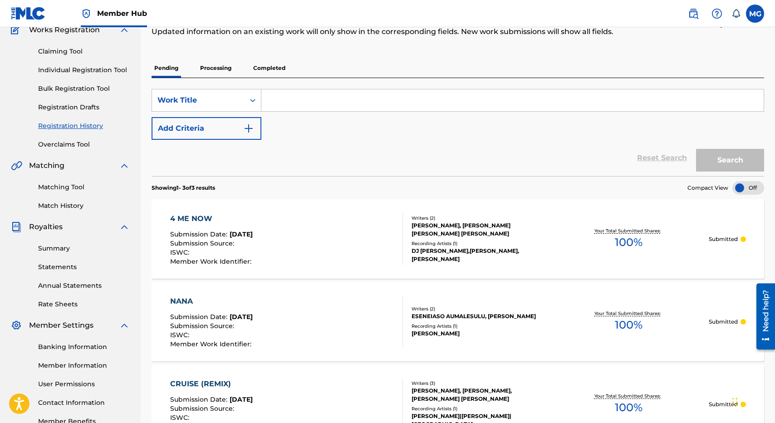
scroll to position [73, 0]
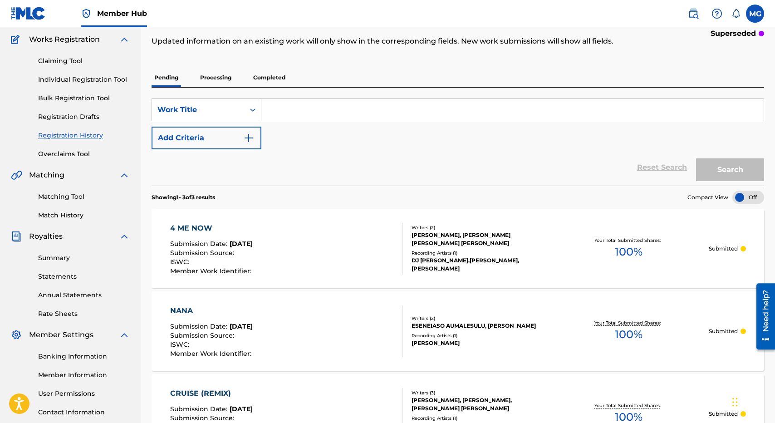
click at [301, 174] on div "Reset Search Search" at bounding box center [458, 167] width 613 height 36
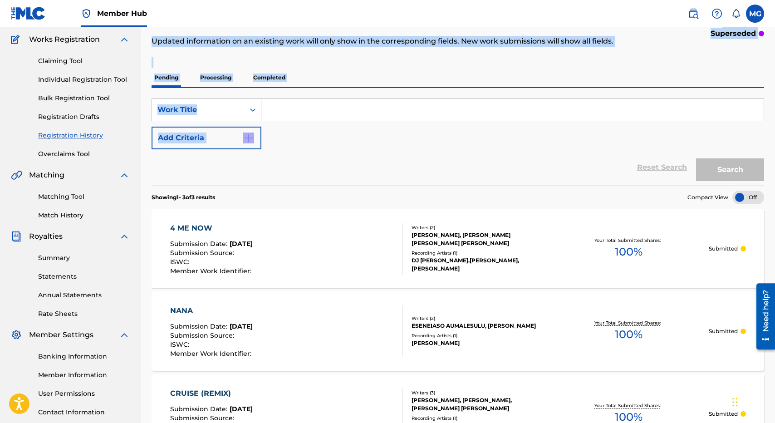
scroll to position [0, 0]
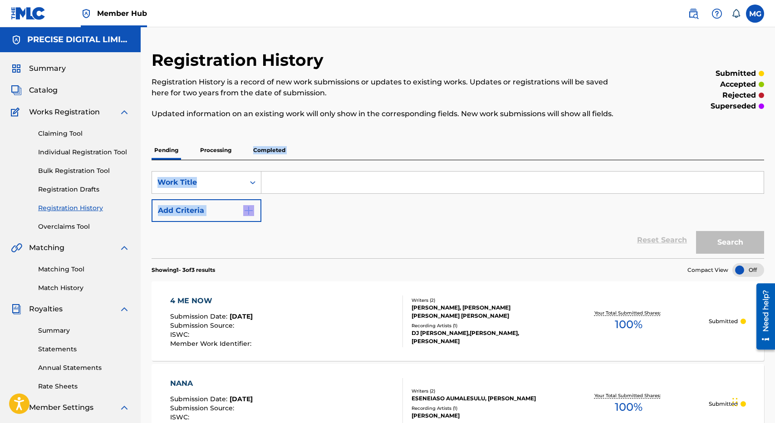
drag, startPoint x: 345, startPoint y: 155, endPoint x: 227, endPoint y: 167, distance: 118.2
click at [227, 167] on div "SearchWithCriteriaaea1c2cf-991e-456e-87cb-1ae70c9127a4 Work Title Add Criteria …" at bounding box center [458, 209] width 613 height 98
click at [104, 162] on div "Claiming Tool Individual Registration Tool Bulk Registration Tool Registration …" at bounding box center [70, 175] width 119 height 114
click at [104, 159] on div "Claiming Tool Individual Registration Tool Bulk Registration Tool Registration …" at bounding box center [70, 175] width 119 height 114
click at [109, 154] on link "Individual Registration Tool" at bounding box center [84, 152] width 92 height 10
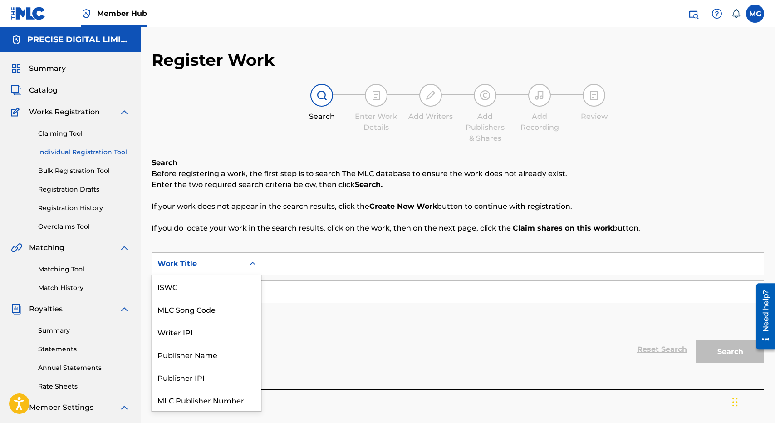
click at [260, 256] on div "Search Form" at bounding box center [253, 263] width 16 height 16
paste input "Search Form"
click at [294, 261] on input "Search Form" at bounding box center [512, 264] width 502 height 22
paste input "MAGUGULEKOAU UA LE [GEOGRAPHIC_DATA] I OGA KA'I KA'I"
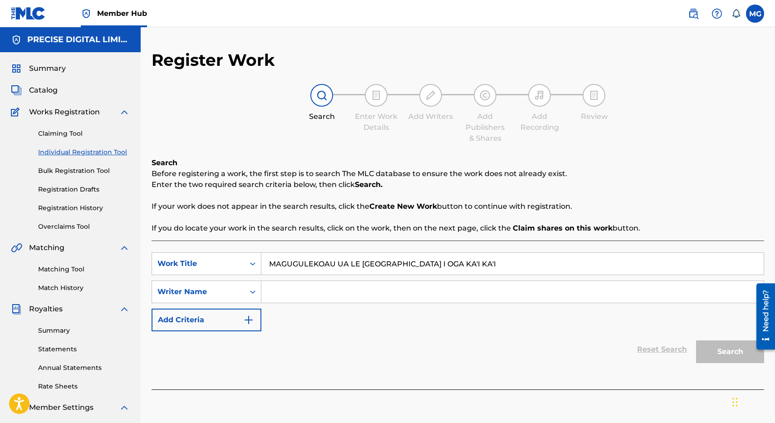
type input "MAGUGULEKOAU UA LE [GEOGRAPHIC_DATA] I OGA KA'I KA'I"
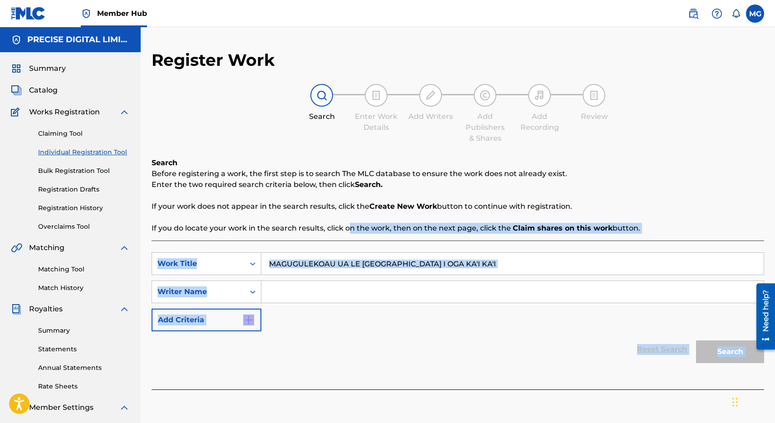
scroll to position [140, 0]
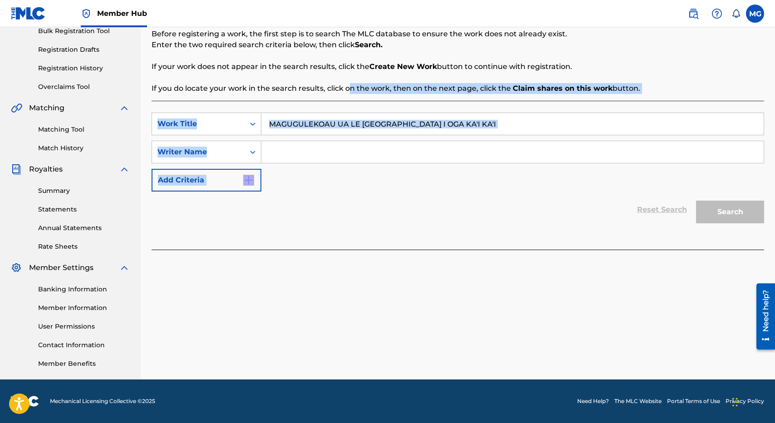
drag, startPoint x: 349, startPoint y: 225, endPoint x: 381, endPoint y: 184, distance: 51.9
click at [381, 184] on div "Search Before registering a work, the first step is to search The MLC database …" at bounding box center [458, 134] width 613 height 232
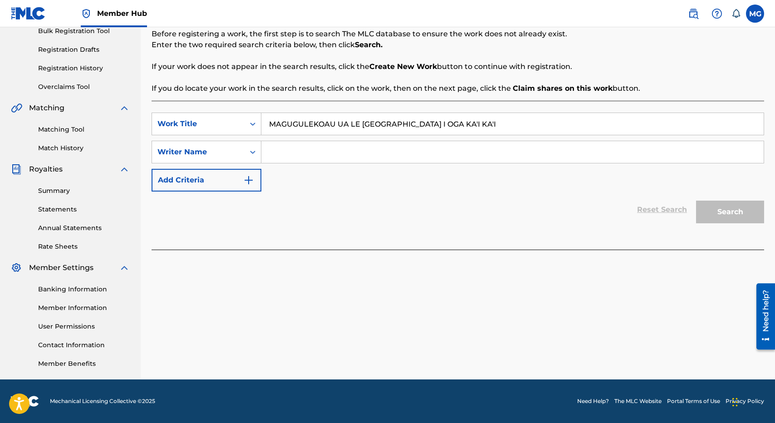
click at [320, 155] on input "Search Form" at bounding box center [512, 152] width 502 height 22
type input "su'a"
click at [696, 201] on button "Search" at bounding box center [730, 212] width 68 height 23
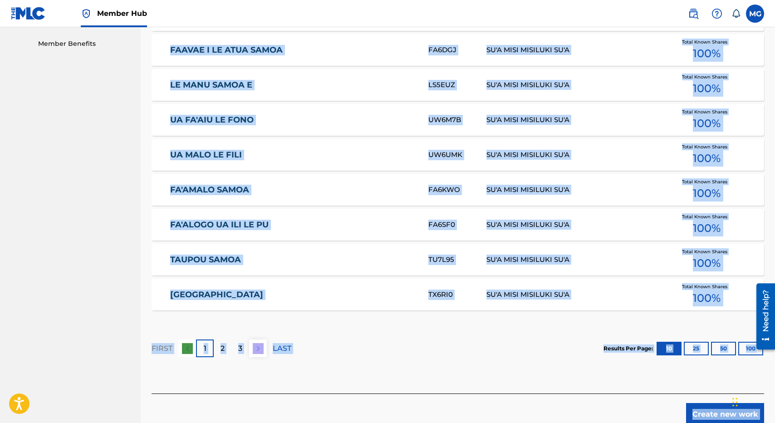
scroll to position [506, 0]
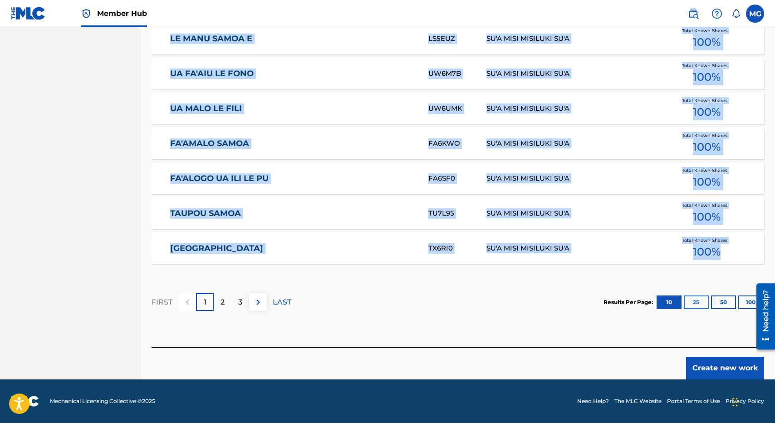
drag, startPoint x: 457, startPoint y: 221, endPoint x: 696, endPoint y: 301, distance: 251.8
click at [691, 282] on div "SearchWithCriteriac4100df8-97b3-4f02-be7c-33a49420eb54 Work Title MAGUGULEKOAU …" at bounding box center [458, 41] width 613 height 613
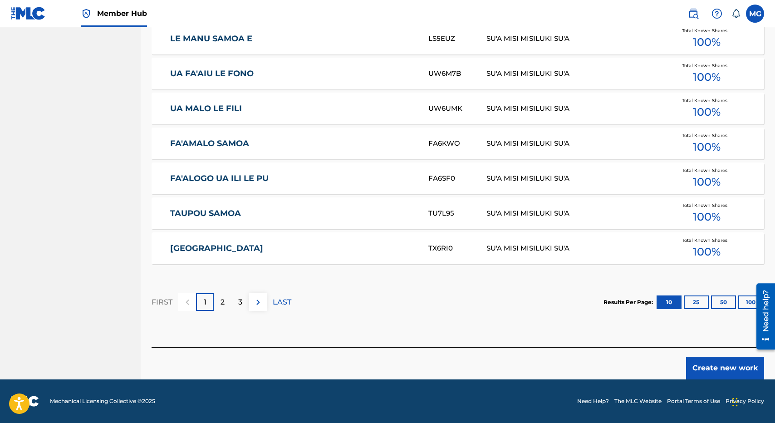
click at [469, 313] on section "FIRST 1 2 3 LAST Results Per Page: 10 25 50 100" at bounding box center [458, 302] width 613 height 47
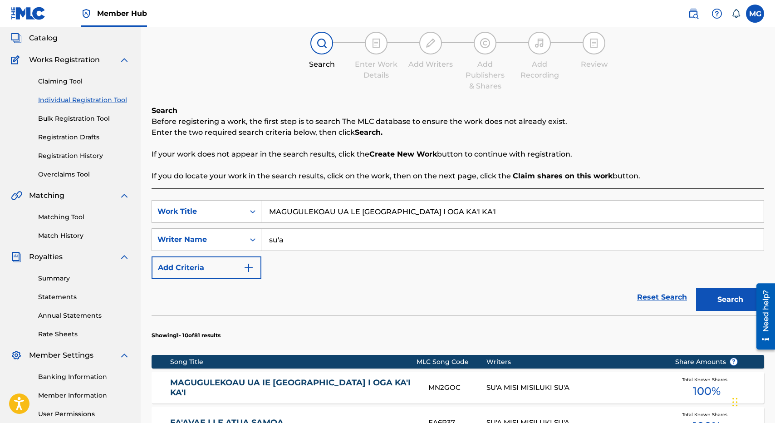
click at [408, 317] on section "Showing 1 - 10 of 81 results" at bounding box center [458, 332] width 613 height 35
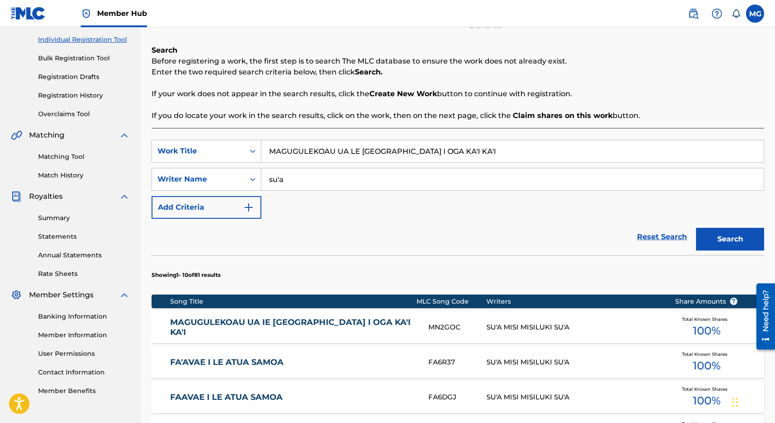
scroll to position [125, 0]
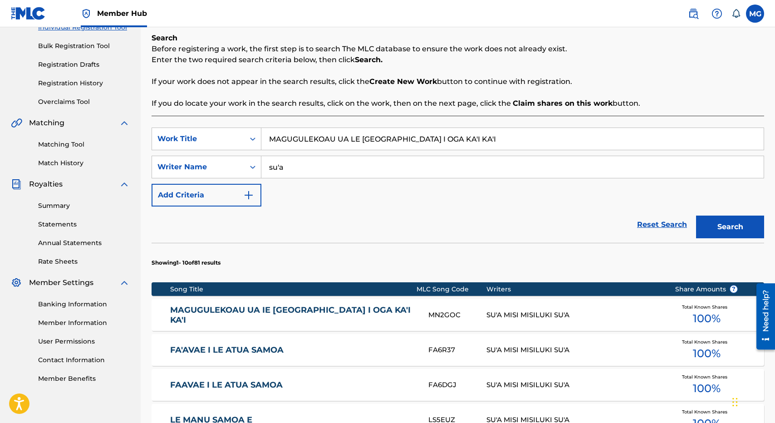
click at [378, 328] on div "MAGUGULEKOAU UA IE [GEOGRAPHIC_DATA] I OGA KA'I KA'I MN2GOC SU'A MISI MISILUKI …" at bounding box center [458, 315] width 613 height 32
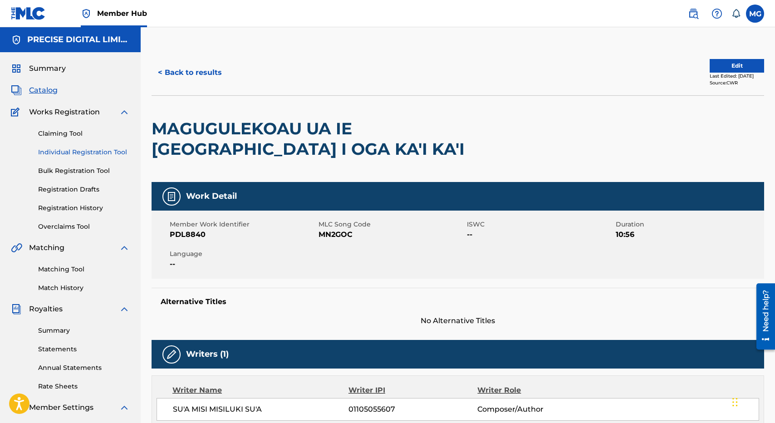
click at [82, 152] on link "Individual Registration Tool" at bounding box center [84, 152] width 92 height 10
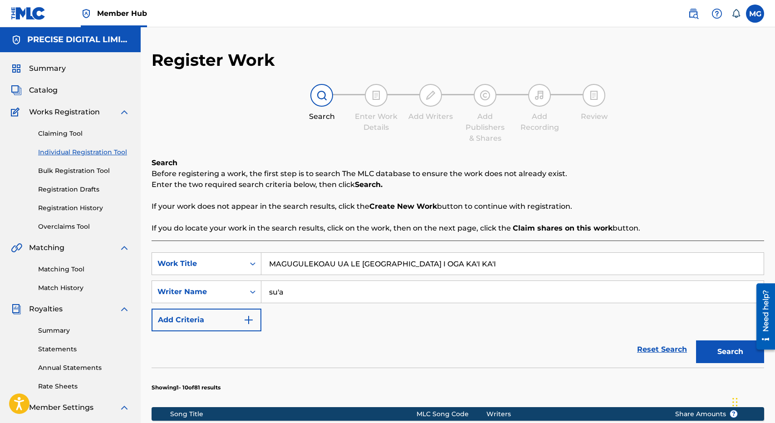
click at [342, 268] on input "MAGUGULEKOAU UA LE [GEOGRAPHIC_DATA] I OGA KA'I KA'I" at bounding box center [512, 264] width 502 height 22
type input "it's on you"
click at [333, 280] on div "su'a" at bounding box center [512, 291] width 503 height 23
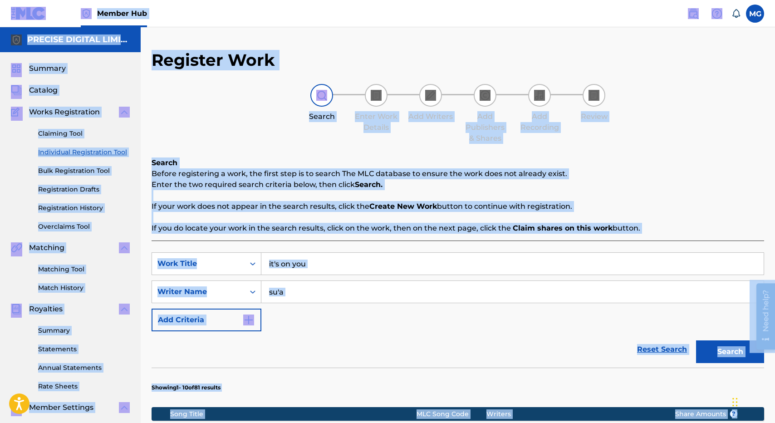
click at [333, 280] on div "su'a" at bounding box center [512, 291] width 503 height 23
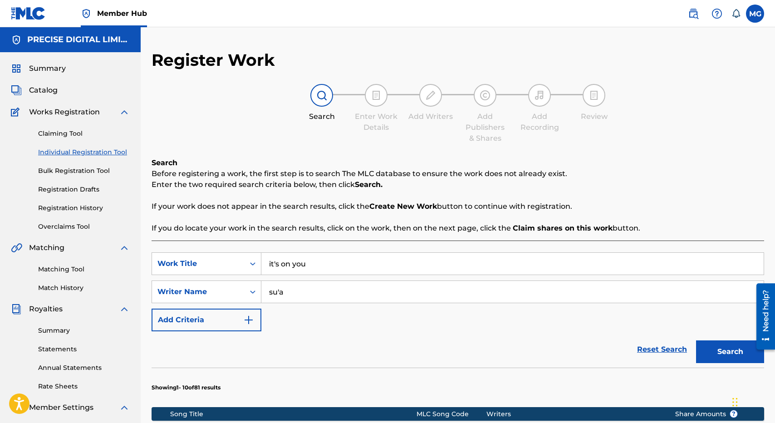
click at [330, 293] on input "su'a" at bounding box center [512, 292] width 502 height 22
type input "tupai"
click at [696, 340] on button "Search" at bounding box center [730, 351] width 68 height 23
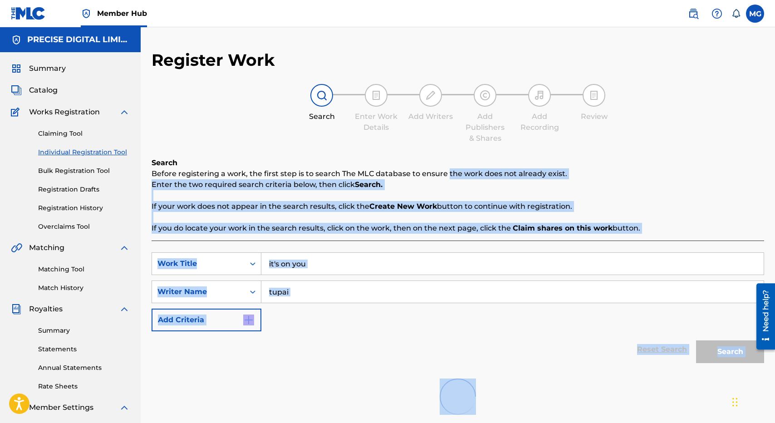
scroll to position [140, 0]
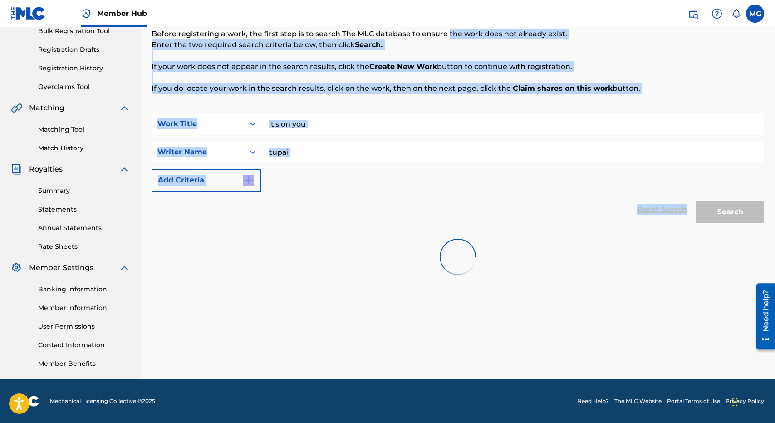
drag, startPoint x: 325, startPoint y: 450, endPoint x: 612, endPoint y: 222, distance: 365.9
click at [612, 222] on div "Search Before registering a work, the first step is to search The MLC database …" at bounding box center [458, 163] width 613 height 290
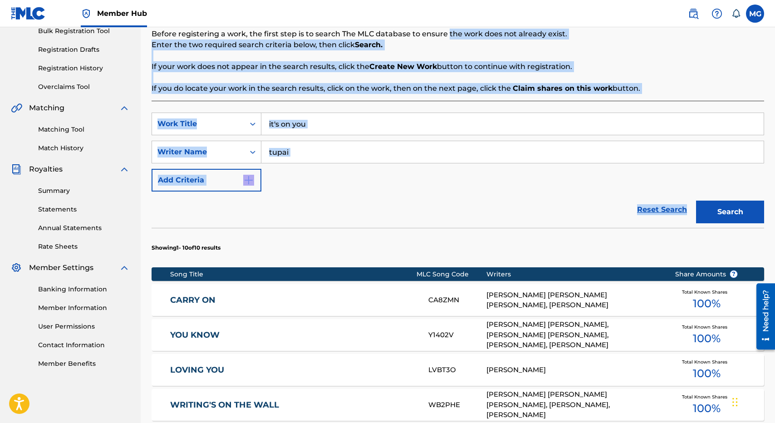
click at [490, 210] on div "Reset Search Search" at bounding box center [458, 210] width 613 height 36
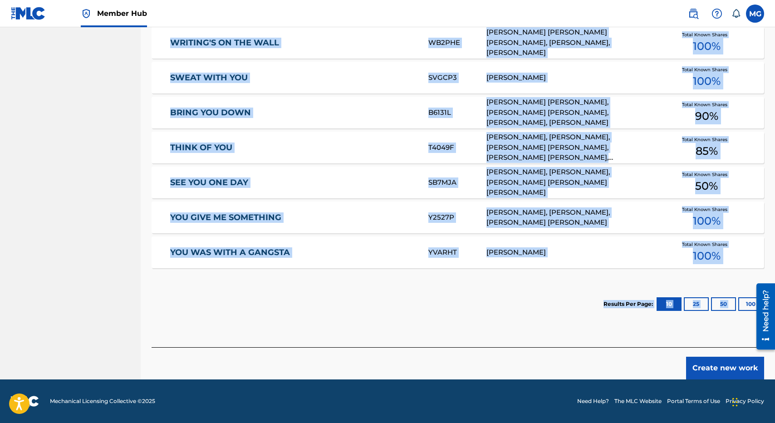
drag, startPoint x: 490, startPoint y: 210, endPoint x: 744, endPoint y: 311, distance: 274.1
click at [744, 311] on div "SearchWithCriteriac4100df8-97b3-4f02-be7c-33a49420eb54 Work Title it's on you S…" at bounding box center [458, 43] width 613 height 609
click at [707, 359] on button "Create new work" at bounding box center [725, 368] width 78 height 23
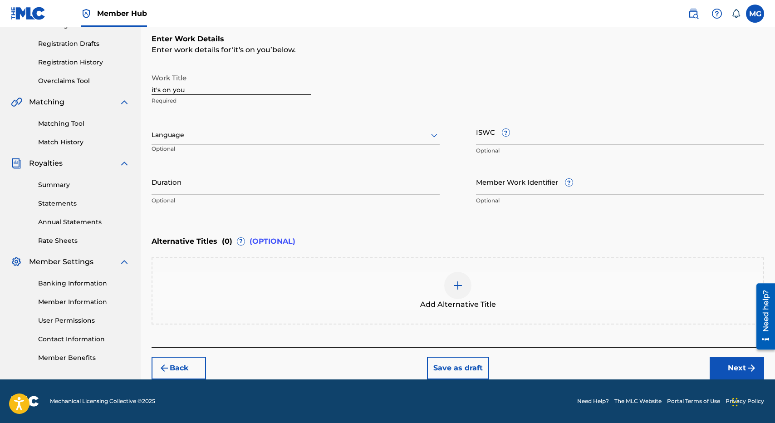
scroll to position [145, 0]
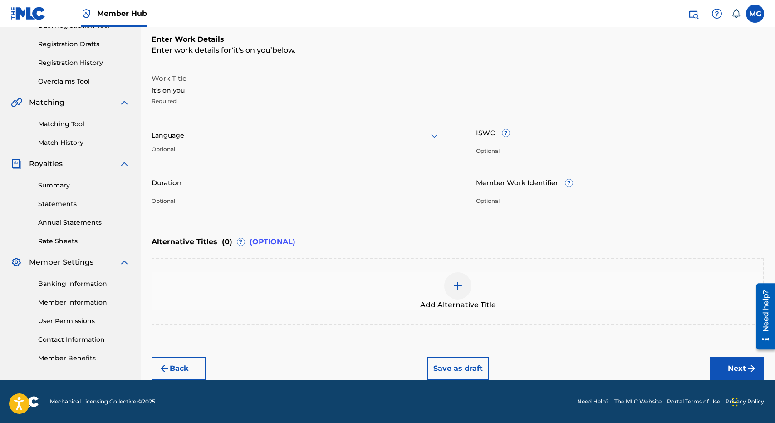
click at [237, 97] on p "Required" at bounding box center [232, 101] width 160 height 8
click at [226, 87] on input "it's on you" at bounding box center [232, 82] width 160 height 26
type input "IT'S ON YOU"
click at [226, 125] on div "Language Optional" at bounding box center [296, 139] width 288 height 41
click at [220, 148] on p "Optional" at bounding box center [195, 152] width 87 height 15
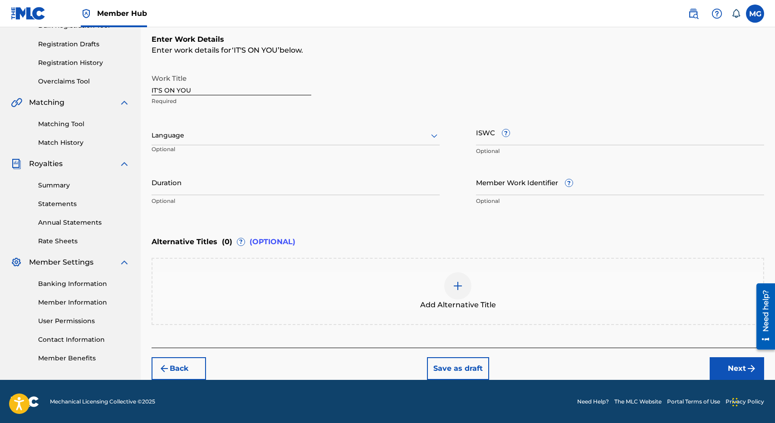
click at [211, 139] on div at bounding box center [296, 135] width 288 height 11
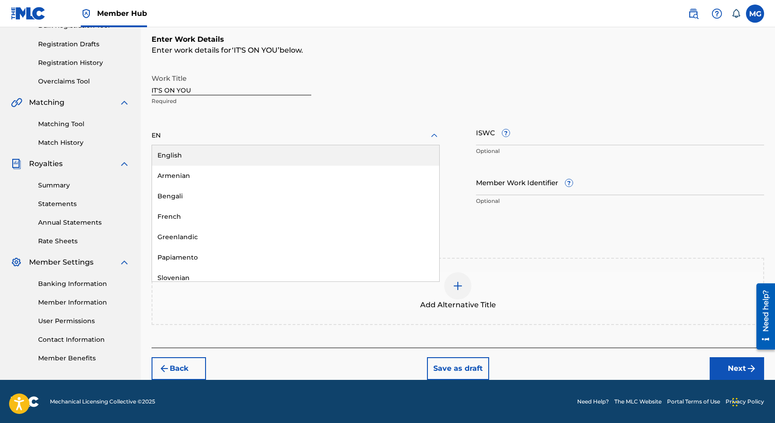
type input "ENG"
click at [212, 157] on div "English" at bounding box center [295, 155] width 287 height 20
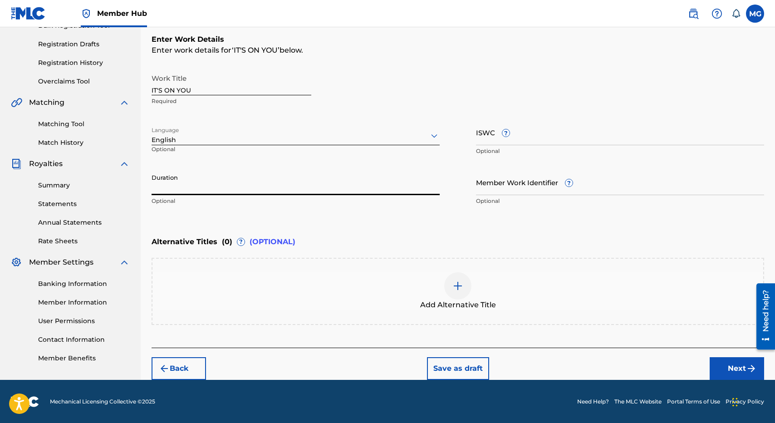
click at [212, 192] on input "Duration" at bounding box center [296, 182] width 288 height 26
type input "02:37"
click at [756, 366] on img "submit" at bounding box center [751, 368] width 11 height 11
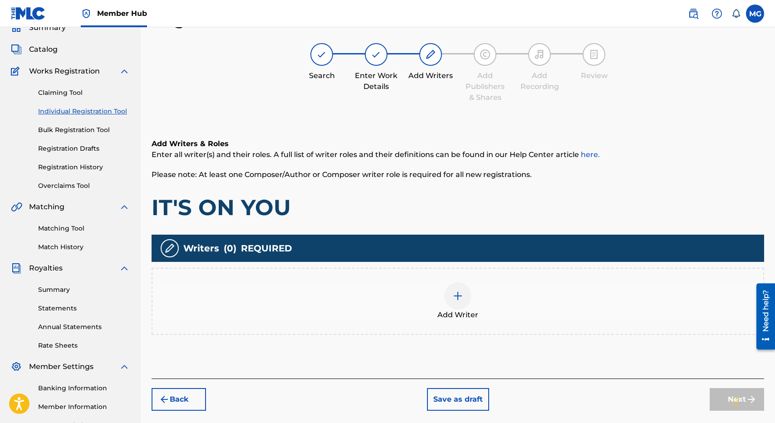
scroll to position [41, 0]
click at [466, 304] on div at bounding box center [457, 295] width 27 height 27
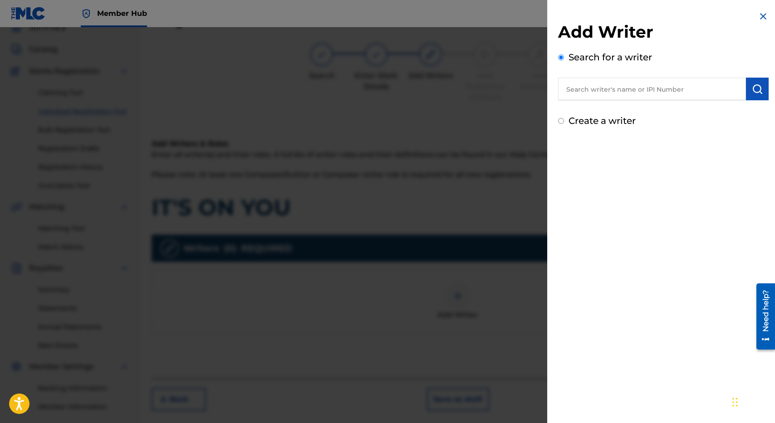
click at [614, 111] on div "Add Writer Search for a writer Create a writer" at bounding box center [663, 75] width 211 height 106
click at [607, 99] on input "text" at bounding box center [652, 89] width 188 height 23
type input "[PERSON_NAME]"
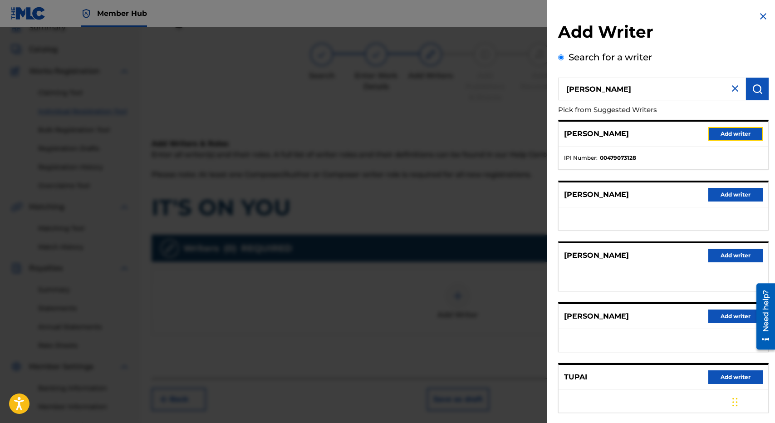
click at [719, 129] on button "Add writer" at bounding box center [735, 134] width 54 height 14
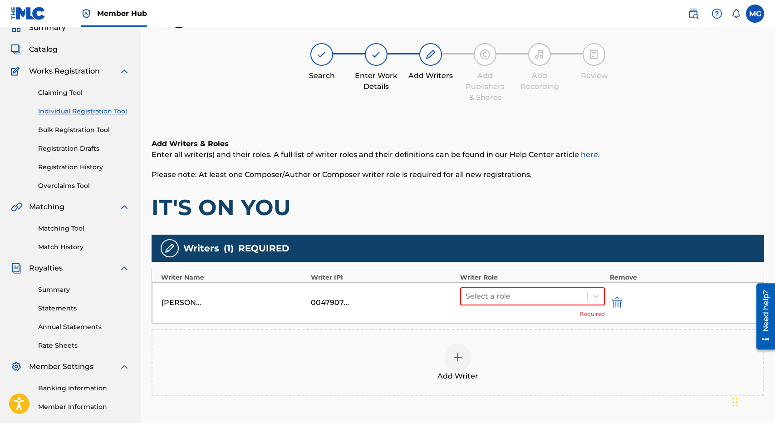
click at [513, 309] on div "Select a role Required" at bounding box center [532, 302] width 145 height 31
click at [518, 290] on div at bounding box center [524, 296] width 117 height 13
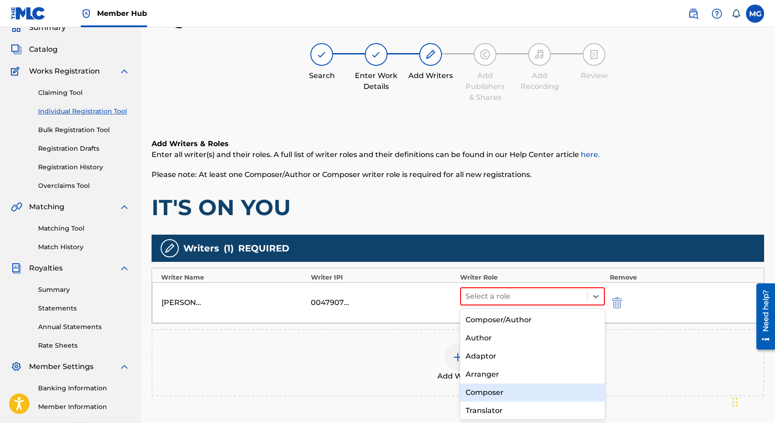
click at [493, 392] on div "Composer" at bounding box center [532, 392] width 145 height 18
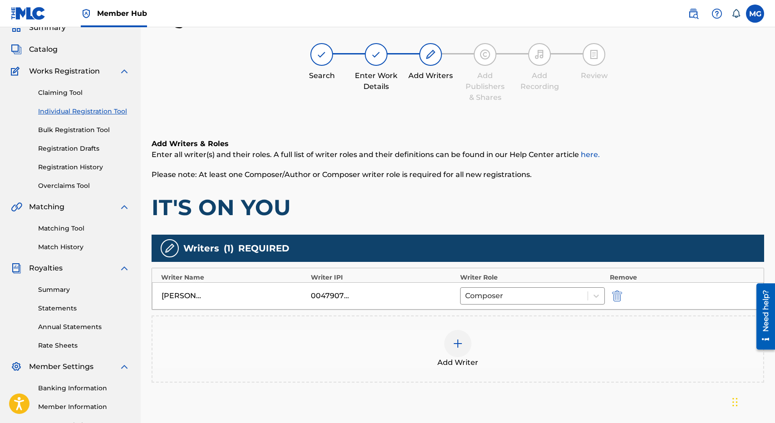
click at [449, 356] on div "Add Writer" at bounding box center [457, 349] width 611 height 38
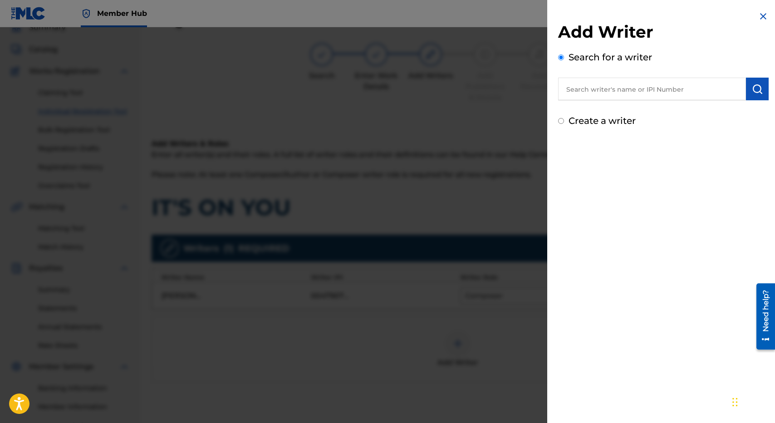
click at [691, 82] on input "text" at bounding box center [652, 89] width 188 height 23
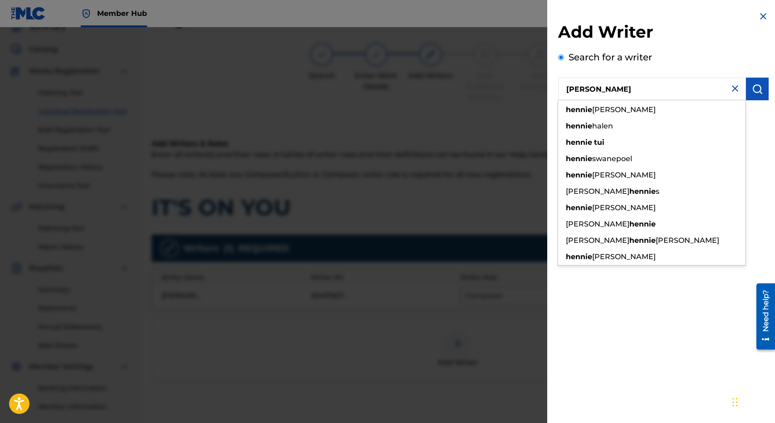
type input "[PERSON_NAME]"
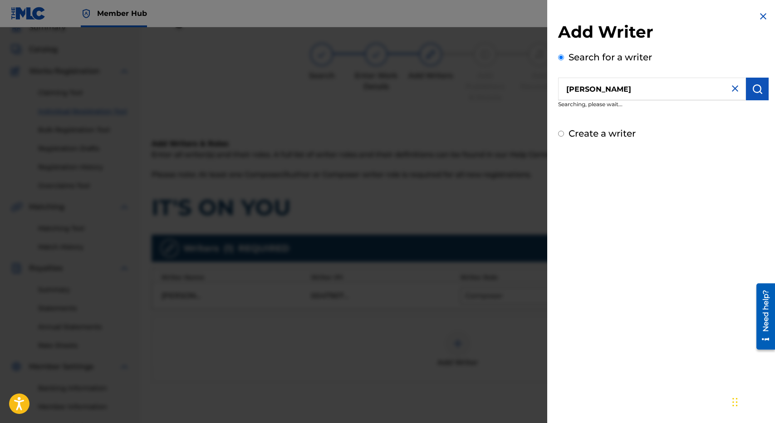
click at [682, 63] on div "Search for a writer [PERSON_NAME] Searching, please wait..." at bounding box center [663, 81] width 211 height 63
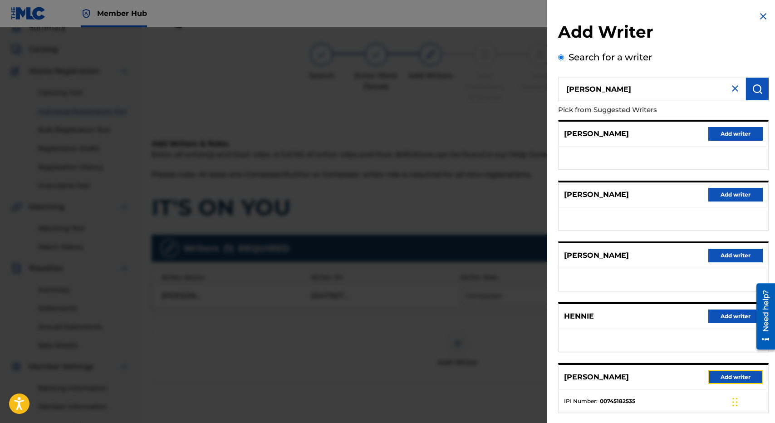
click at [717, 380] on button "Add writer" at bounding box center [735, 377] width 54 height 14
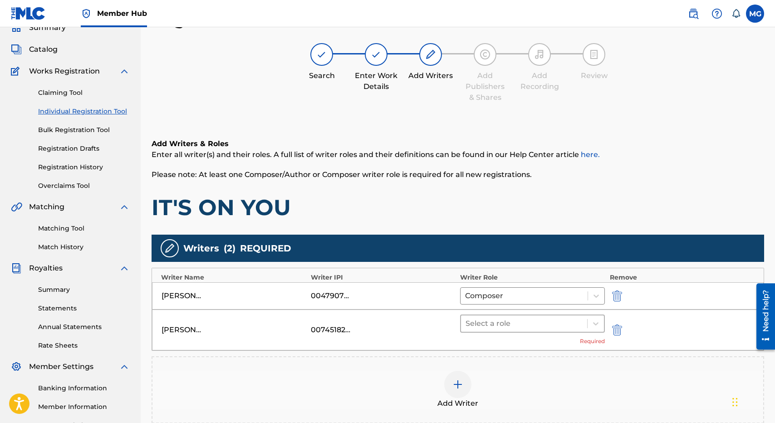
click at [484, 329] on div at bounding box center [524, 323] width 117 height 13
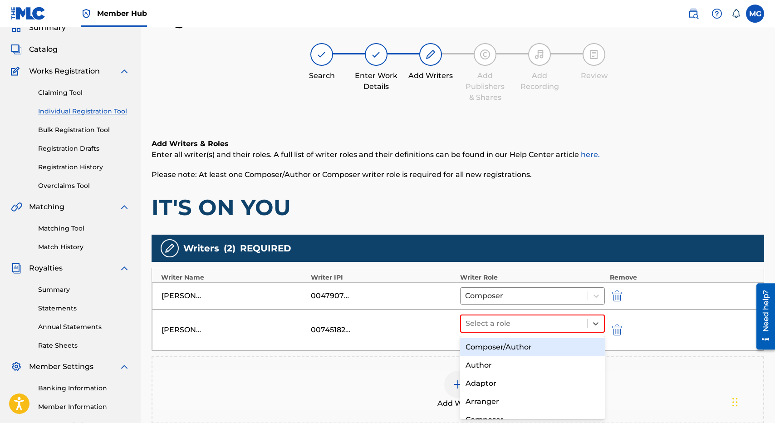
type input "c"
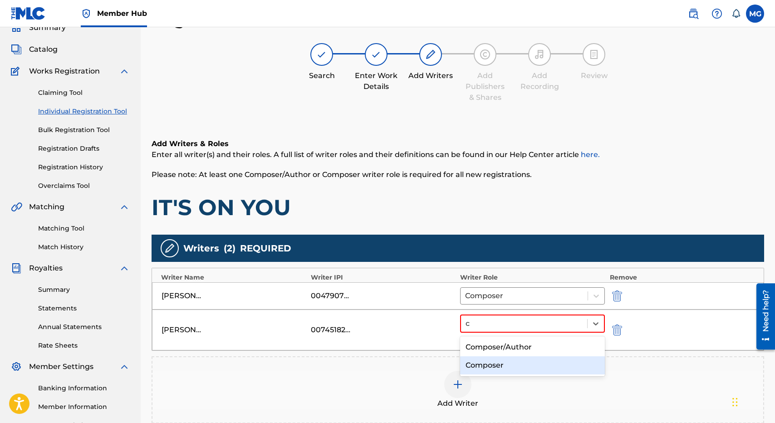
click at [491, 367] on div "Composer" at bounding box center [532, 365] width 145 height 18
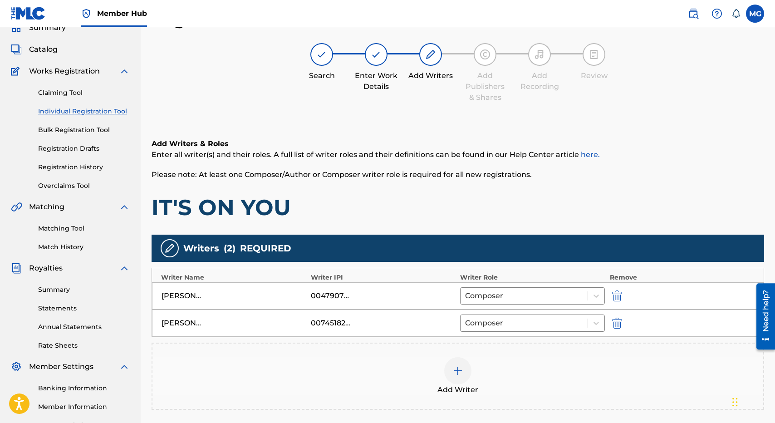
click at [443, 379] on div "Add Writer" at bounding box center [457, 376] width 611 height 38
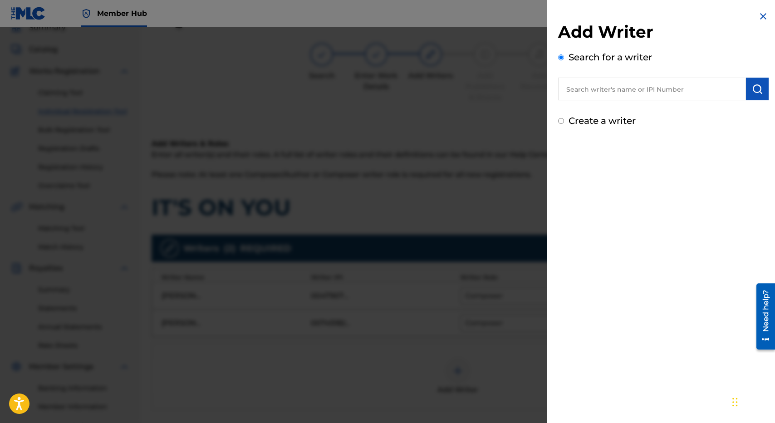
click at [641, 106] on div "Add Writer Search for a writer Create a writer" at bounding box center [663, 75] width 211 height 106
click at [636, 101] on div "Add Writer Search for a writer Create a writer" at bounding box center [663, 75] width 211 height 106
click at [628, 90] on input "a" at bounding box center [652, 89] width 188 height 23
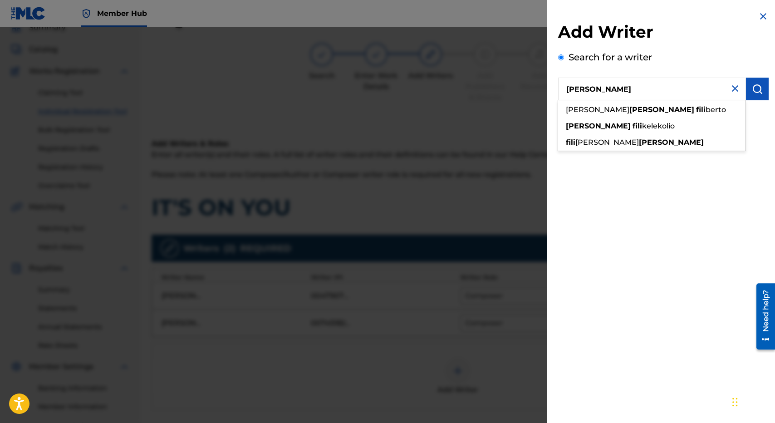
type input "[PERSON_NAME]"
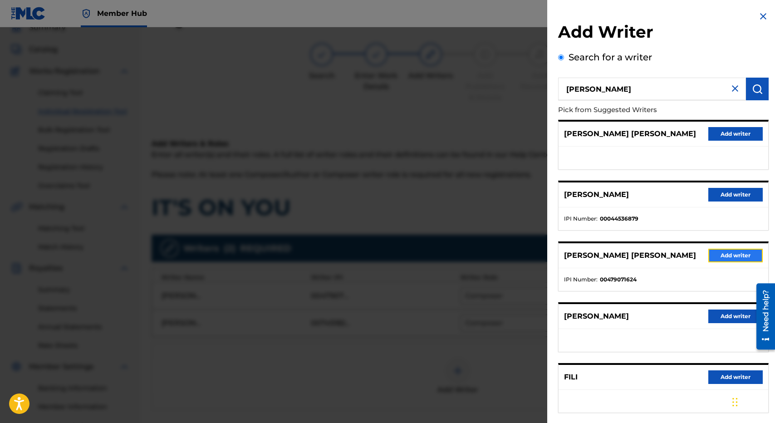
click at [715, 261] on button "Add writer" at bounding box center [735, 256] width 54 height 14
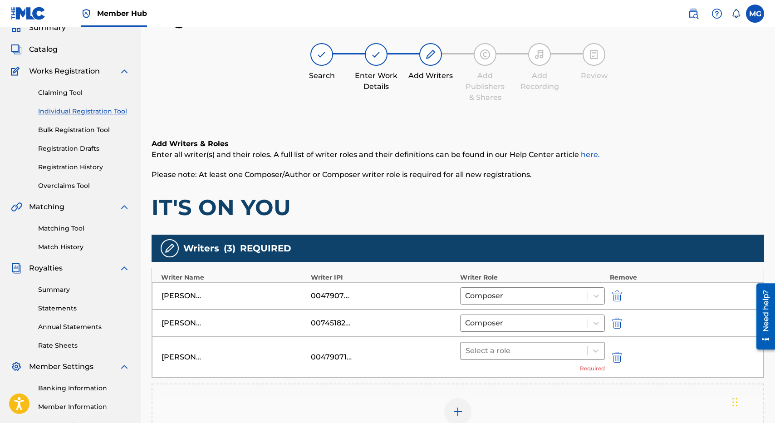
click at [523, 358] on div "Select a role" at bounding box center [532, 351] width 145 height 18
type input "c"
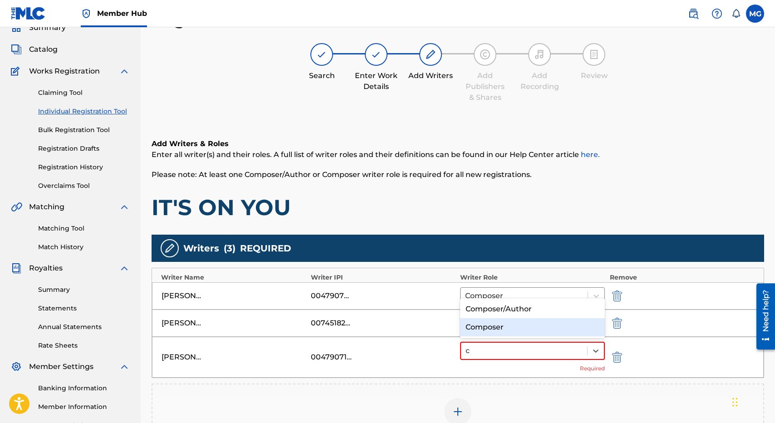
click at [501, 334] on div "Composer" at bounding box center [532, 327] width 145 height 18
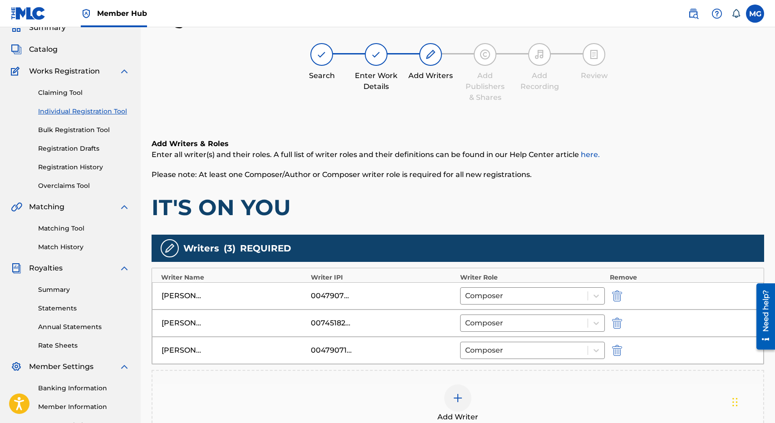
click at [464, 393] on div at bounding box center [457, 397] width 27 height 27
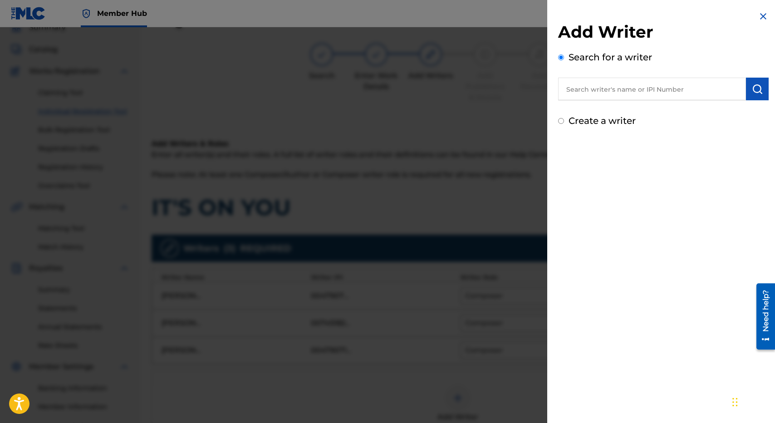
click at [663, 88] on input "text" at bounding box center [652, 89] width 188 height 23
type input "[PERSON_NAME]"
click at [723, 60] on div "Search for a writer [PERSON_NAME] [PERSON_NAME] Searching, please wait..." at bounding box center [663, 81] width 211 height 63
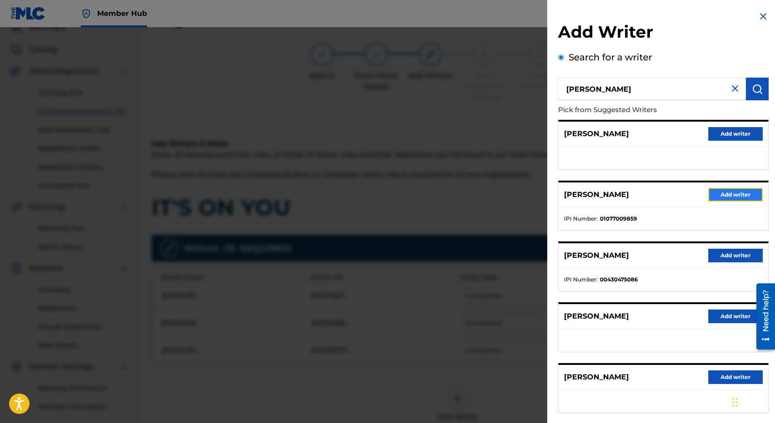
click at [730, 188] on button "Add writer" at bounding box center [735, 195] width 54 height 14
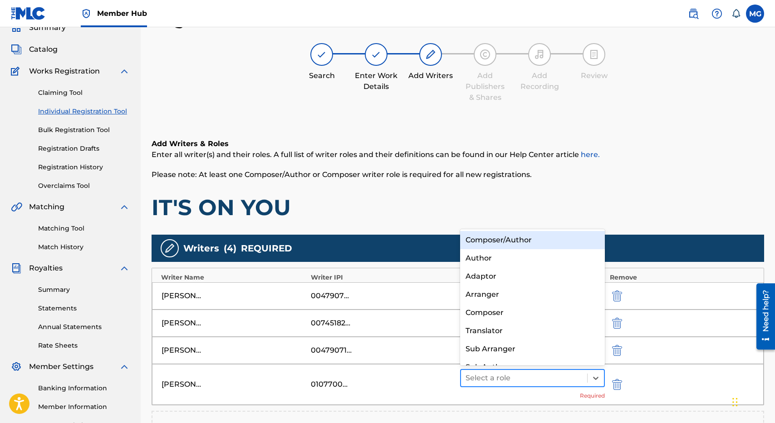
click at [498, 374] on div at bounding box center [524, 378] width 117 height 13
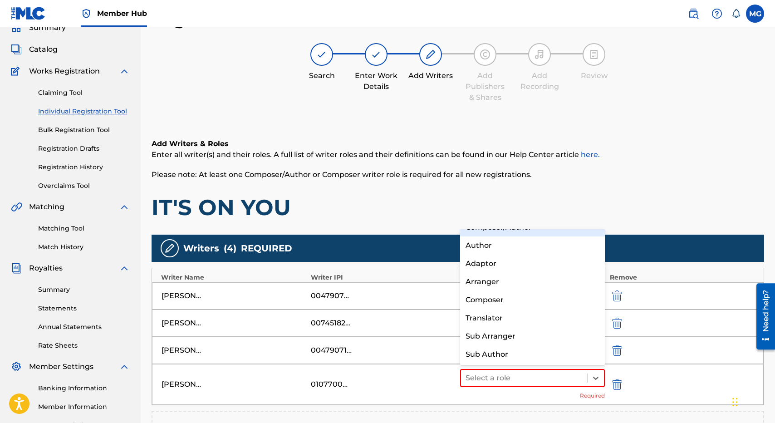
click at [513, 231] on div "Composer/Author" at bounding box center [532, 227] width 145 height 18
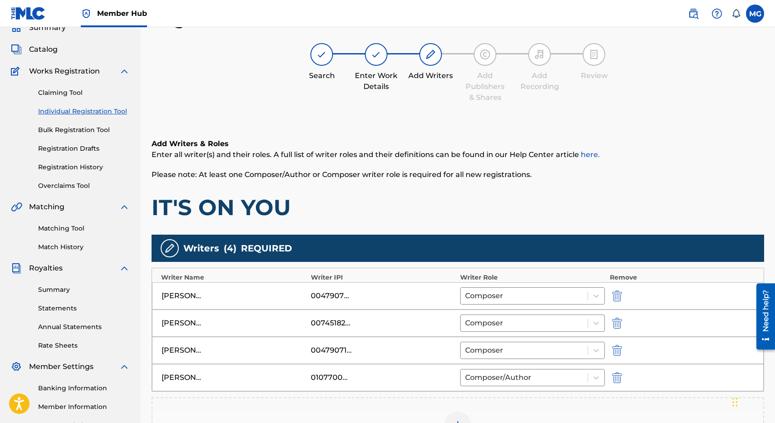
click at [424, 397] on div "Add Writer" at bounding box center [458, 430] width 613 height 67
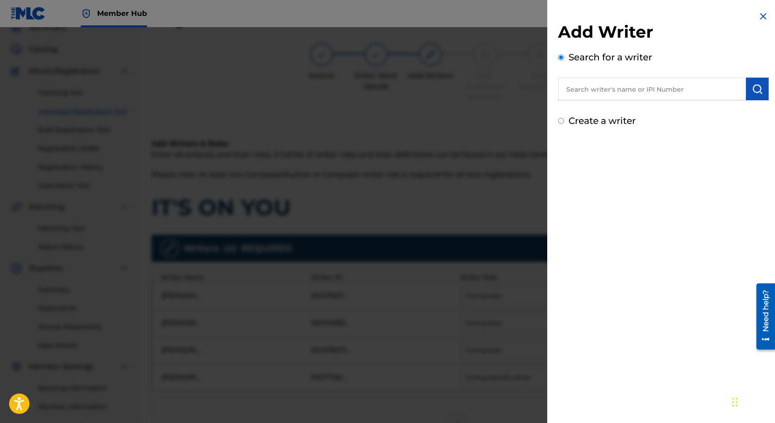
click at [619, 91] on input "text" at bounding box center [652, 89] width 188 height 23
type input "[PERSON_NAME]"
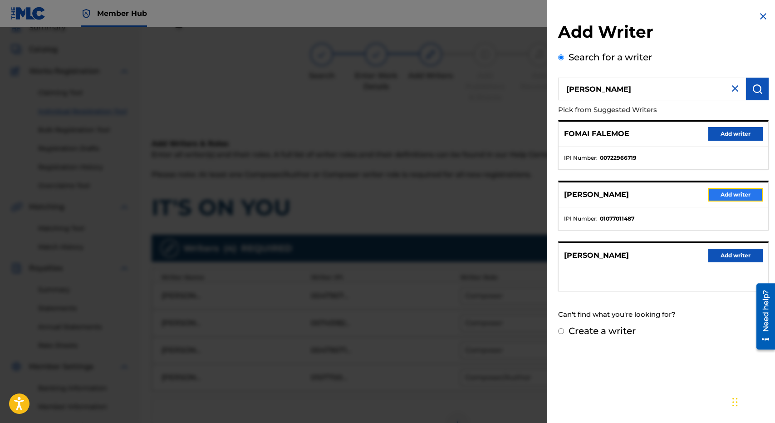
click at [724, 196] on button "Add writer" at bounding box center [735, 195] width 54 height 14
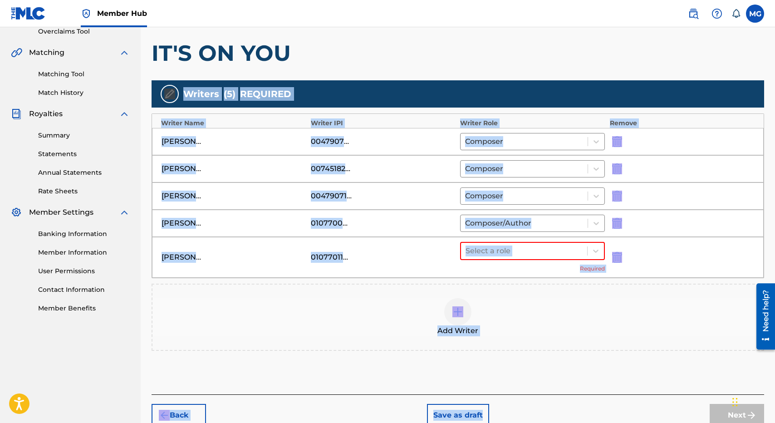
scroll to position [242, 0]
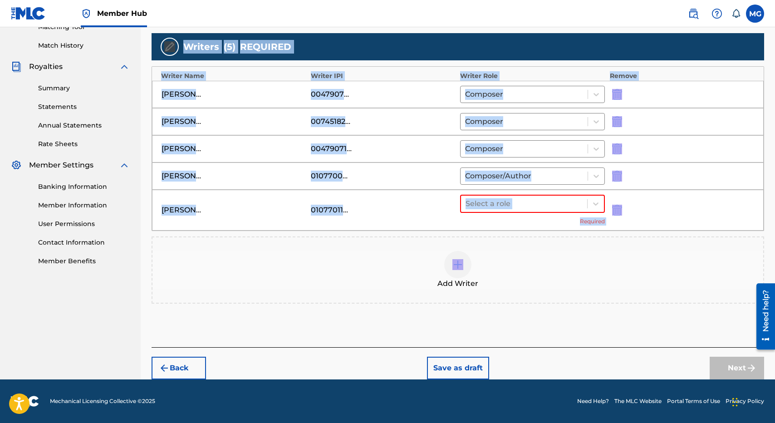
drag, startPoint x: 537, startPoint y: 203, endPoint x: 554, endPoint y: 227, distance: 29.7
click at [554, 227] on div "Add Writers & Roles Enter all writer(s) and their roles. A full list of writer …" at bounding box center [458, 131] width 613 height 432
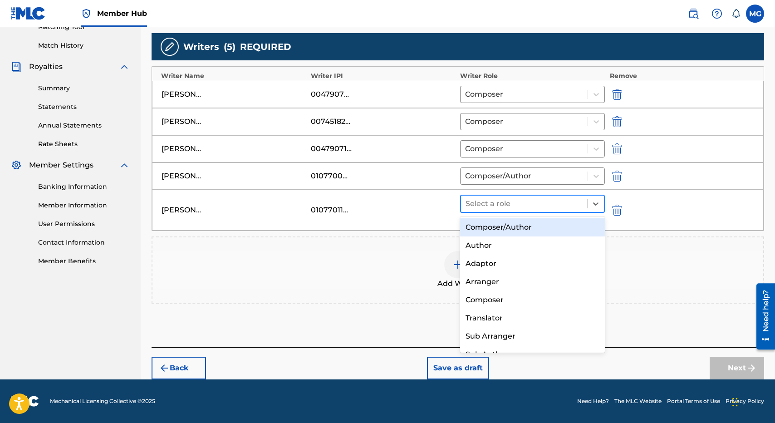
click at [524, 201] on div at bounding box center [524, 203] width 117 height 13
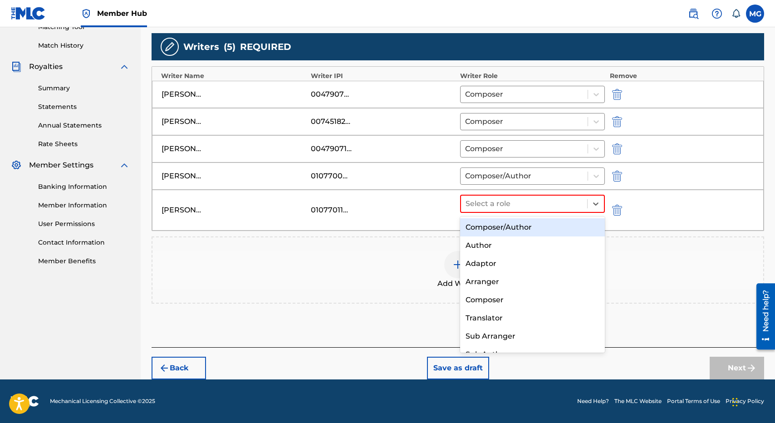
click at [514, 225] on div "Composer/Author" at bounding box center [532, 227] width 145 height 18
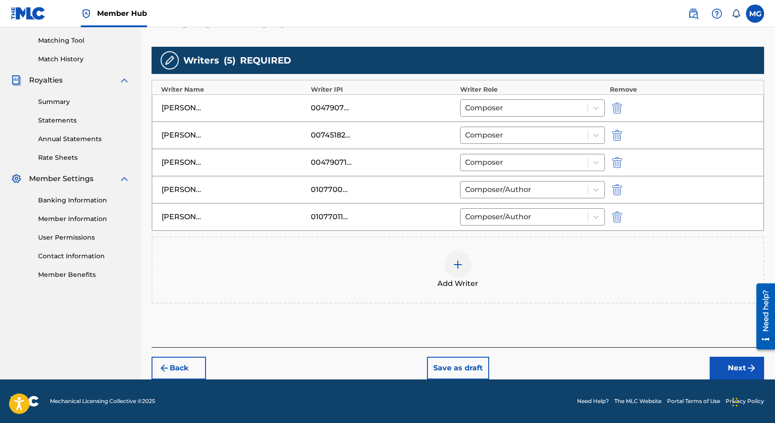
click at [459, 255] on div at bounding box center [457, 264] width 27 height 27
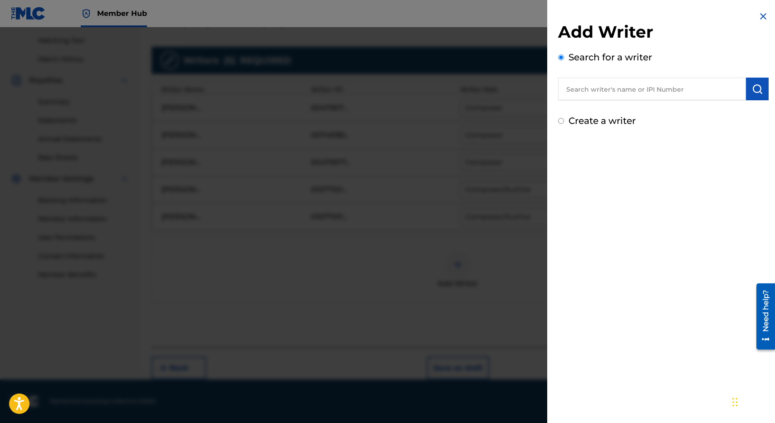
click at [634, 80] on input "text" at bounding box center [652, 89] width 188 height 23
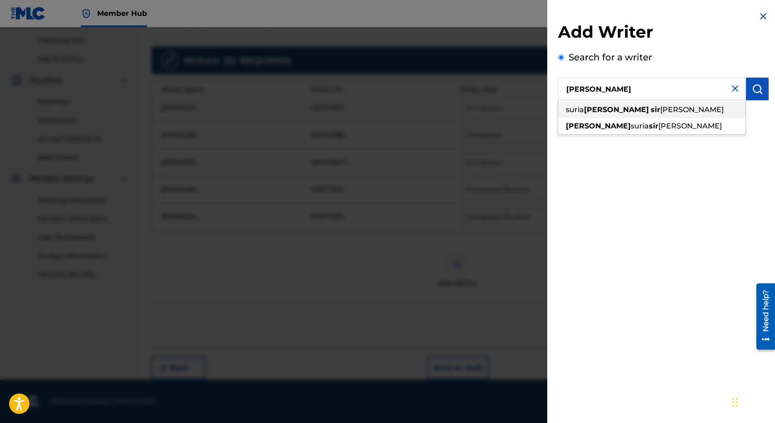
click at [660, 113] on span "[PERSON_NAME]" at bounding box center [692, 109] width 64 height 9
type input "[PERSON_NAME] [PERSON_NAME]"
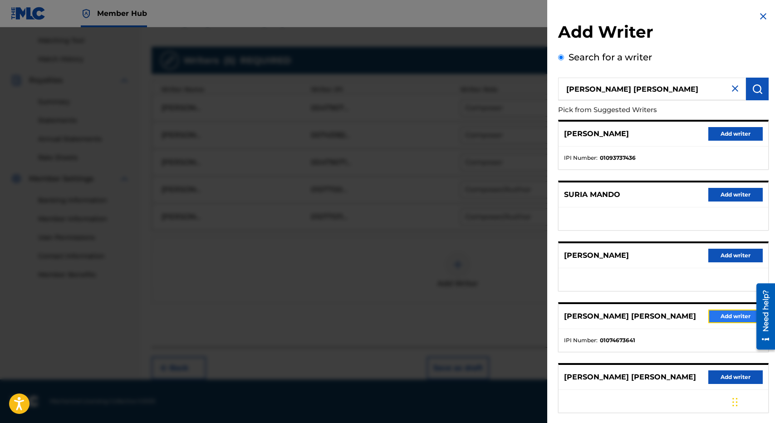
click at [718, 319] on button "Add writer" at bounding box center [735, 316] width 54 height 14
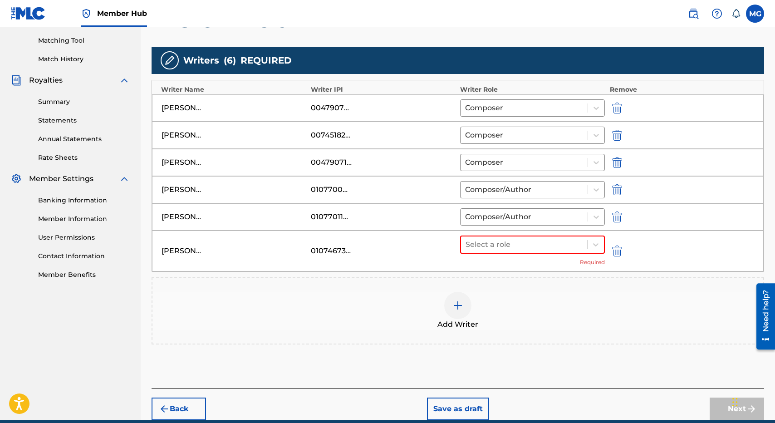
click at [524, 259] on div "Select a role Required" at bounding box center [532, 251] width 145 height 31
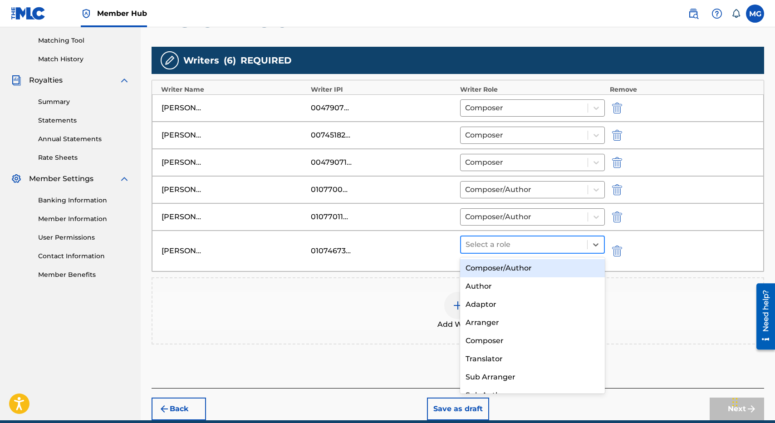
click at [524, 246] on div at bounding box center [524, 244] width 117 height 13
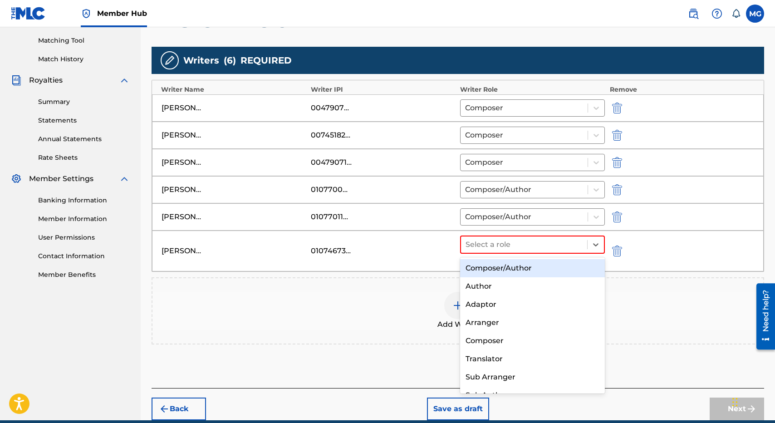
click at [524, 263] on div "Composer/Author" at bounding box center [532, 268] width 145 height 18
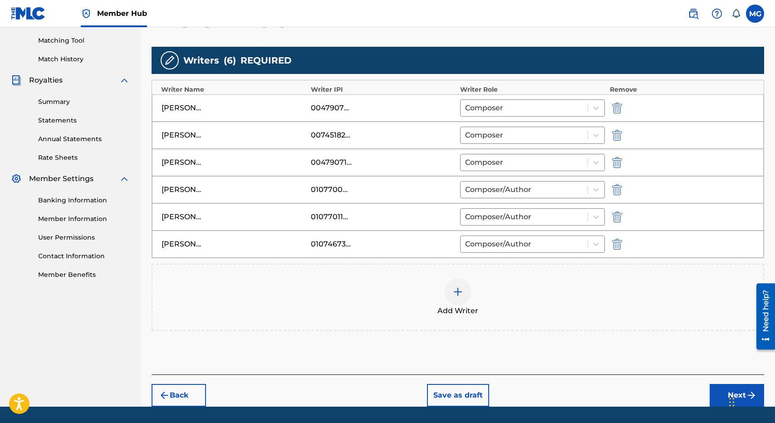
click at [736, 395] on div "Chat Widget" at bounding box center [749, 401] width 45 height 44
click at [713, 392] on button "Next" at bounding box center [737, 395] width 54 height 23
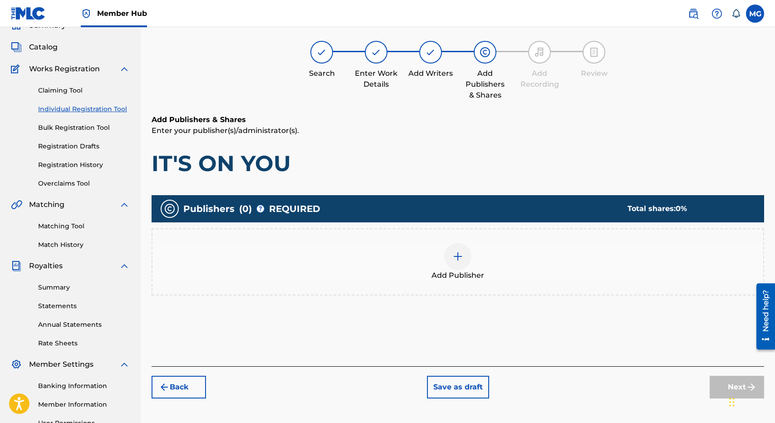
scroll to position [41, 0]
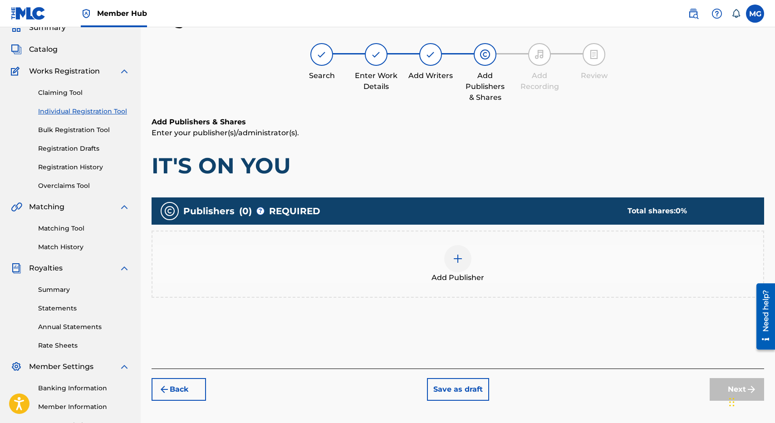
click at [397, 251] on div "Add Publisher" at bounding box center [457, 264] width 611 height 38
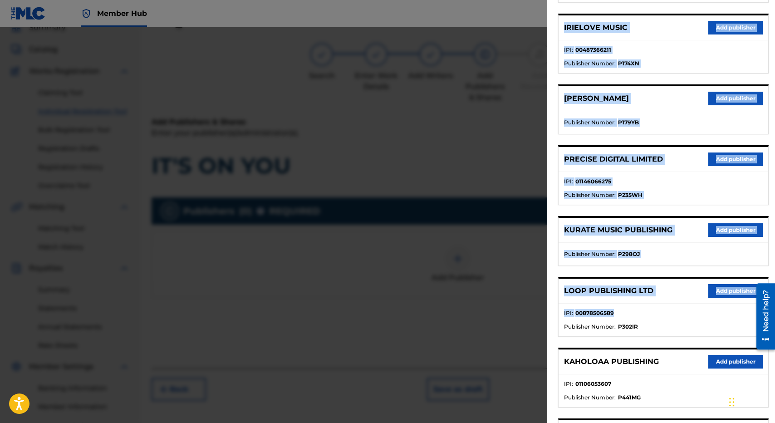
scroll to position [361, 0]
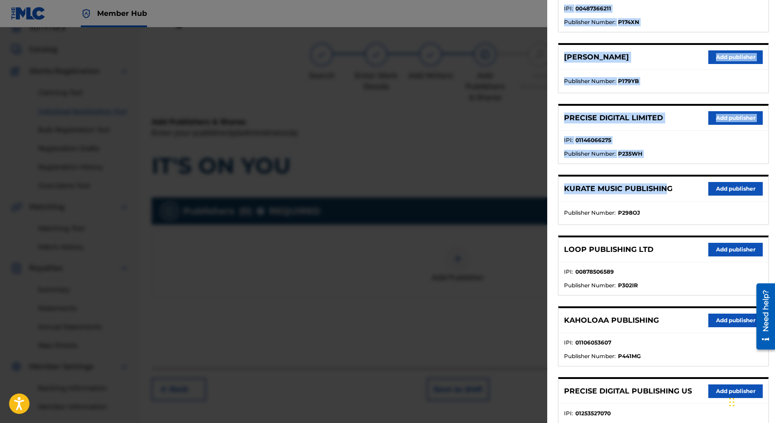
drag, startPoint x: 650, startPoint y: 268, endPoint x: 668, endPoint y: 193, distance: 76.6
click at [668, 193] on div "[PERSON_NAME] PA ALOHA PUB Add publisher IPI : 00657383119 Publisher Number : P…" at bounding box center [663, 98] width 211 height 677
click at [725, 117] on button "Add publisher" at bounding box center [735, 118] width 54 height 14
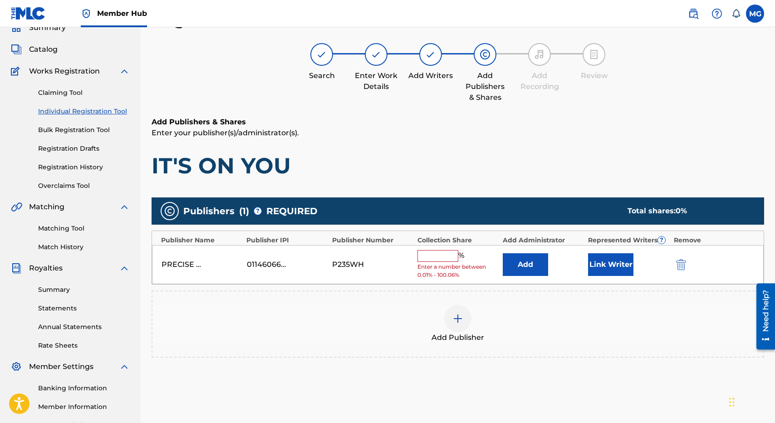
click at [433, 261] on input "text" at bounding box center [437, 256] width 41 height 12
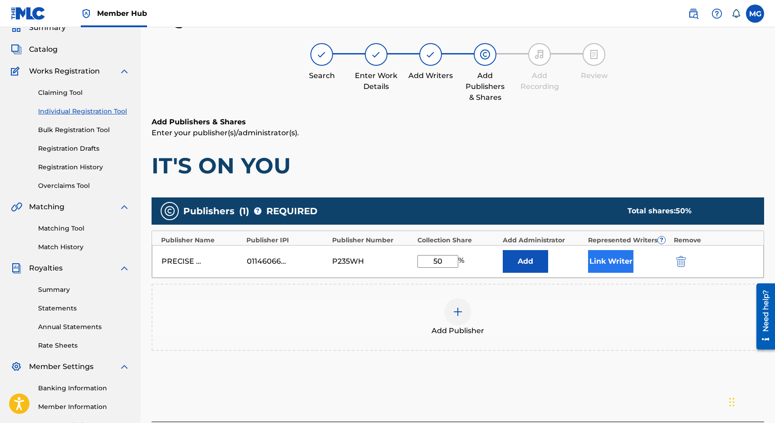
type input "50"
click at [627, 261] on button "Link Writer" at bounding box center [610, 261] width 45 height 23
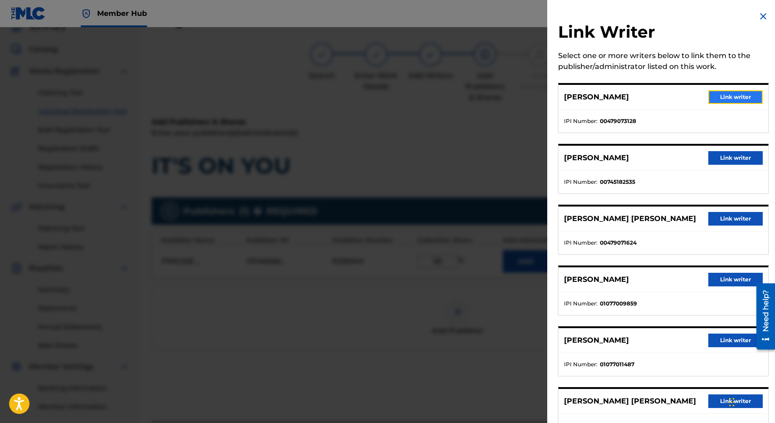
click at [722, 94] on button "Link writer" at bounding box center [735, 97] width 54 height 14
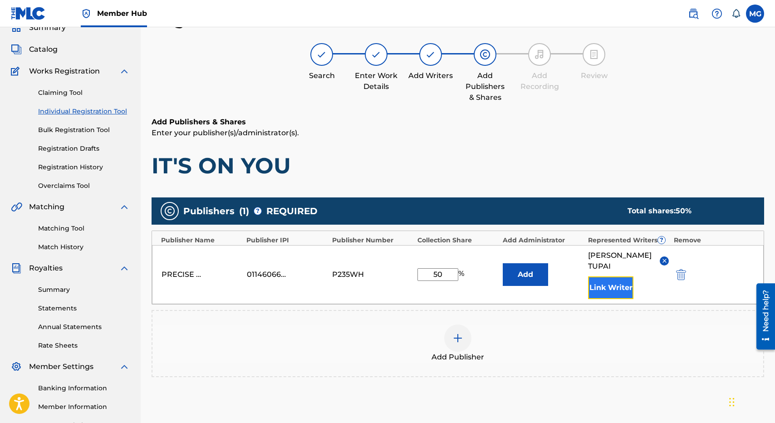
click at [607, 293] on button "Link Writer" at bounding box center [610, 287] width 45 height 23
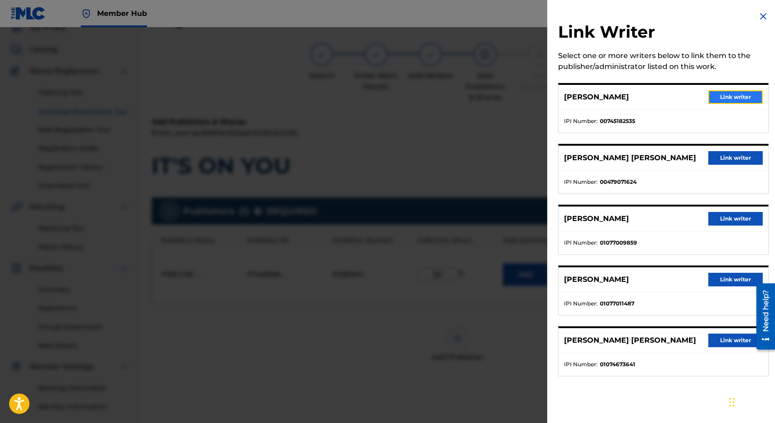
click at [744, 101] on button "Link writer" at bounding box center [735, 97] width 54 height 14
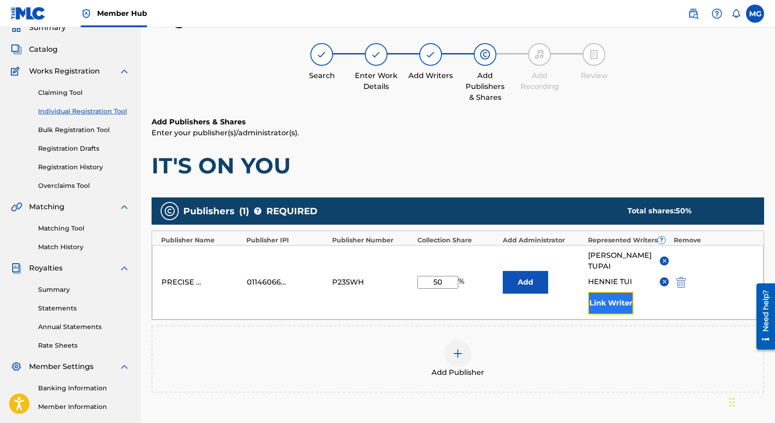
click at [616, 293] on button "Link Writer" at bounding box center [610, 303] width 45 height 23
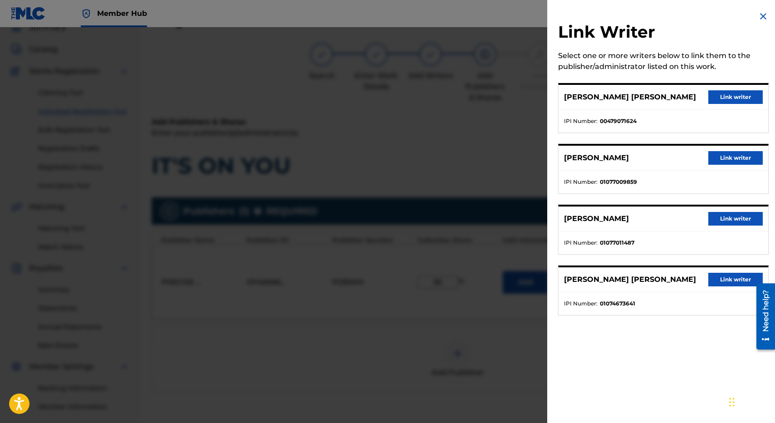
click at [727, 86] on div "[PERSON_NAME] [PERSON_NAME] Link writer" at bounding box center [664, 97] width 210 height 25
click at [727, 88] on div "[PERSON_NAME] [PERSON_NAME] Link writer" at bounding box center [664, 97] width 210 height 25
click at [726, 91] on button "Link writer" at bounding box center [735, 97] width 54 height 14
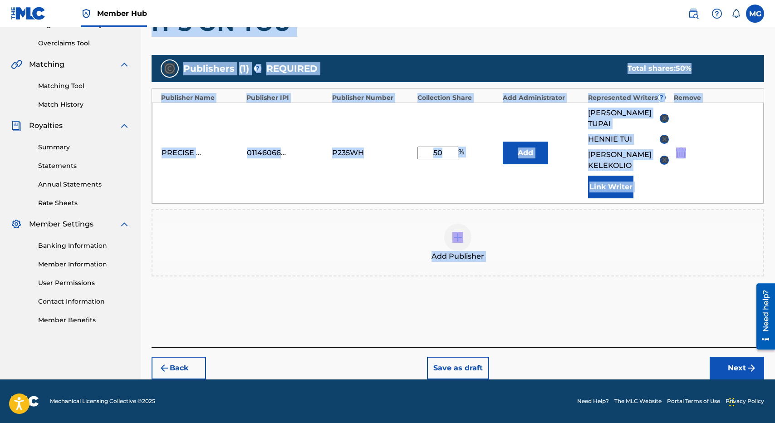
drag, startPoint x: 726, startPoint y: 91, endPoint x: 659, endPoint y: 260, distance: 182.1
click at [659, 260] on div "Register Work Search Enter Work Details Add Writers Add Publishers & Shares Add…" at bounding box center [458, 123] width 613 height 513
click at [719, 375] on button "Next" at bounding box center [737, 368] width 54 height 23
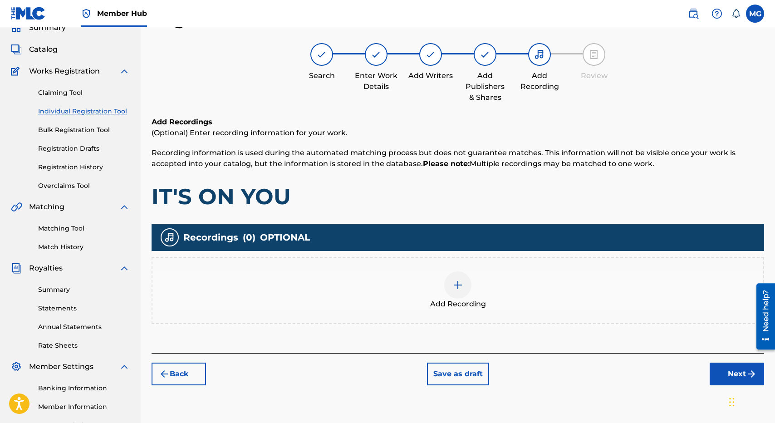
scroll to position [41, 0]
click at [420, 319] on div "Add Recording" at bounding box center [458, 290] width 613 height 67
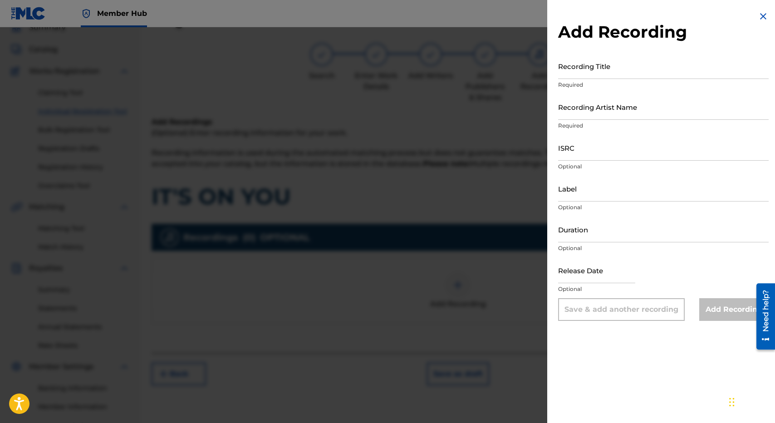
drag, startPoint x: 609, startPoint y: 177, endPoint x: 609, endPoint y: 171, distance: 6.8
click at [609, 176] on input "Label" at bounding box center [663, 189] width 211 height 26
click at [609, 152] on input "ISRC" at bounding box center [663, 148] width 211 height 26
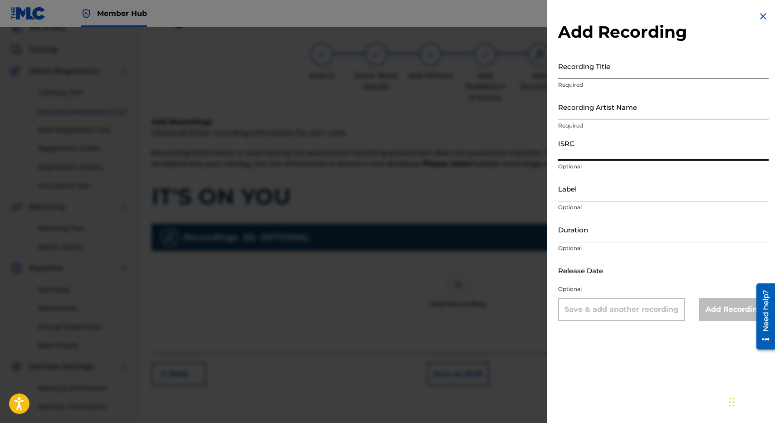
paste input "NZPB12502900"
type input "NZPB12502900"
click at [613, 62] on input "Recording Title" at bounding box center [663, 66] width 211 height 26
type input "IT'S ON YOU"
click at [604, 122] on p "Required" at bounding box center [663, 126] width 211 height 8
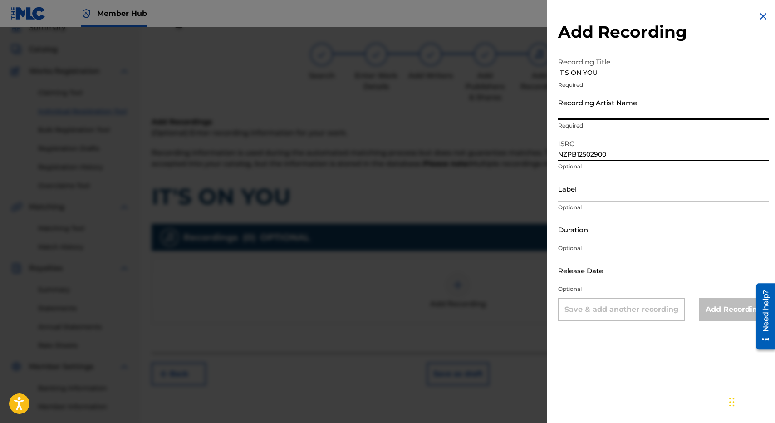
click at [604, 103] on input "Recording Artist Name" at bounding box center [663, 107] width 211 height 26
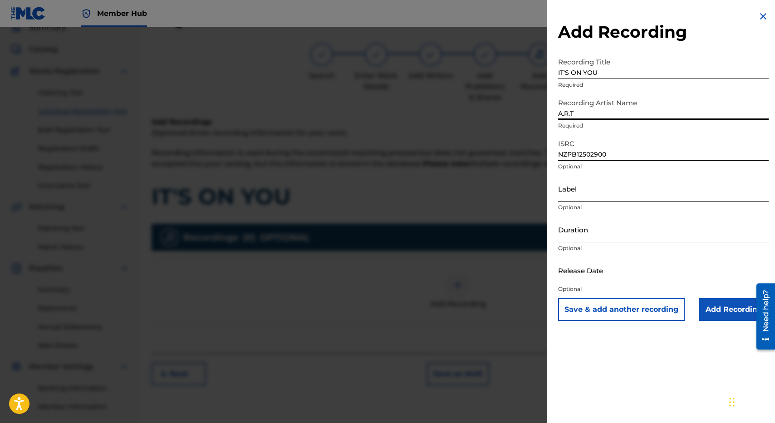
type input "A.R.T"
click at [585, 186] on input "Label" at bounding box center [663, 189] width 211 height 26
type input "IKON MUSIC / A.R.T"
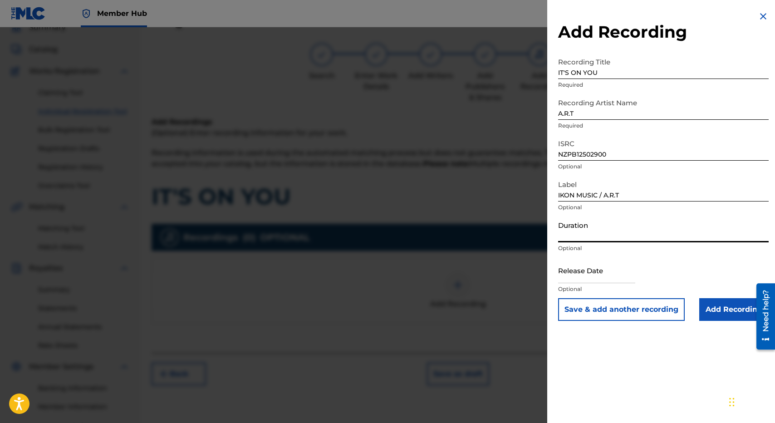
click at [629, 223] on input "Duration" at bounding box center [663, 229] width 211 height 26
type input "02:37"
click at [582, 280] on input "text" at bounding box center [596, 270] width 77 height 26
select select "8"
select select "2025"
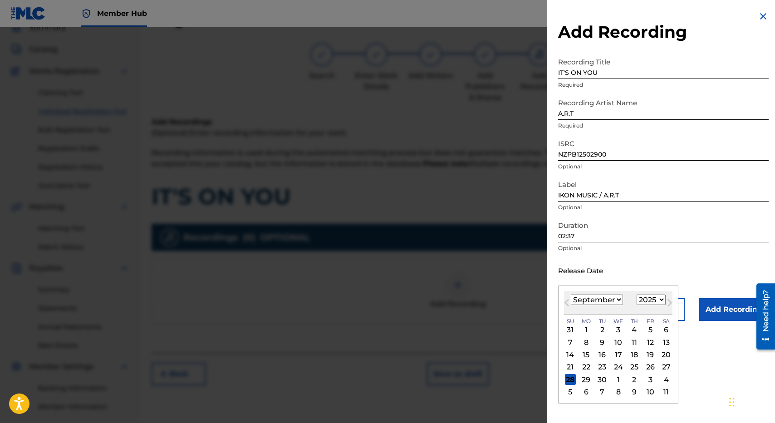
click at [596, 303] on select "January February March April May June July August September October November De…" at bounding box center [597, 300] width 52 height 10
select select "7"
click at [571, 295] on select "January February March April May June July August September October November De…" at bounding box center [597, 300] width 52 height 10
click at [650, 375] on div "29" at bounding box center [650, 379] width 11 height 11
type input "[DATE]"
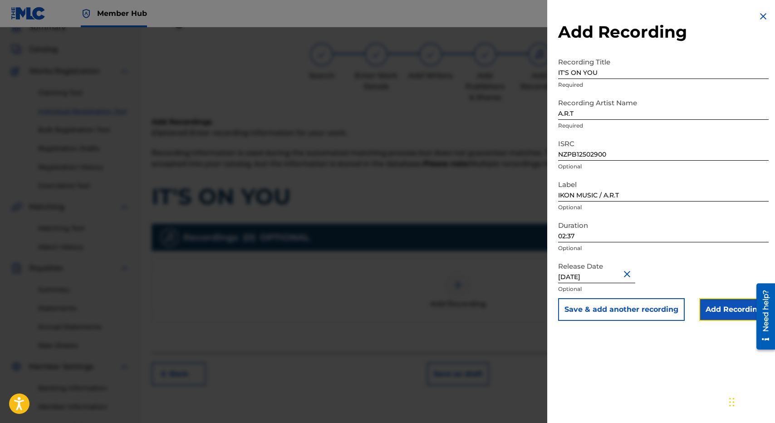
drag, startPoint x: 742, startPoint y: 304, endPoint x: 0, endPoint y: 39, distance: 788.3
click at [742, 304] on input "Add Recording" at bounding box center [733, 309] width 69 height 23
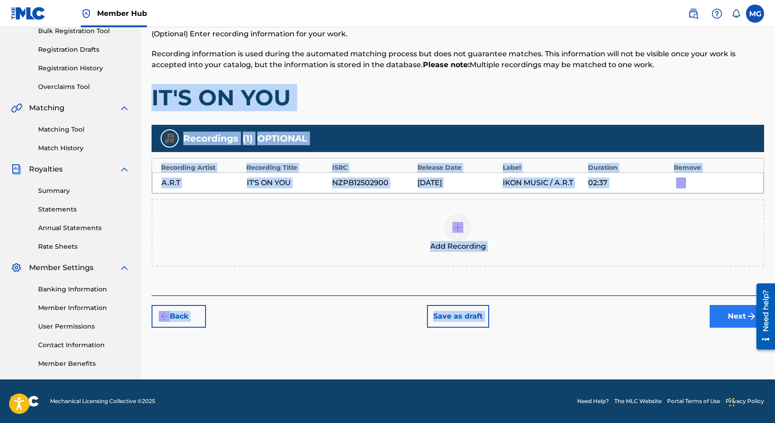
drag, startPoint x: 612, startPoint y: 170, endPoint x: 719, endPoint y: 321, distance: 185.0
click at [717, 315] on div "Register Work Search Enter Work Details Add Writers Add Publishers & Shares Add…" at bounding box center [458, 118] width 613 height 417
click at [719, 322] on button "Next" at bounding box center [737, 316] width 54 height 23
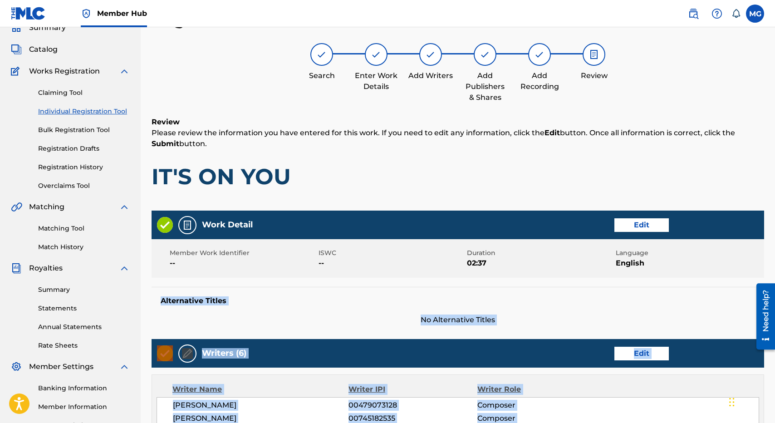
scroll to position [424, 0]
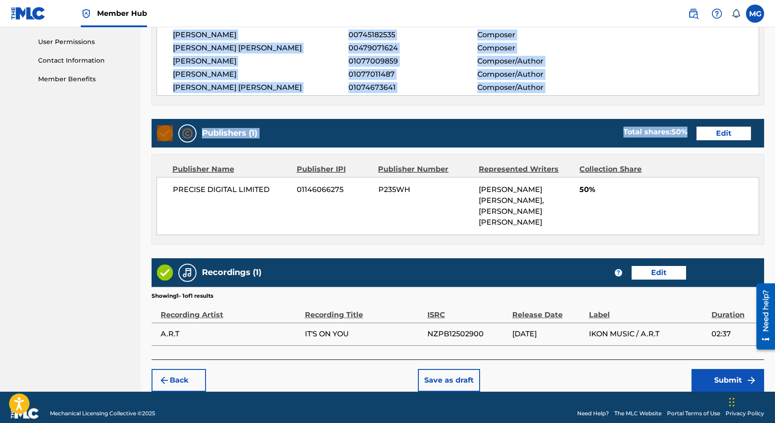
drag, startPoint x: 586, startPoint y: 293, endPoint x: 583, endPoint y: 153, distance: 139.8
click at [583, 153] on div "Work Detail Edit Member Work Identifier -- ISWC -- Duration 02:37 Language Engl…" at bounding box center [458, 93] width 613 height 532
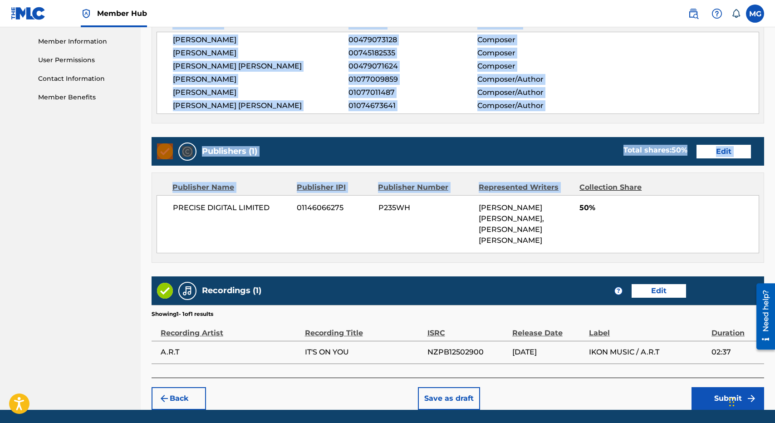
click at [582, 158] on div "Publishers (1) Total shares: 50 % Edit" at bounding box center [458, 151] width 613 height 29
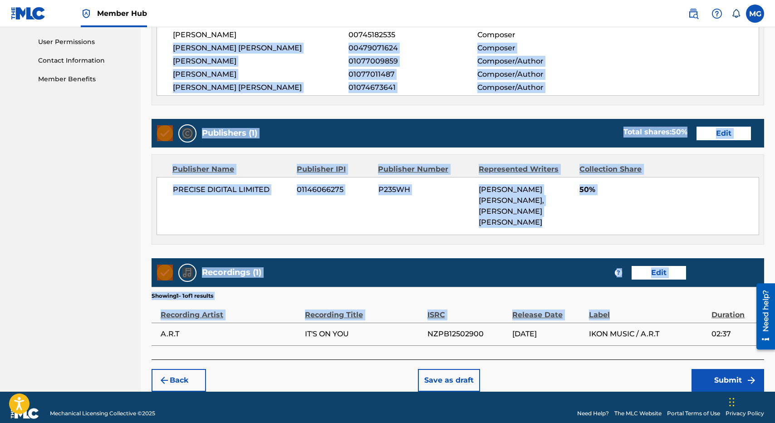
drag, startPoint x: 570, startPoint y: 111, endPoint x: 616, endPoint y: 308, distance: 201.8
click at [616, 308] on div "Work Detail Edit Member Work Identifier -- ISWC -- Duration 02:37 Language Engl…" at bounding box center [458, 93] width 613 height 532
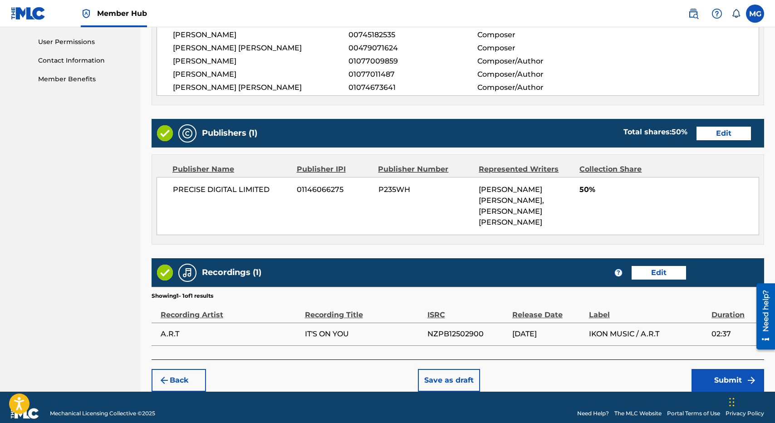
click at [712, 392] on footer "Mechanical Licensing Collective © 2025 Need Help? The MLC Website Portal Terms …" at bounding box center [387, 414] width 775 height 44
click at [712, 377] on button "Submit" at bounding box center [728, 380] width 73 height 23
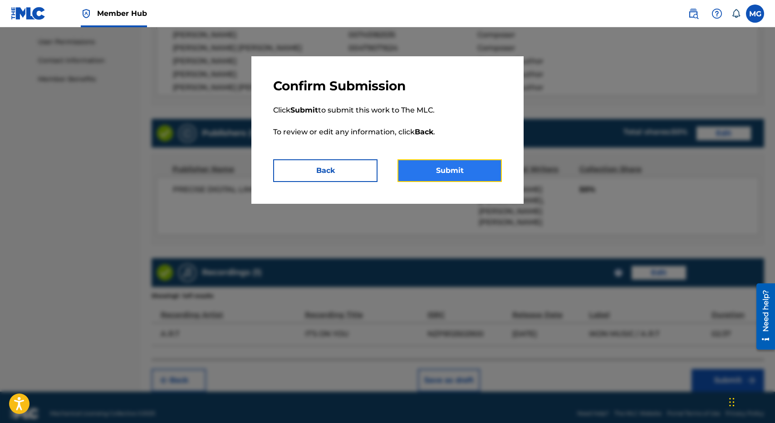
click at [456, 165] on button "Submit" at bounding box center [450, 170] width 104 height 23
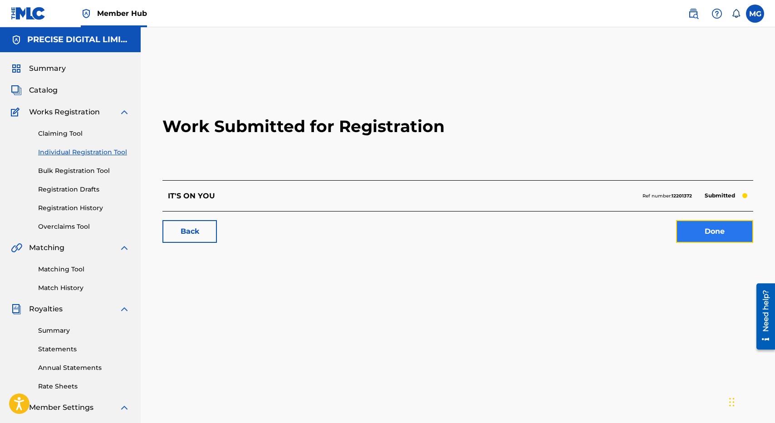
click at [684, 230] on link "Done" at bounding box center [714, 231] width 77 height 23
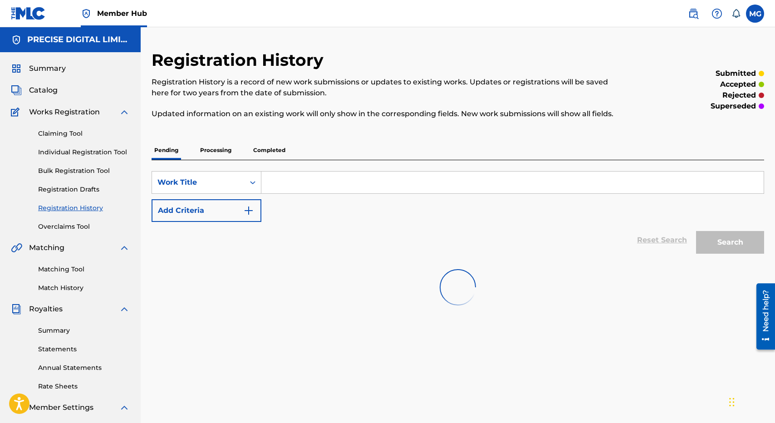
click at [48, 99] on div "Summary Catalog Works Registration Claiming Tool Individual Registration Tool B…" at bounding box center [70, 285] width 141 height 467
click at [48, 93] on span "Catalog" at bounding box center [43, 90] width 29 height 11
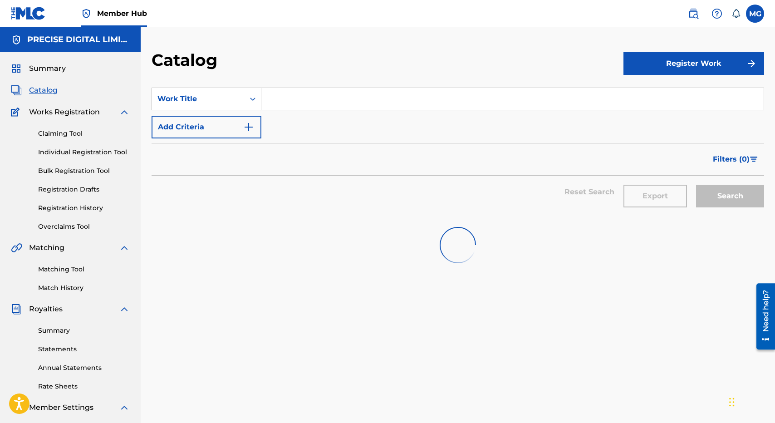
click at [321, 107] on input "Search Form" at bounding box center [512, 99] width 502 height 22
paste input "SUMMER TUNE"
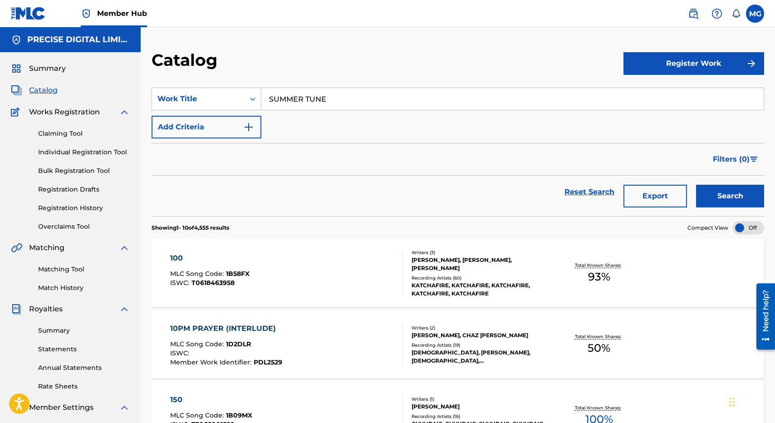
click at [696, 185] on button "Search" at bounding box center [730, 196] width 68 height 23
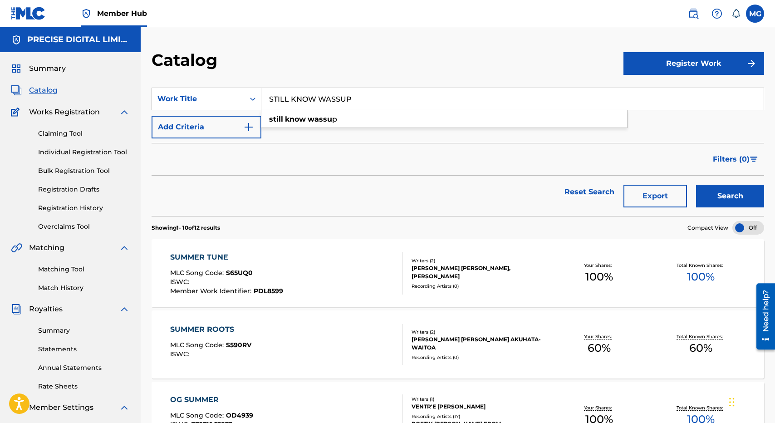
type input "STILL KNOW WASSUP"
click at [696, 185] on button "Search" at bounding box center [730, 196] width 68 height 23
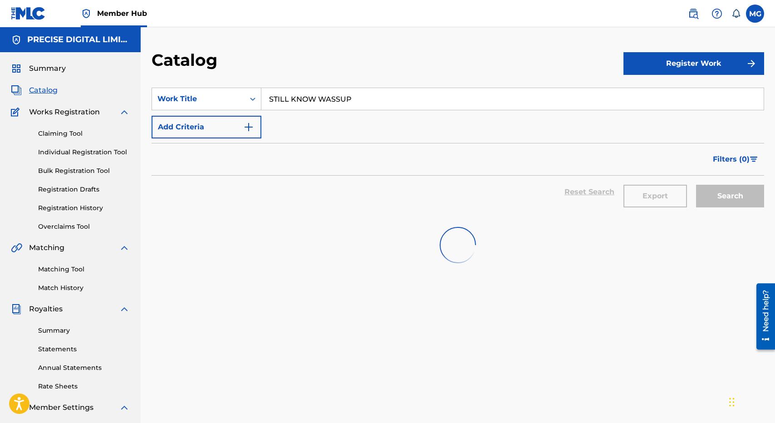
click at [393, 60] on div "Catalog" at bounding box center [388, 63] width 472 height 27
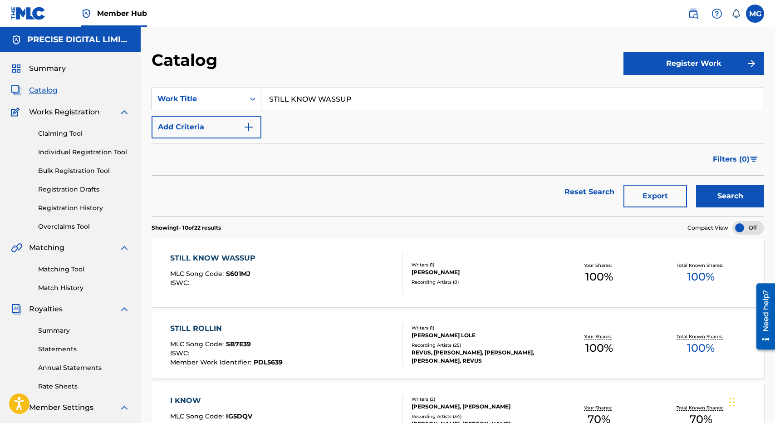
click at [360, 202] on div "Reset Search Export Search" at bounding box center [458, 192] width 613 height 33
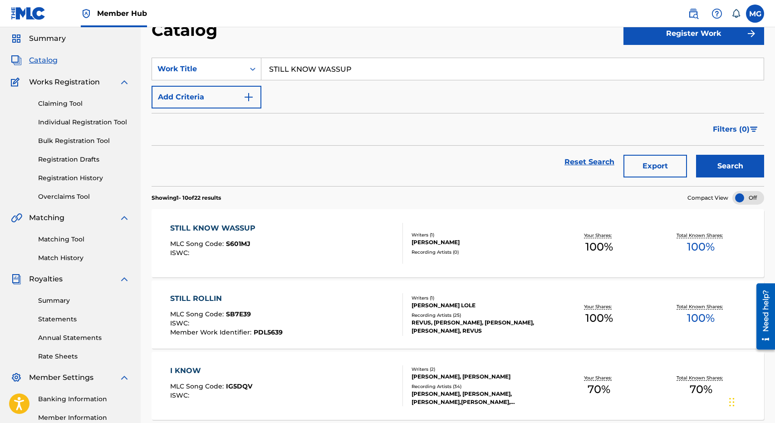
scroll to position [36, 0]
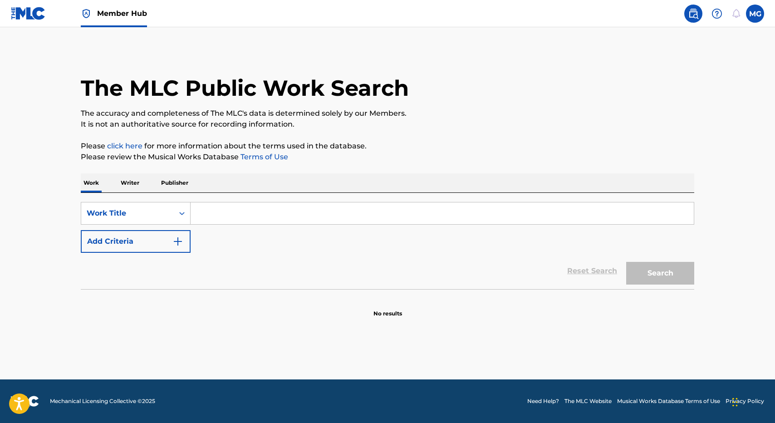
click at [290, 206] on input "Search Form" at bounding box center [442, 213] width 503 height 22
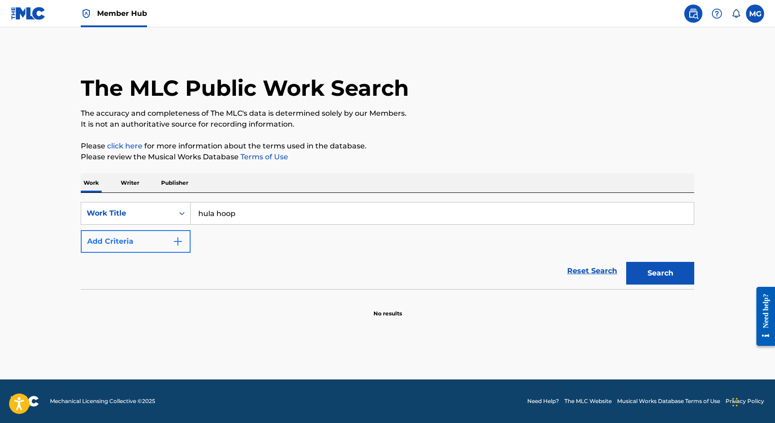
type input "hula hoop"
click at [150, 239] on button "Add Criteria" at bounding box center [136, 241] width 110 height 23
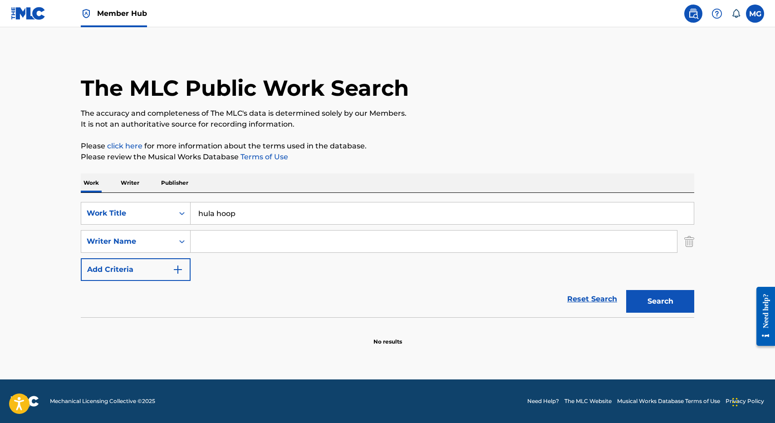
click at [275, 262] on div "SearchWithCriteriaefb5ea7c-f257-4e80-9324-6c35d264f1ac Work Title hula hoop Sea…" at bounding box center [388, 241] width 614 height 79
click at [272, 250] on input "Search Form" at bounding box center [434, 242] width 486 height 22
type input "kennyon"
click at [626, 290] on button "Search" at bounding box center [660, 301] width 68 height 23
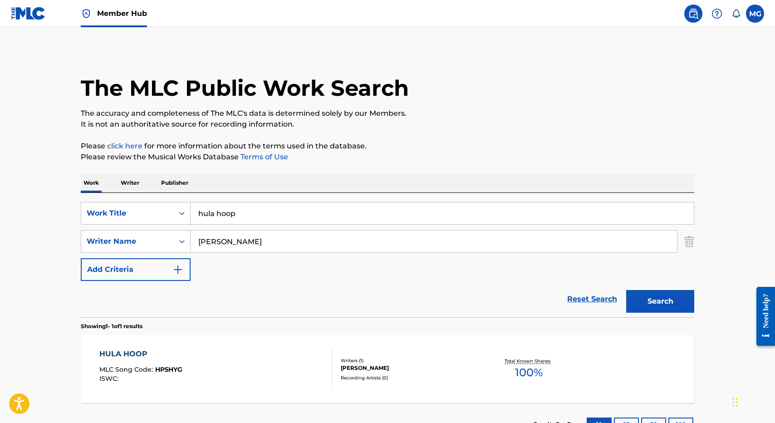
click at [404, 164] on div "The MLC Public Work Search The accuracy and completeness of The MLC's data is d…" at bounding box center [387, 248] width 635 height 396
click at [318, 377] on div "HULA HOOP MLC Song Code : HP5HYG ISWC :" at bounding box center [215, 369] width 233 height 41
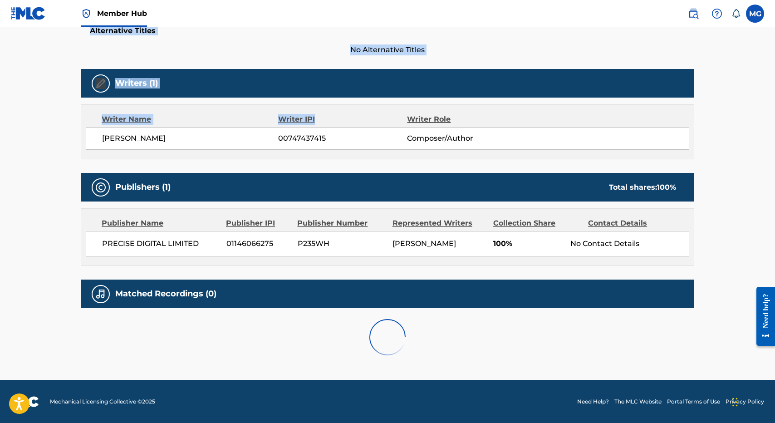
click at [322, 122] on div "Work Detail Member Work Identifier -- MLC Song Code HP5HYG ISWC -- Duration 02:…" at bounding box center [388, 138] width 614 height 455
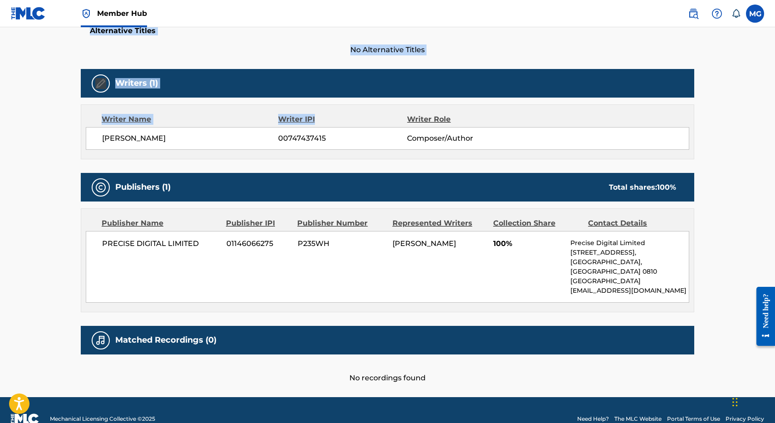
scroll to position [232, 0]
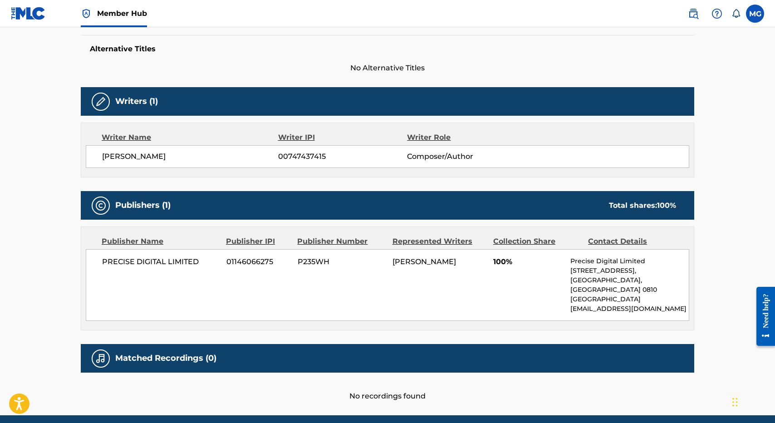
click at [305, 182] on div "Work Detail Member Work Identifier -- MLC Song Code HP5HYG ISWC -- Duration 02:…" at bounding box center [388, 165] width 614 height 472
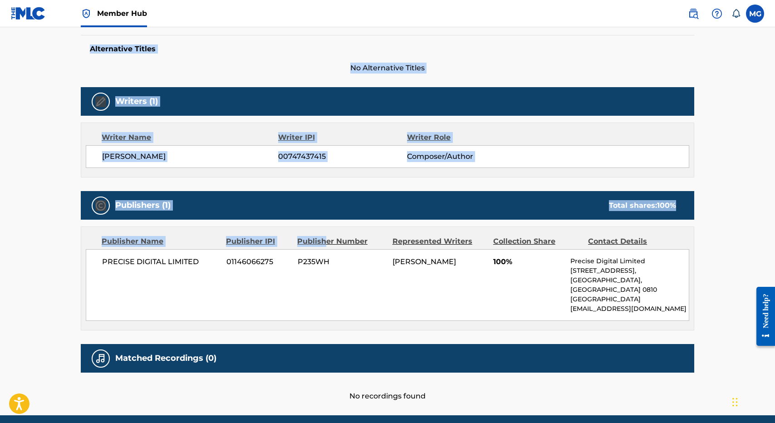
scroll to position [0, 0]
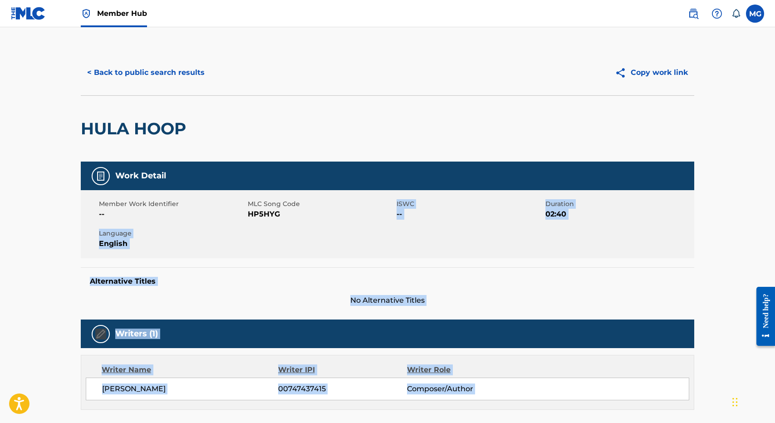
drag, startPoint x: 325, startPoint y: 241, endPoint x: 290, endPoint y: 229, distance: 37.9
click at [290, 229] on div "Work Detail Member Work Identifier -- MLC Song Code HP5HYG ISWC -- Duration 02:…" at bounding box center [388, 398] width 614 height 472
click at [288, 244] on div "Member Work Identifier -- MLC Song Code HP5HYG ISWC -- Duration 02:40 Language …" at bounding box center [388, 224] width 614 height 68
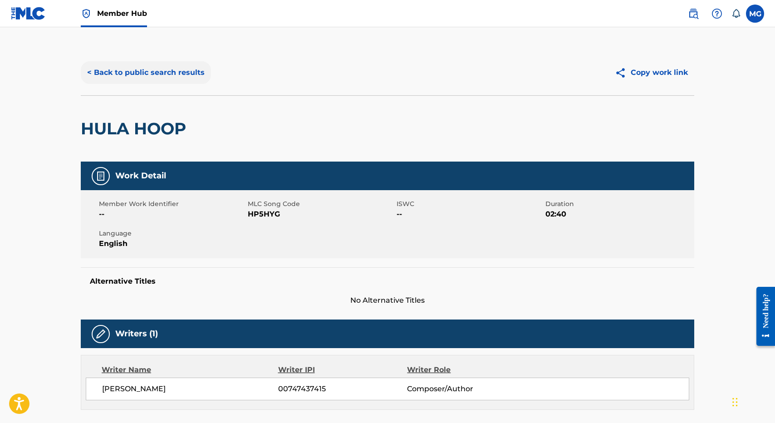
click at [118, 79] on button "< Back to public search results" at bounding box center [146, 72] width 130 height 23
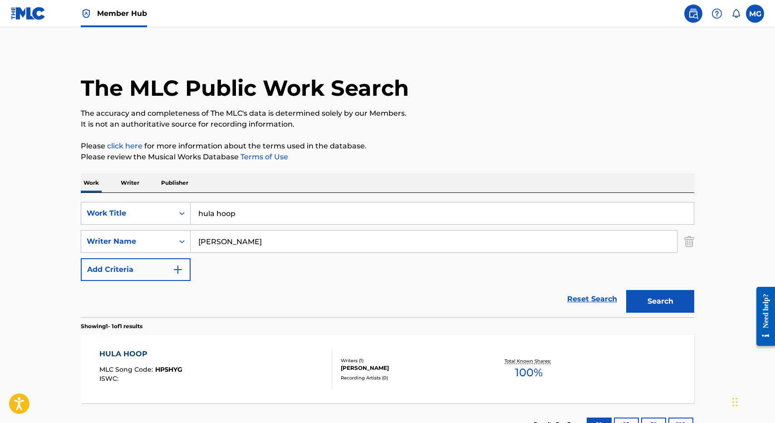
click at [264, 217] on input "hula hoop" at bounding box center [442, 213] width 503 height 22
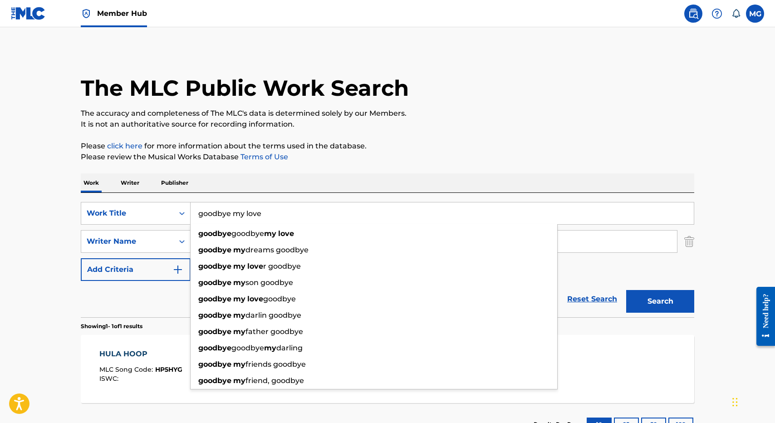
type input "goodbye my love"
click at [431, 149] on p "Please click here for more information about the terms used in the database." at bounding box center [388, 146] width 614 height 11
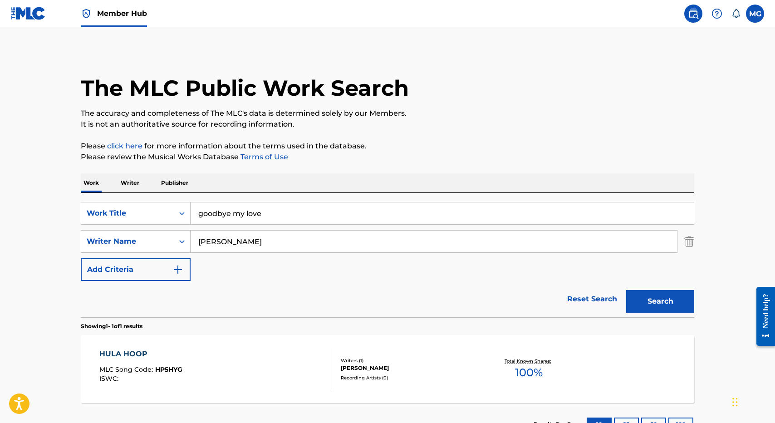
click at [293, 243] on input "kennyon" at bounding box center [434, 242] width 486 height 22
type input "[PERSON_NAME]"
click at [626, 290] on button "Search" at bounding box center [660, 301] width 68 height 23
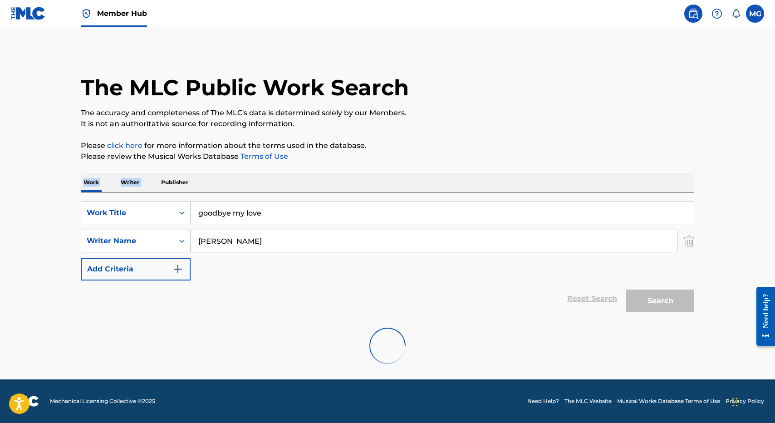
drag, startPoint x: 329, startPoint y: 377, endPoint x: 378, endPoint y: 153, distance: 228.9
click at [378, 153] on div "The MLC Public Work Search The accuracy and completeness of The MLC's data is d…" at bounding box center [387, 211] width 635 height 325
click at [378, 154] on p "Please review the Musical Works Database Terms of Use" at bounding box center [388, 156] width 614 height 11
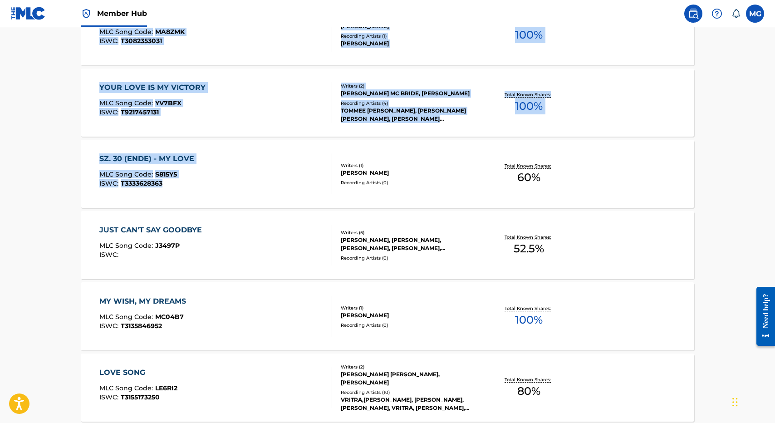
drag, startPoint x: 378, startPoint y: 153, endPoint x: 329, endPoint y: 181, distance: 57.3
click at [329, 181] on div "The MLC Public Work Search The accuracy and completeness of The MLC's data is d…" at bounding box center [387, 232] width 635 height 1041
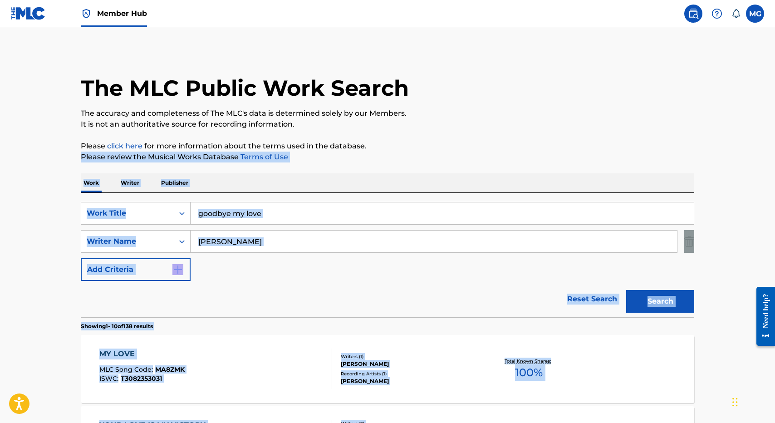
drag, startPoint x: 719, startPoint y: 107, endPoint x: 486, endPoint y: 141, distance: 235.2
click at [340, 215] on input "goodbye my love" at bounding box center [442, 213] width 503 height 22
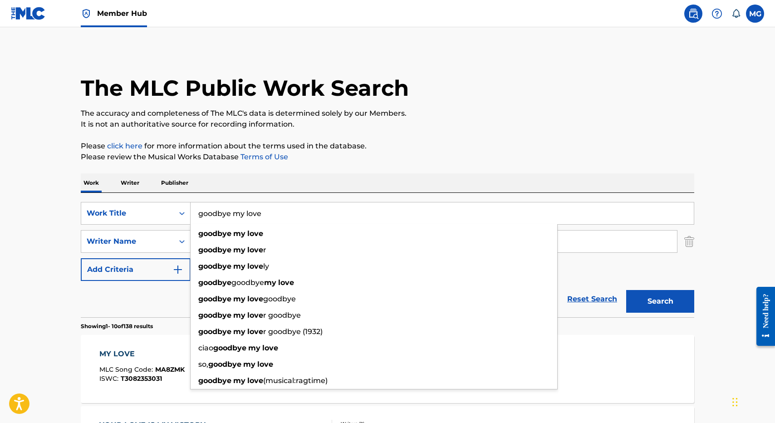
paste input "NZ971"
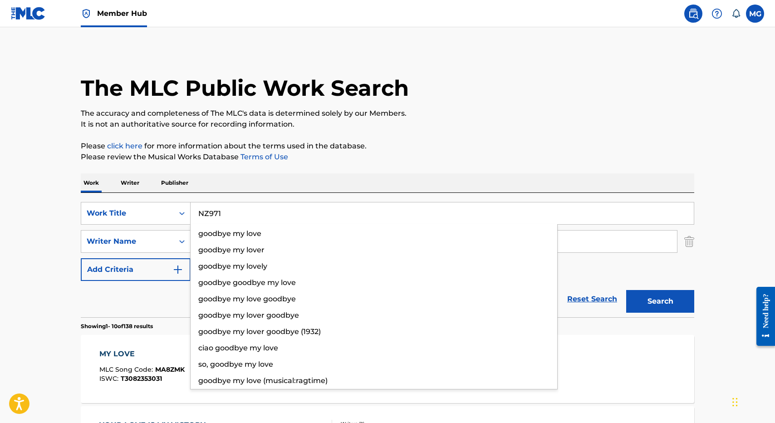
type input "NZ971"
drag, startPoint x: 415, startPoint y: 161, endPoint x: 332, endPoint y: 223, distance: 103.7
click at [414, 162] on p "Please review the Musical Works Database Terms of Use" at bounding box center [388, 157] width 614 height 11
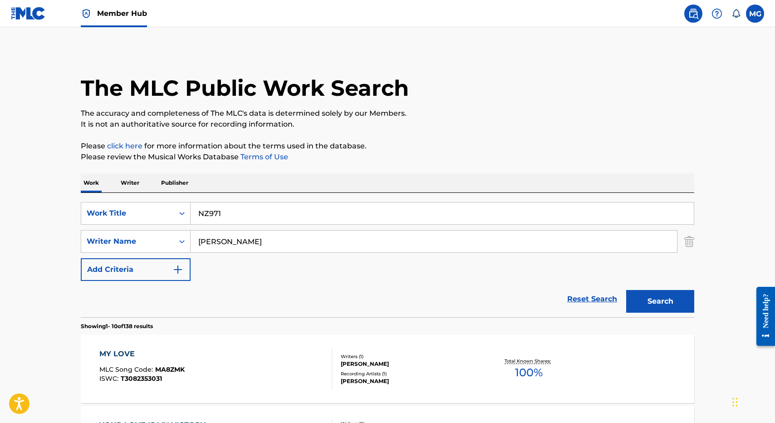
click at [309, 238] on input "[PERSON_NAME]" at bounding box center [434, 242] width 486 height 22
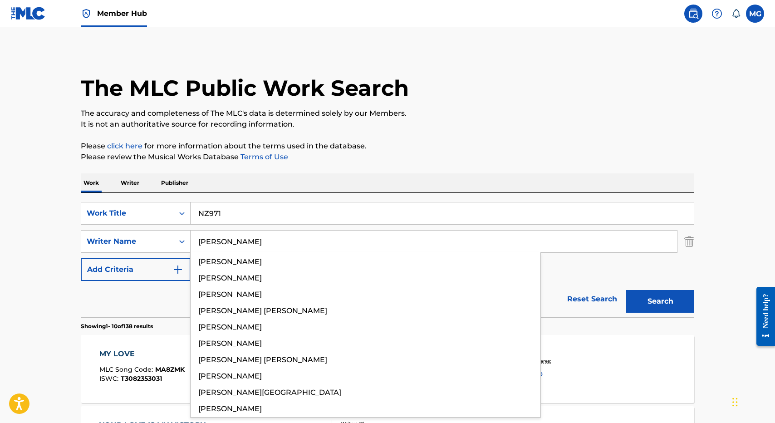
type input "finau"
click at [626, 290] on button "Search" at bounding box center [660, 301] width 68 height 23
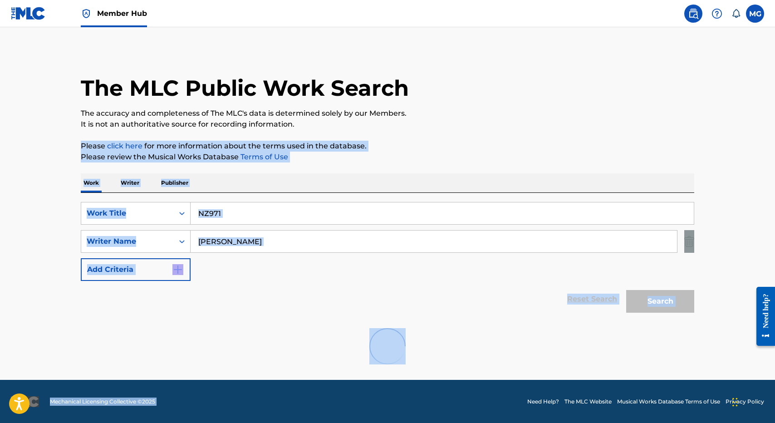
scroll to position [0, 0]
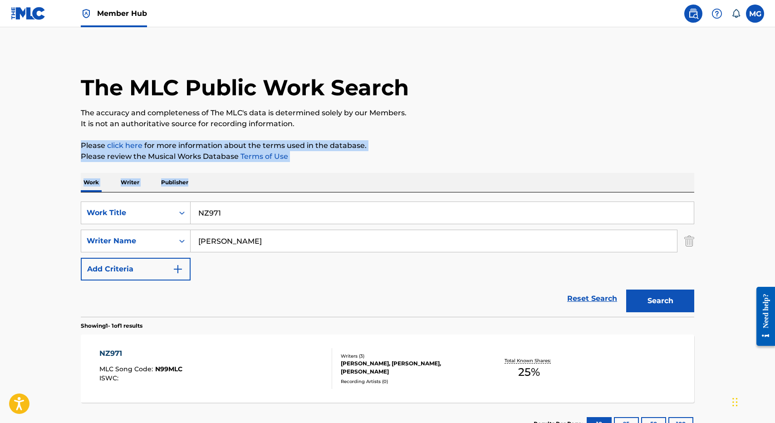
drag, startPoint x: 394, startPoint y: 288, endPoint x: 402, endPoint y: 192, distance: 96.1
click at [402, 192] on div "The MLC Public Work Search The accuracy and completeness of The MLC's data is d…" at bounding box center [387, 247] width 635 height 396
click at [468, 173] on div "Work Writer Publisher" at bounding box center [388, 182] width 614 height 19
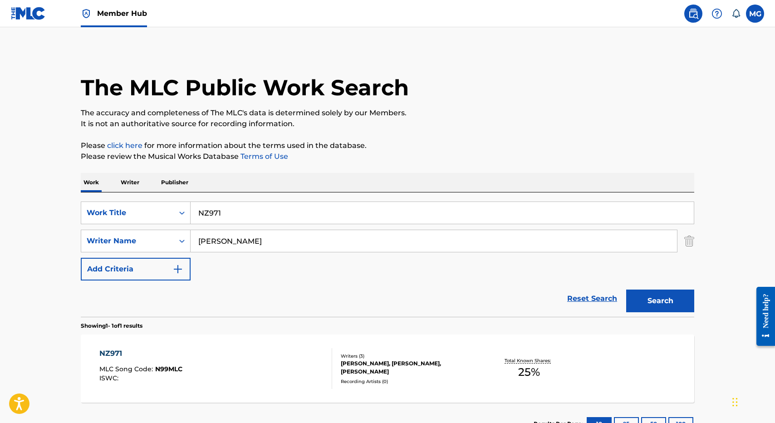
click at [359, 338] on div "NZ971 MLC Song Code : N99MLC ISWC : Writers ( 3 ) WILLIAM FINAU, SATEKI FINAU, …" at bounding box center [388, 368] width 614 height 68
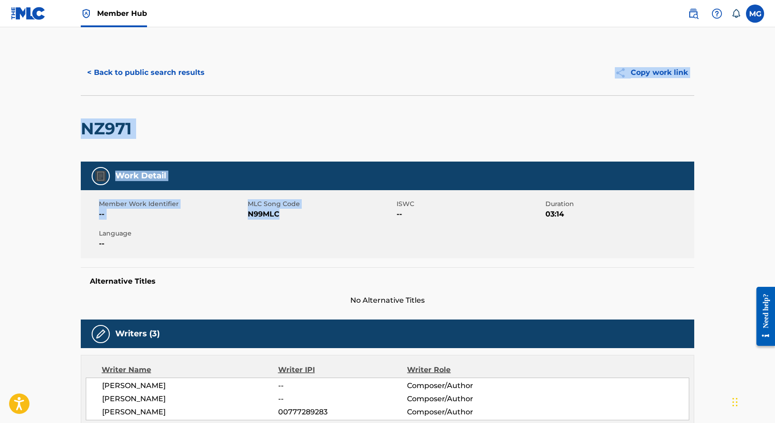
drag, startPoint x: 354, startPoint y: 224, endPoint x: 222, endPoint y: 122, distance: 167.2
click at [222, 122] on div "< Back to public search results Copy work link NZ971 Work Detail Member Work Id…" at bounding box center [387, 352] width 635 height 604
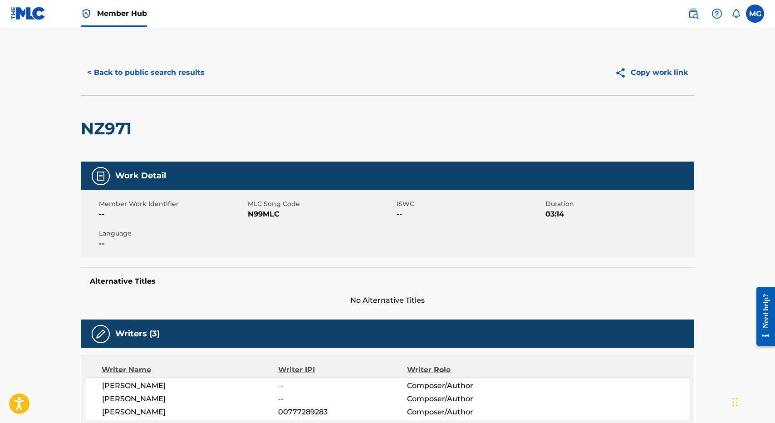
click at [182, 98] on div "NZ971" at bounding box center [388, 128] width 614 height 66
click at [181, 79] on button "< Back to public search results" at bounding box center [146, 72] width 130 height 23
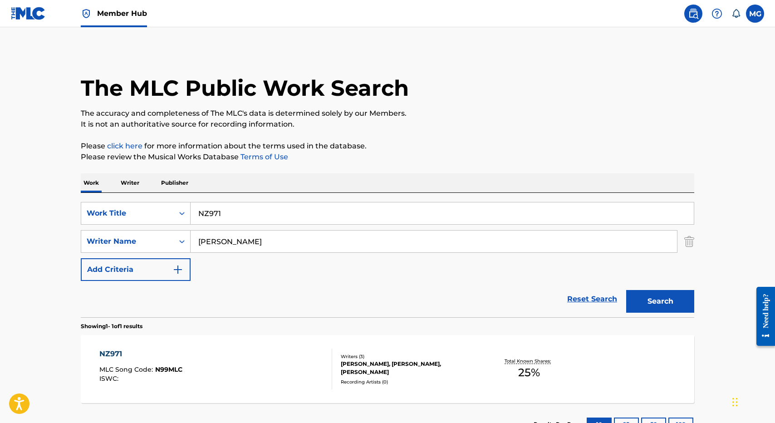
scroll to position [0, 0]
click at [312, 221] on input "NZ971" at bounding box center [442, 213] width 503 height 22
paste input "SMOKE & MIRRORS II"
click at [626, 290] on button "Search" at bounding box center [660, 301] width 68 height 23
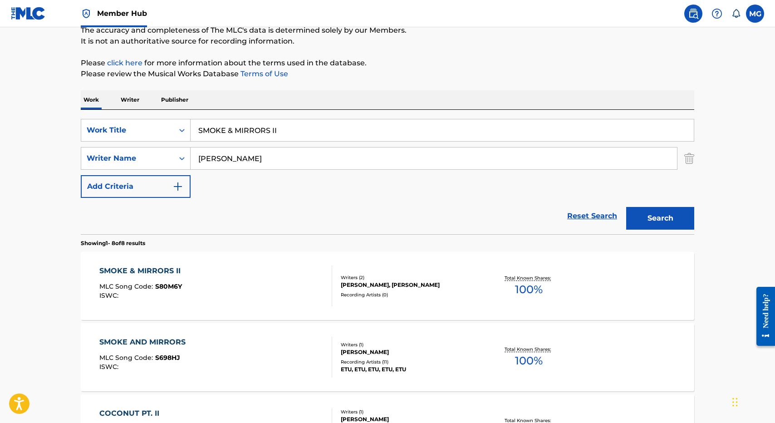
scroll to position [91, 0]
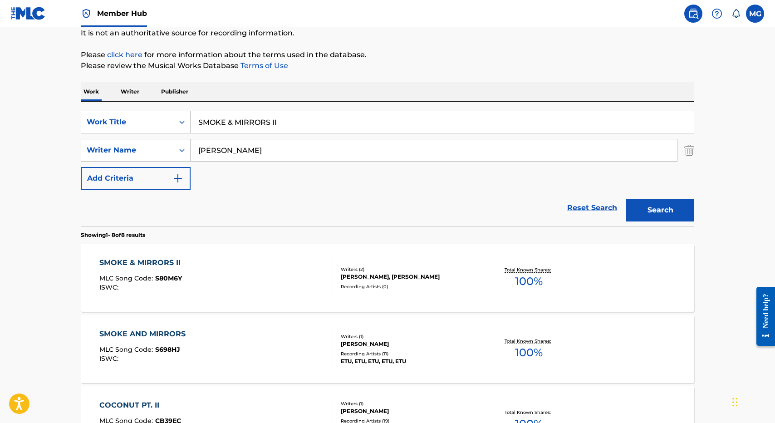
click at [355, 117] on input "SMOKE & MIRRORS II" at bounding box center [442, 122] width 503 height 22
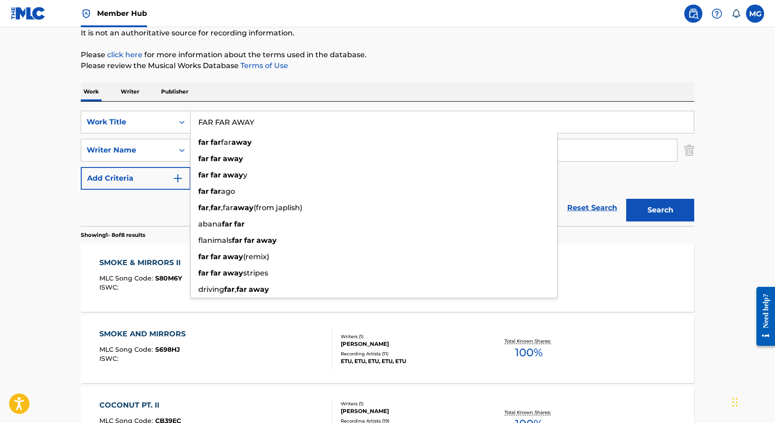
type input "FAR FAR AWAY"
click at [393, 91] on div "Work Writer Publisher" at bounding box center [388, 91] width 614 height 19
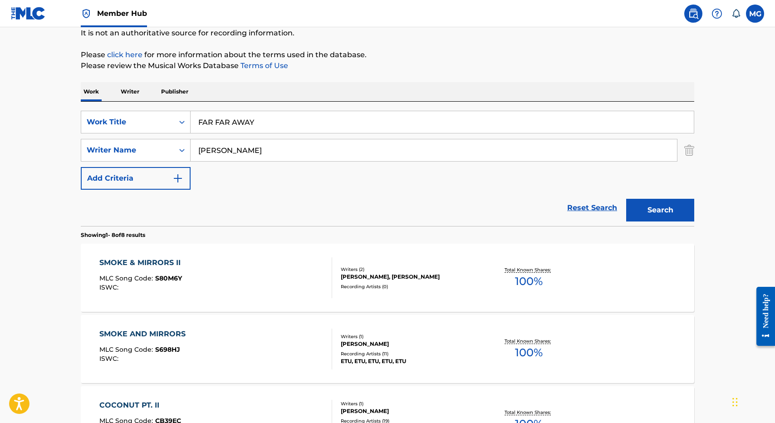
click at [319, 145] on input "finau" at bounding box center [434, 150] width 486 height 22
type input "TE WEHI"
click at [626, 199] on button "Search" at bounding box center [660, 210] width 68 height 23
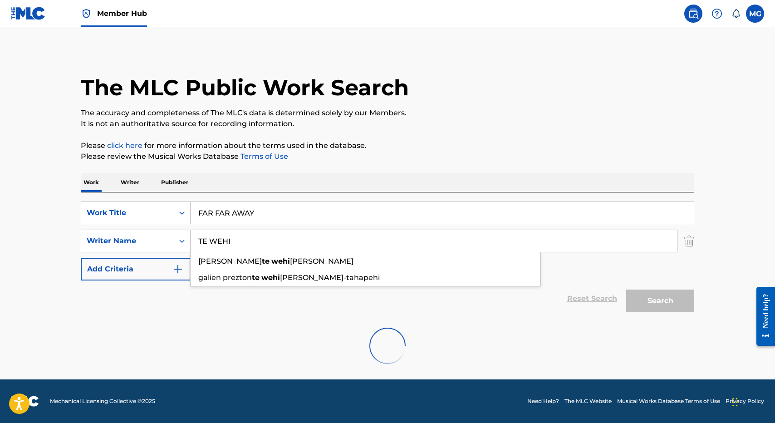
click at [420, 126] on p "It is not an authoritative source for recording information." at bounding box center [388, 123] width 614 height 11
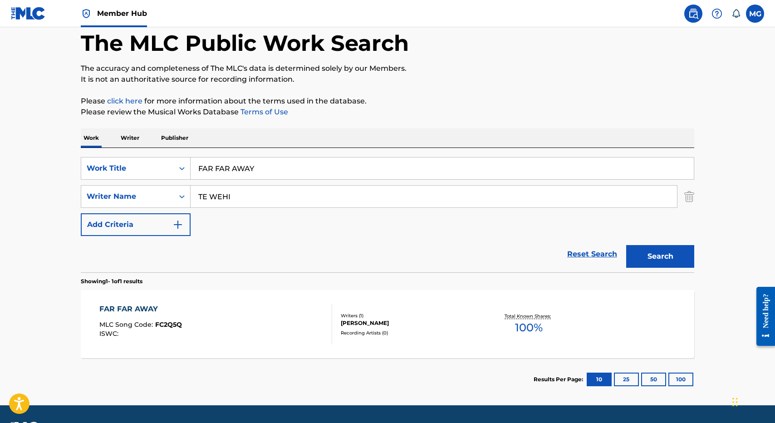
scroll to position [55, 0]
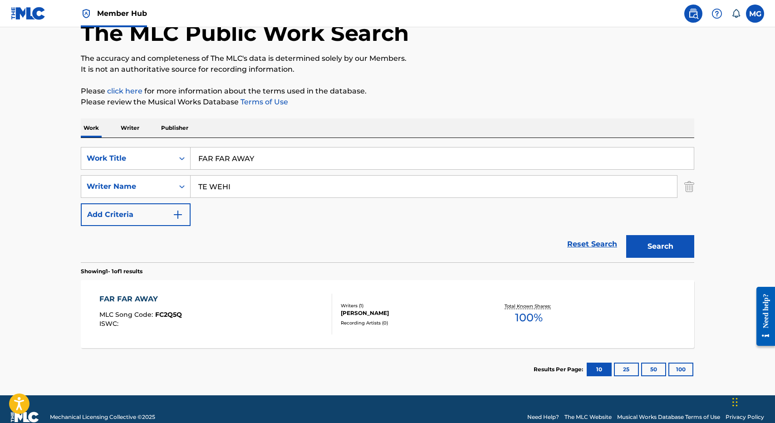
click at [229, 153] on input "FAR FAR AWAY" at bounding box center [442, 158] width 503 height 22
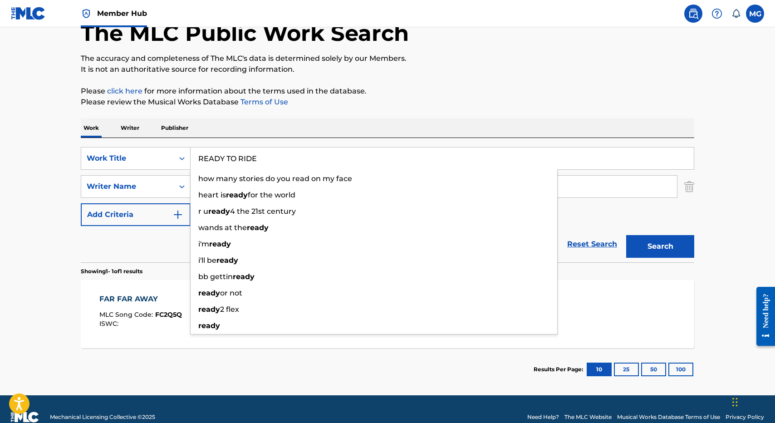
click at [626, 235] on button "Search" at bounding box center [660, 246] width 68 height 23
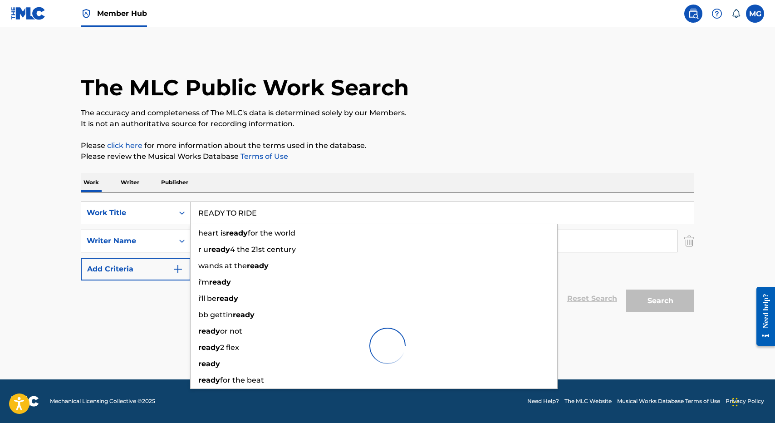
scroll to position [0, 0]
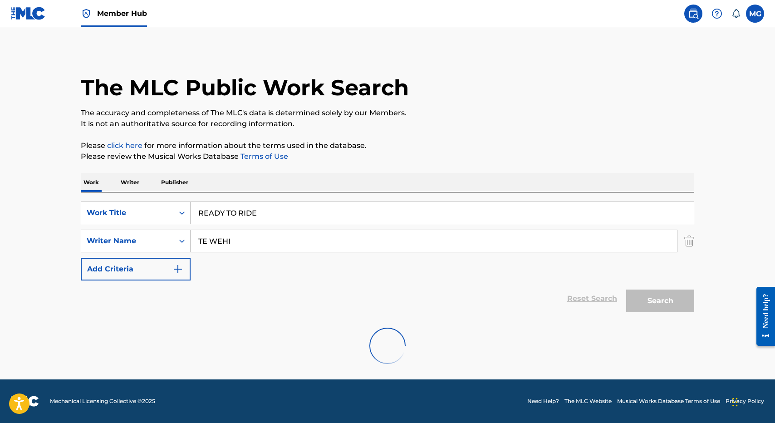
click at [437, 148] on p "Please click here for more information about the terms used in the database." at bounding box center [388, 145] width 614 height 11
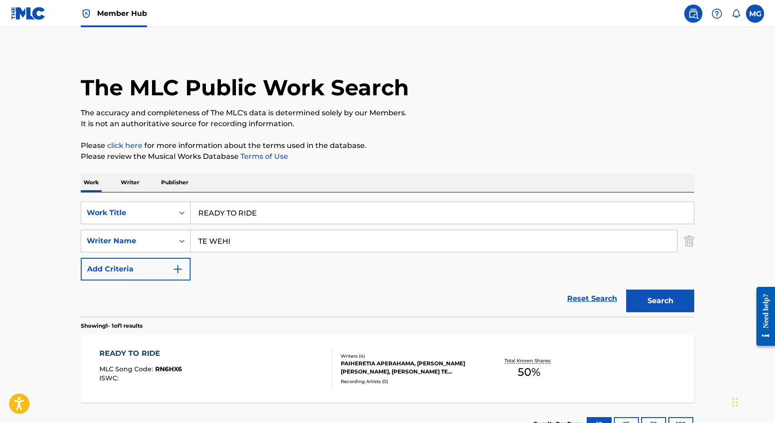
click at [277, 223] on input "READY TO RIDE" at bounding box center [442, 213] width 503 height 22
paste input "Mafutaga Motusia"
type input "Mafutaga Motusia"
click at [242, 249] on input "TE WEHI" at bounding box center [434, 241] width 486 height 22
type input "AULALO"
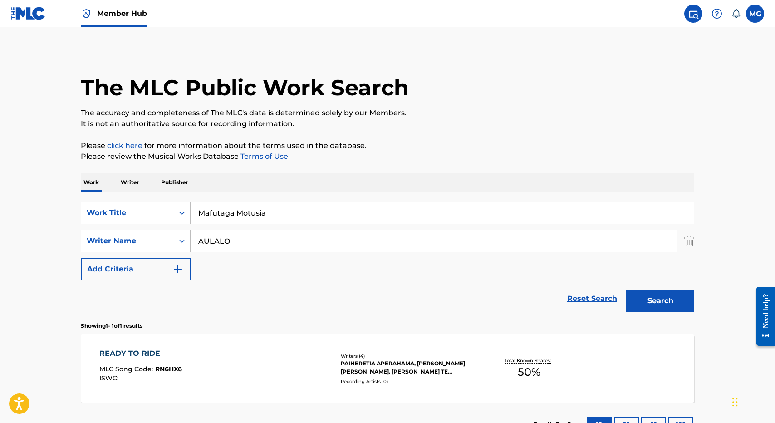
click at [626, 290] on button "Search" at bounding box center [660, 301] width 68 height 23
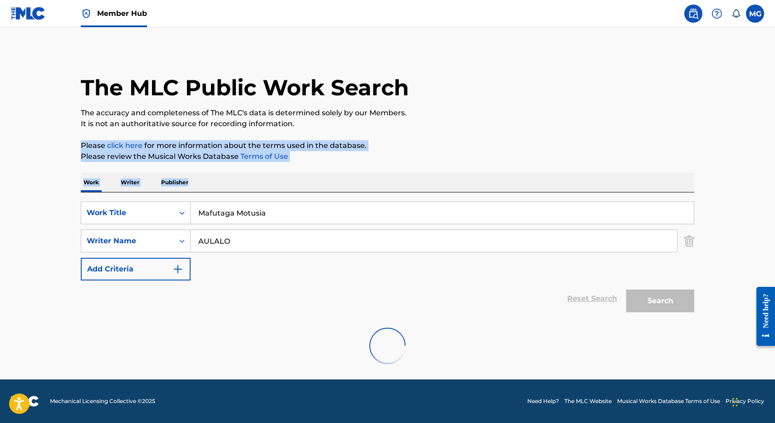
drag, startPoint x: 459, startPoint y: 133, endPoint x: 344, endPoint y: 184, distance: 125.7
click at [344, 184] on div "The MLC Public Work Search The accuracy and completeness of The MLC's data is d…" at bounding box center [387, 211] width 635 height 325
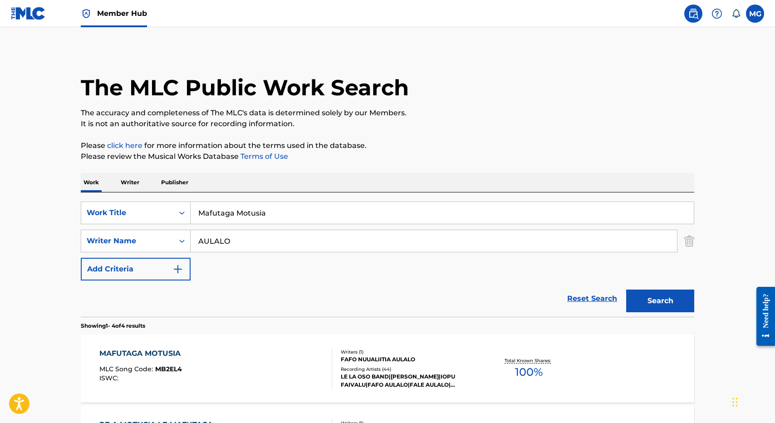
click at [239, 219] on input "Mafutaga Motusia" at bounding box center [442, 213] width 503 height 22
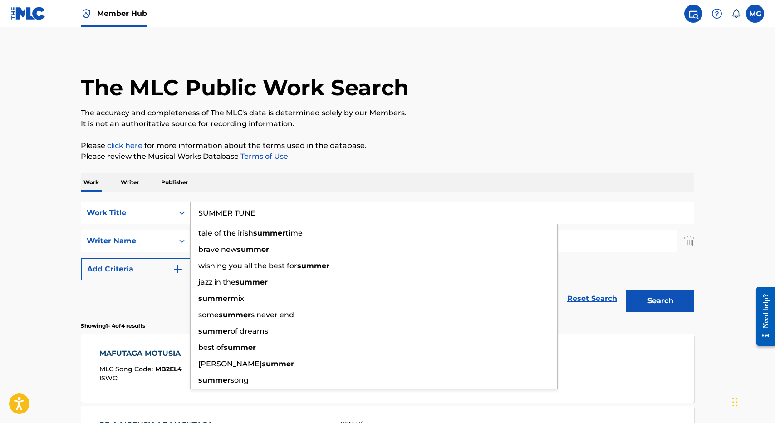
type input "SUMMER TUNE"
click at [360, 181] on div "Work Writer Publisher" at bounding box center [388, 182] width 614 height 19
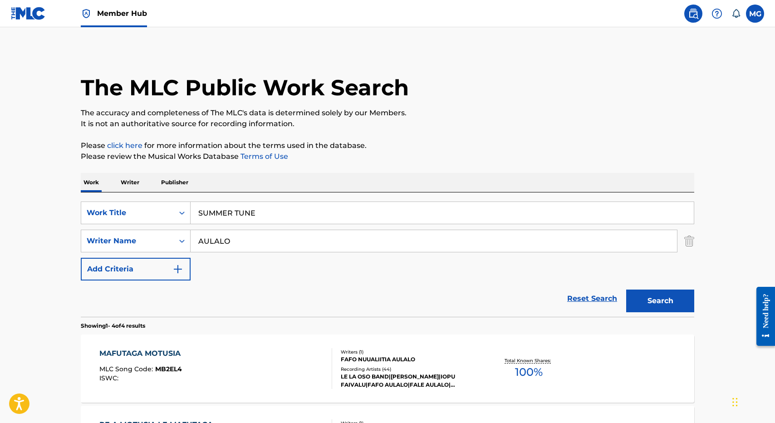
click at [272, 237] on input "AULALO" at bounding box center [434, 241] width 486 height 22
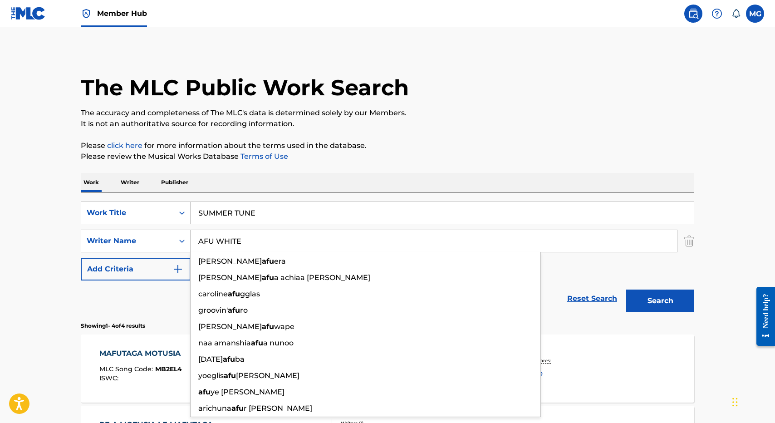
type input "AFU WHITE"
click at [626, 290] on button "Search" at bounding box center [660, 301] width 68 height 23
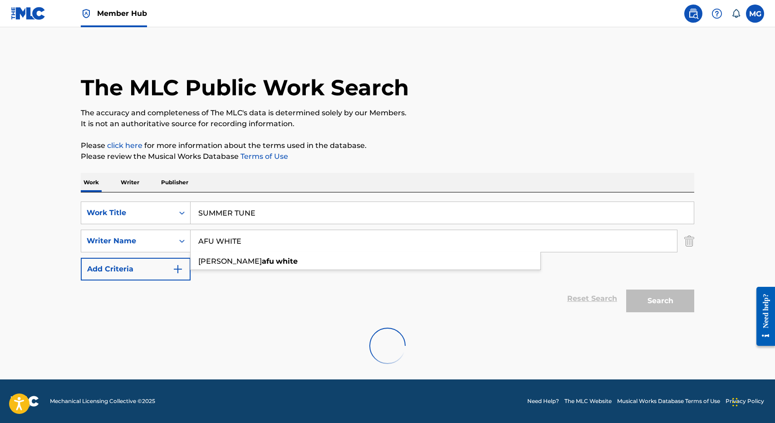
click at [467, 152] on p "Please review the Musical Works Database Terms of Use" at bounding box center [388, 156] width 614 height 11
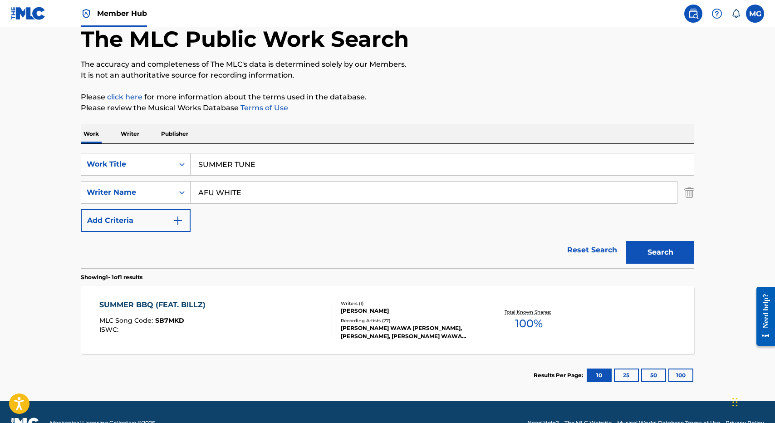
scroll to position [55, 0]
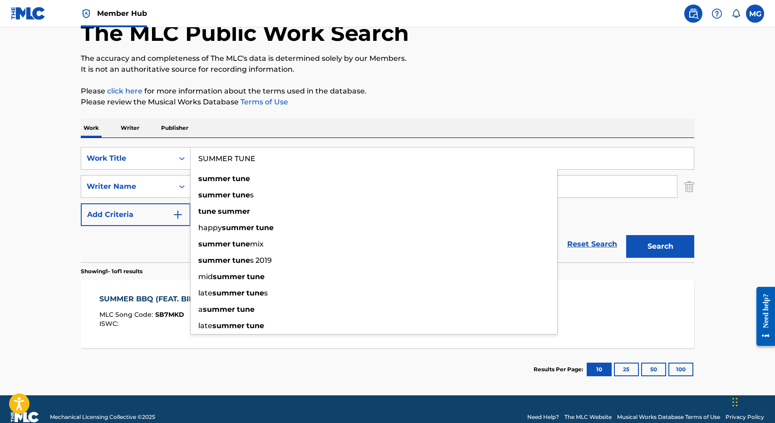
click at [282, 161] on input "SUMMER TUNE" at bounding box center [442, 158] width 503 height 22
click at [511, 100] on p "Please review the Musical Works Database Terms of Use" at bounding box center [388, 102] width 614 height 11
